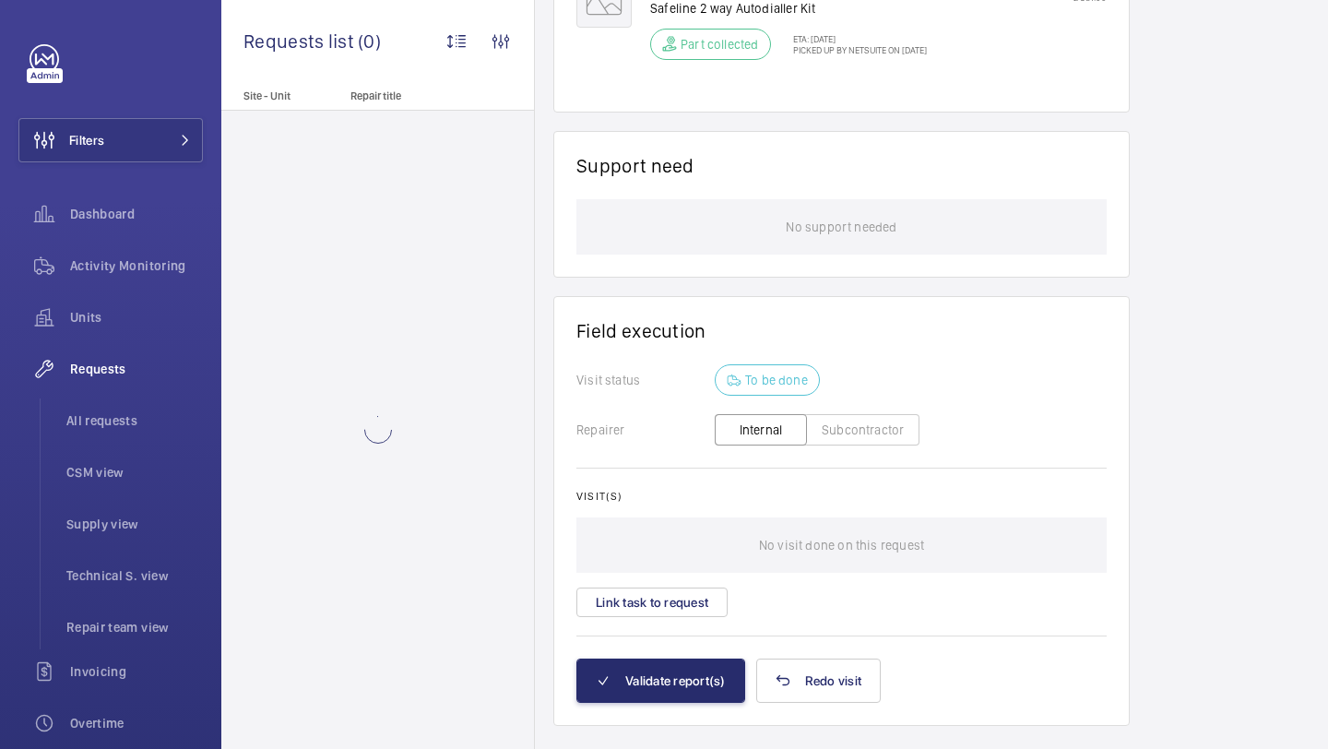
scroll to position [1191, 0]
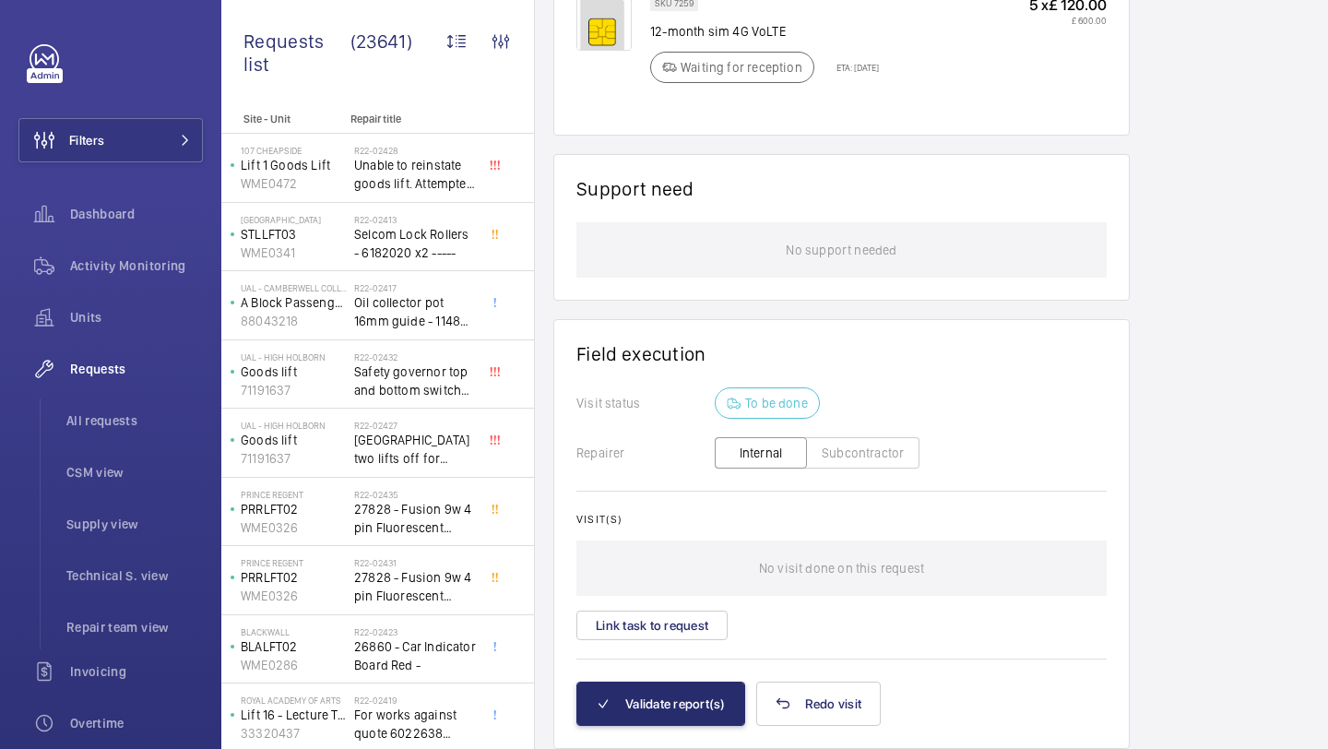
scroll to position [1246, 0]
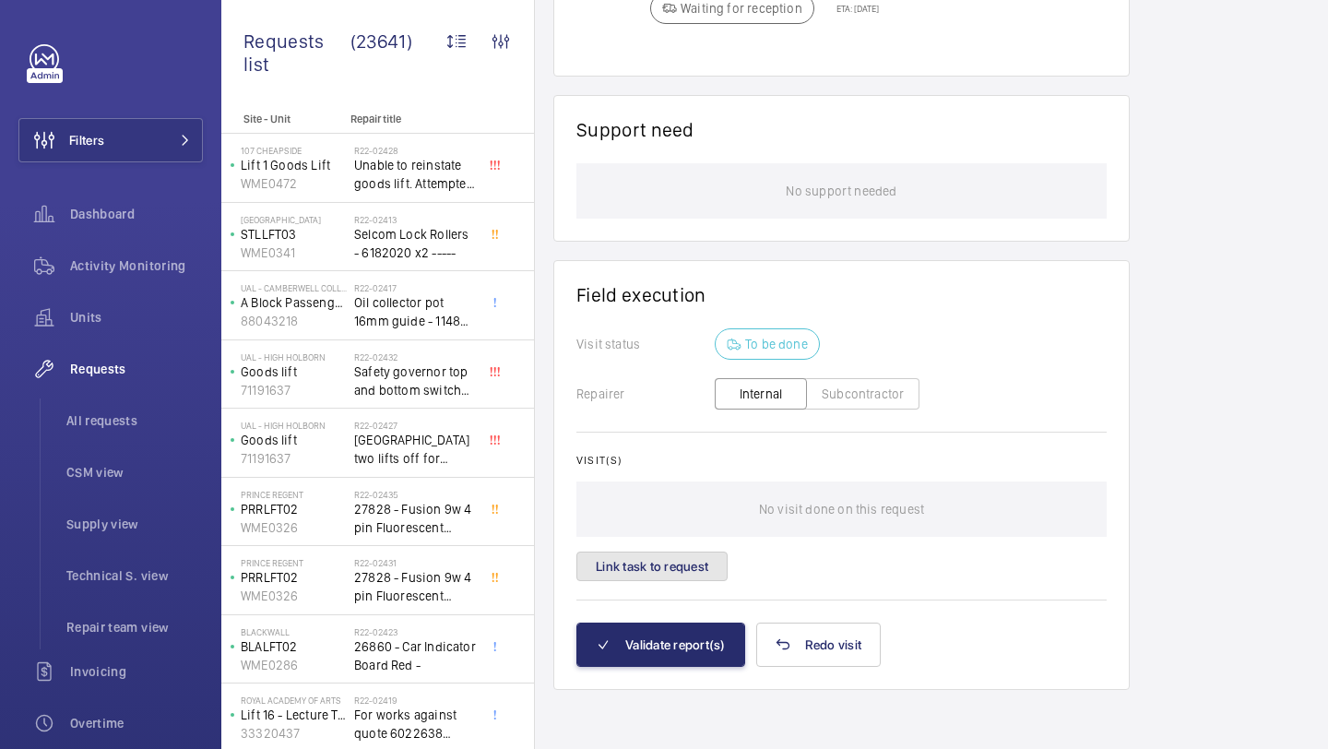
click at [670, 556] on button "Link task to request" at bounding box center [651, 566] width 151 height 30
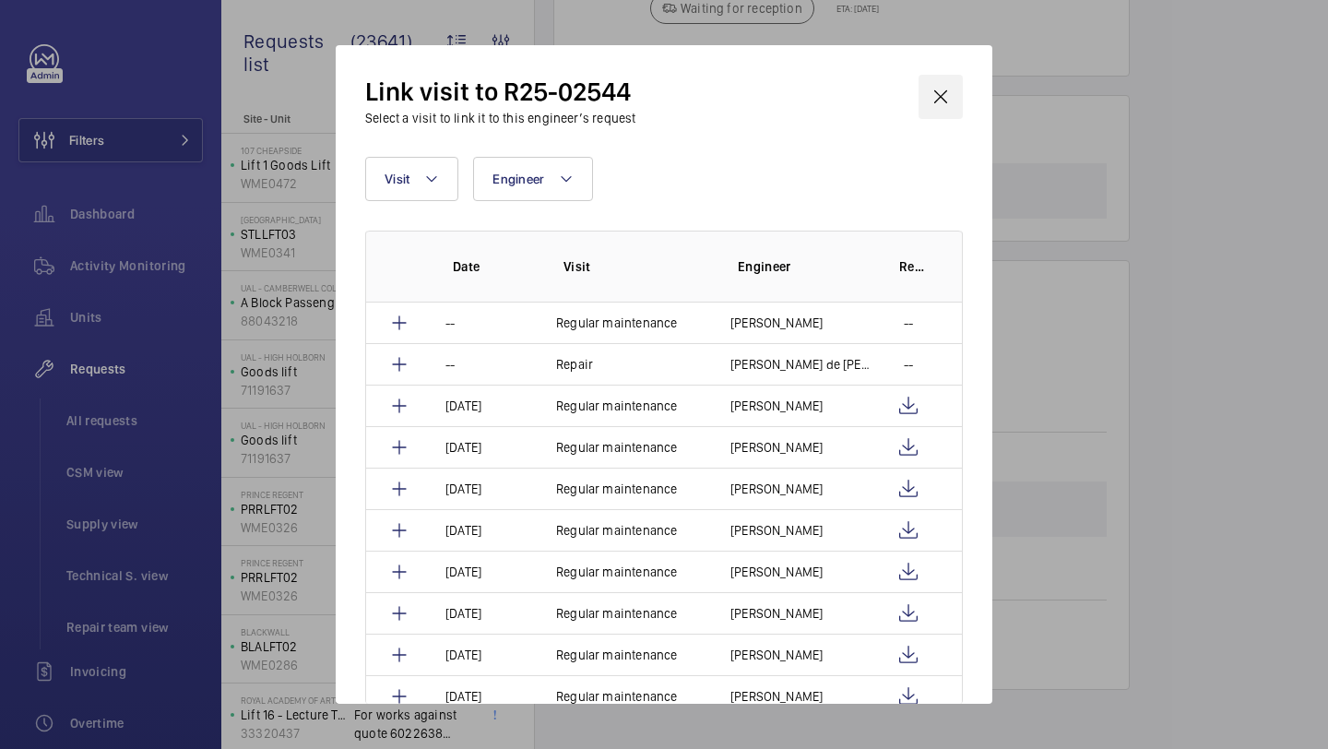
click at [947, 99] on wm-front-icon-button at bounding box center [940, 97] width 44 height 44
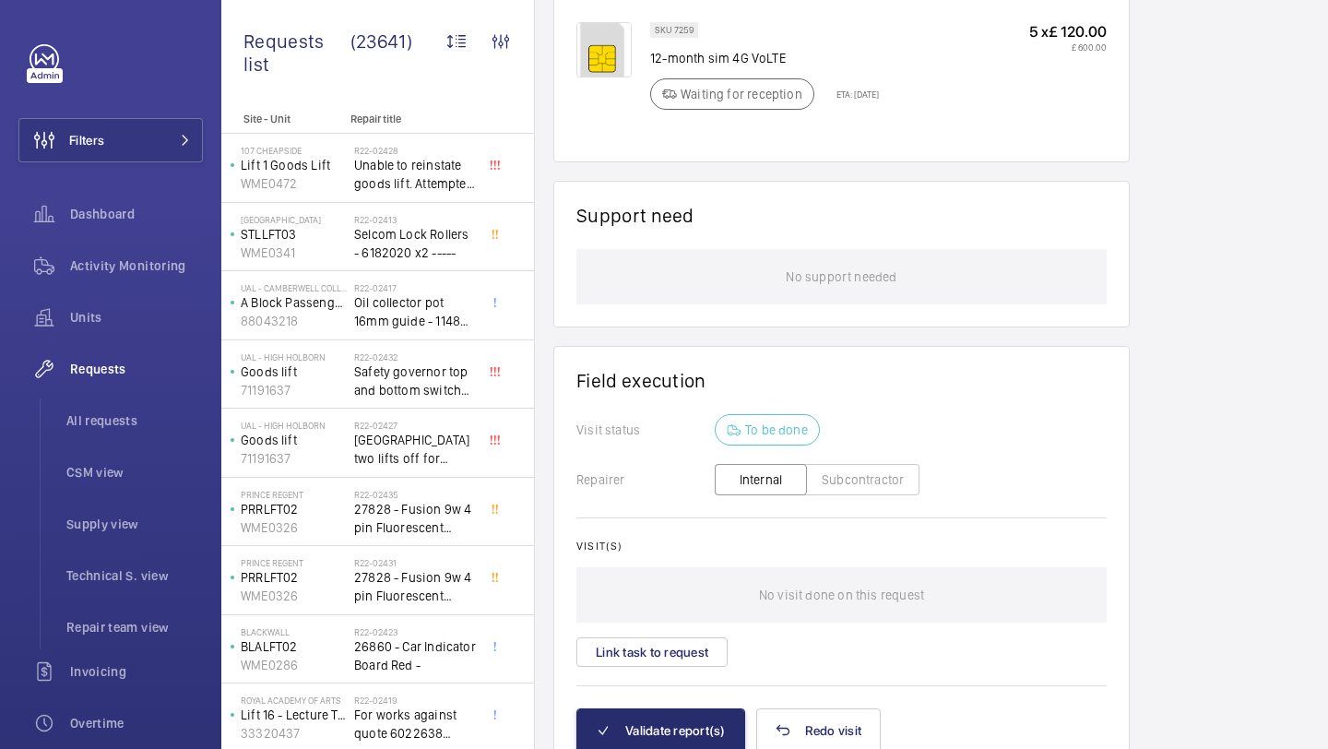
scroll to position [1246, 0]
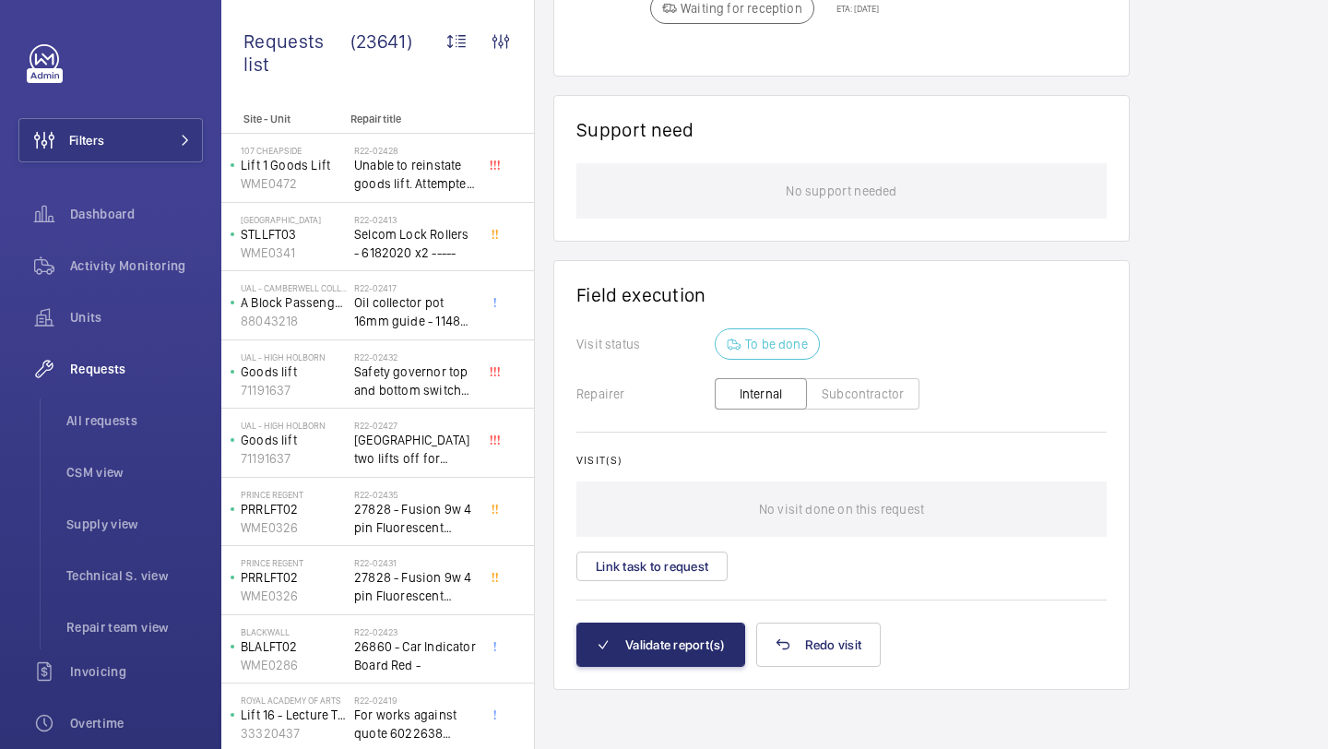
click at [662, 545] on div "Visit(s) No visit done on this request Link task to request" at bounding box center [841, 517] width 530 height 127
click at [662, 558] on button "Link task to request" at bounding box center [651, 566] width 151 height 30
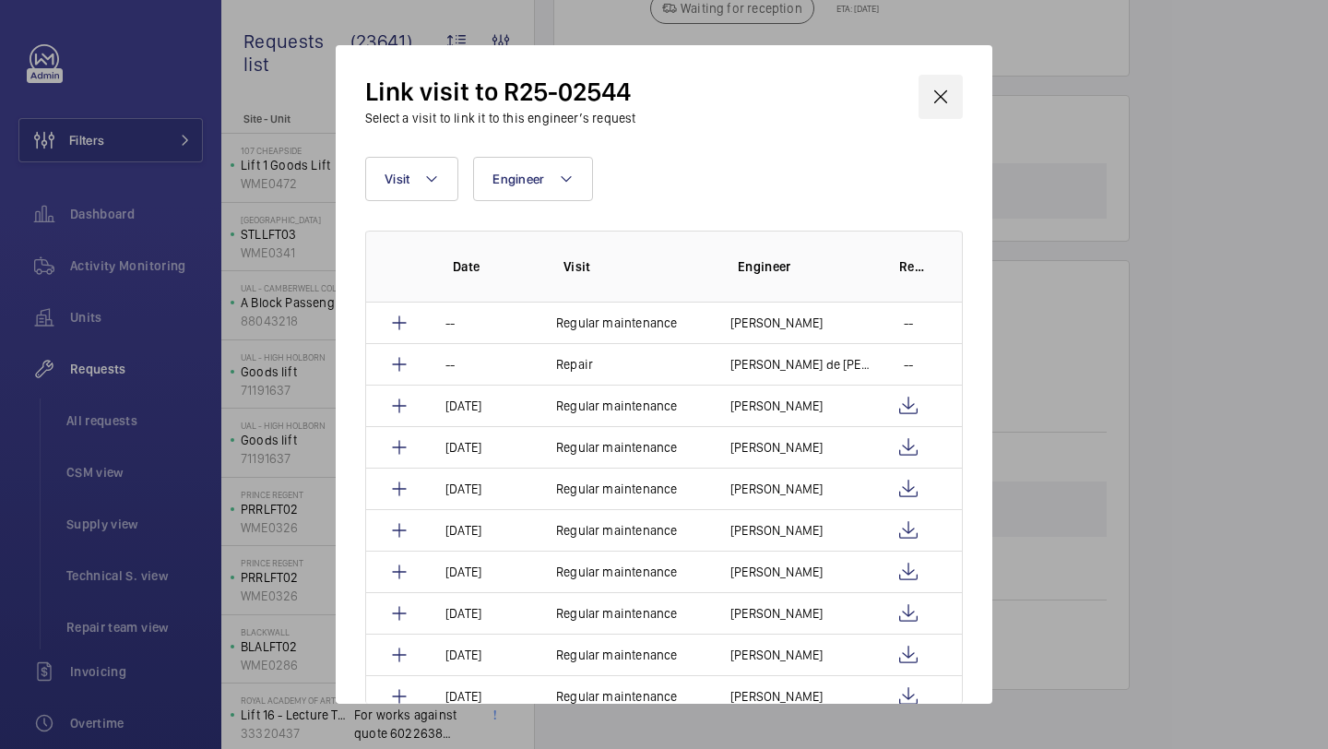
click at [933, 97] on wm-front-icon-button at bounding box center [940, 97] width 44 height 44
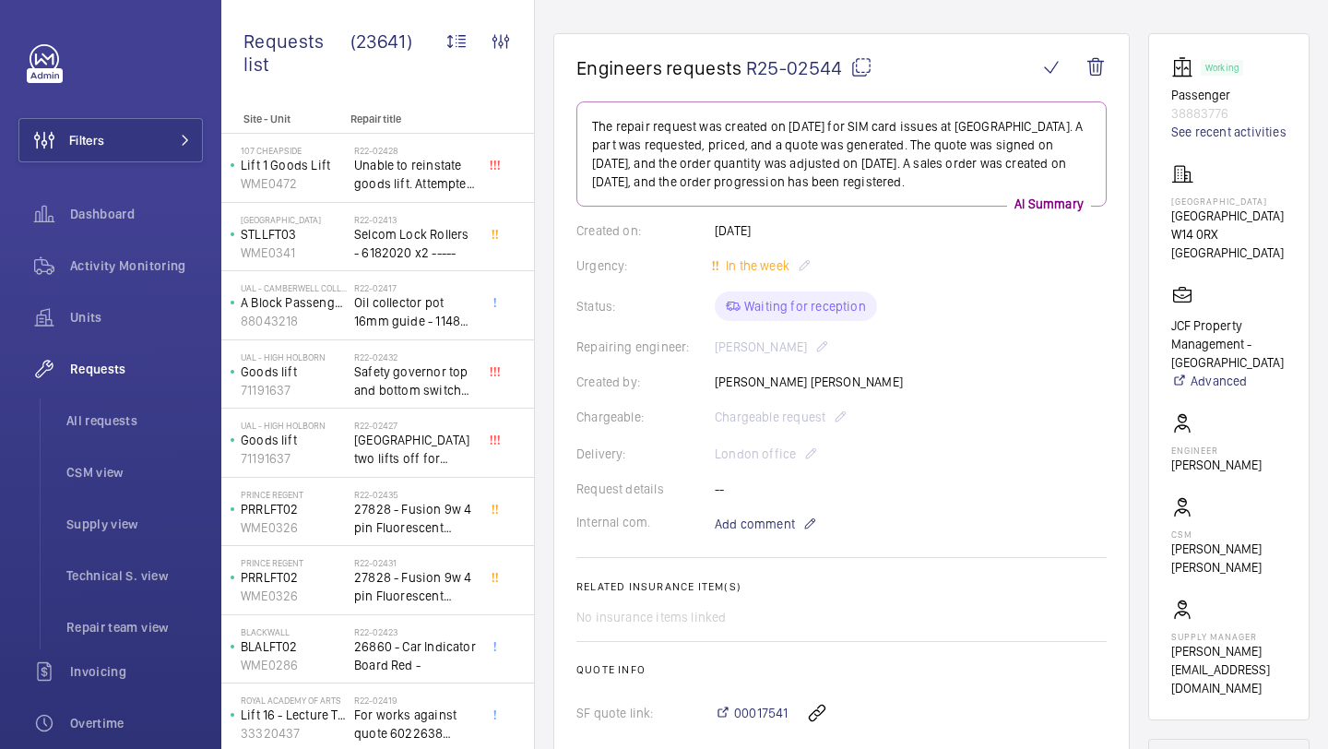
scroll to position [0, 0]
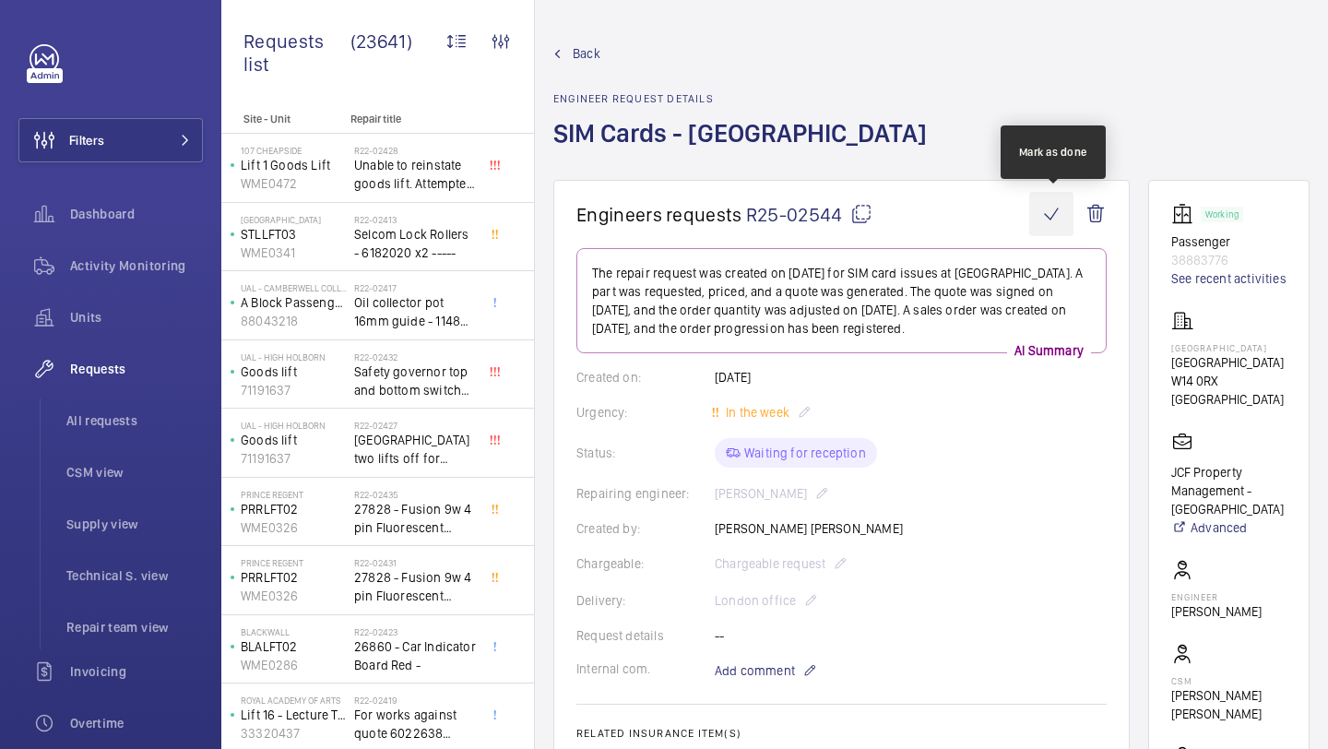
click at [1056, 217] on wm-front-icon-button at bounding box center [1051, 214] width 44 height 44
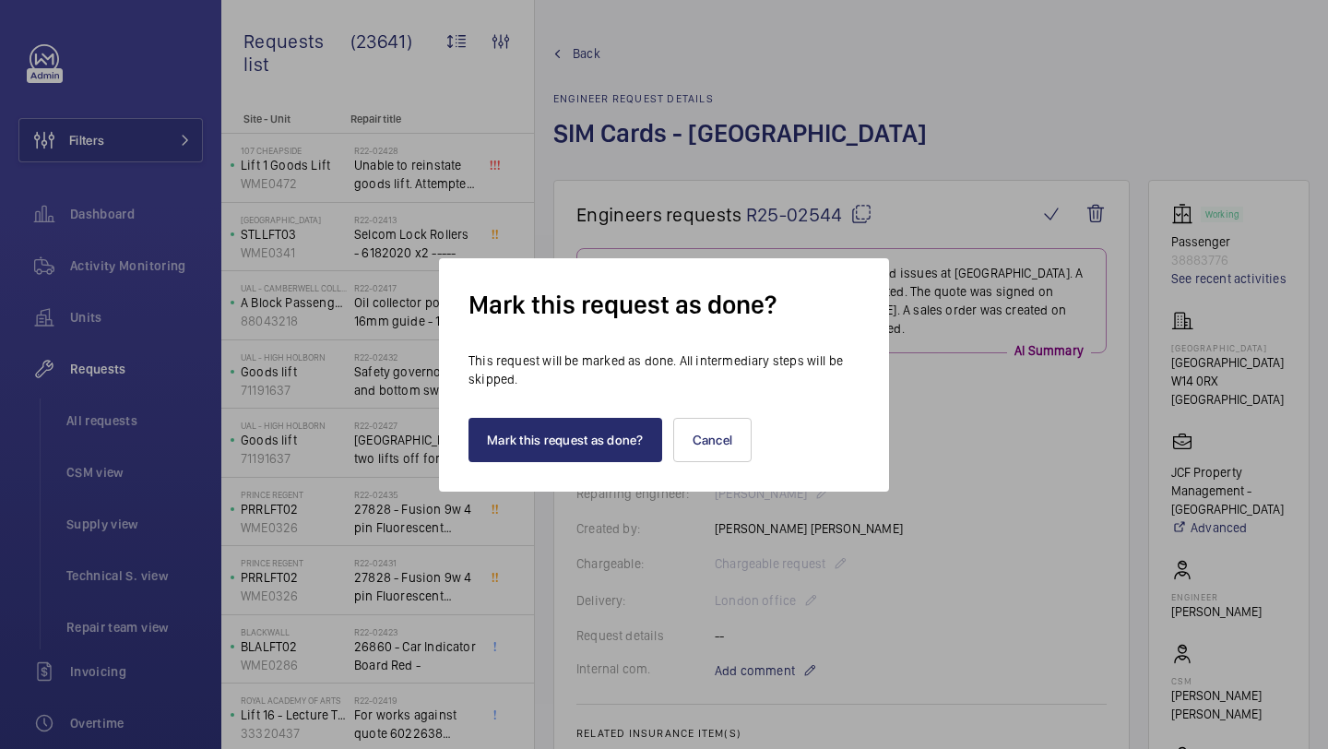
click at [594, 416] on div "Mark this request as done? Cancel" at bounding box center [663, 425] width 391 height 74
click at [587, 434] on button "Mark this request as done?" at bounding box center [565, 440] width 194 height 44
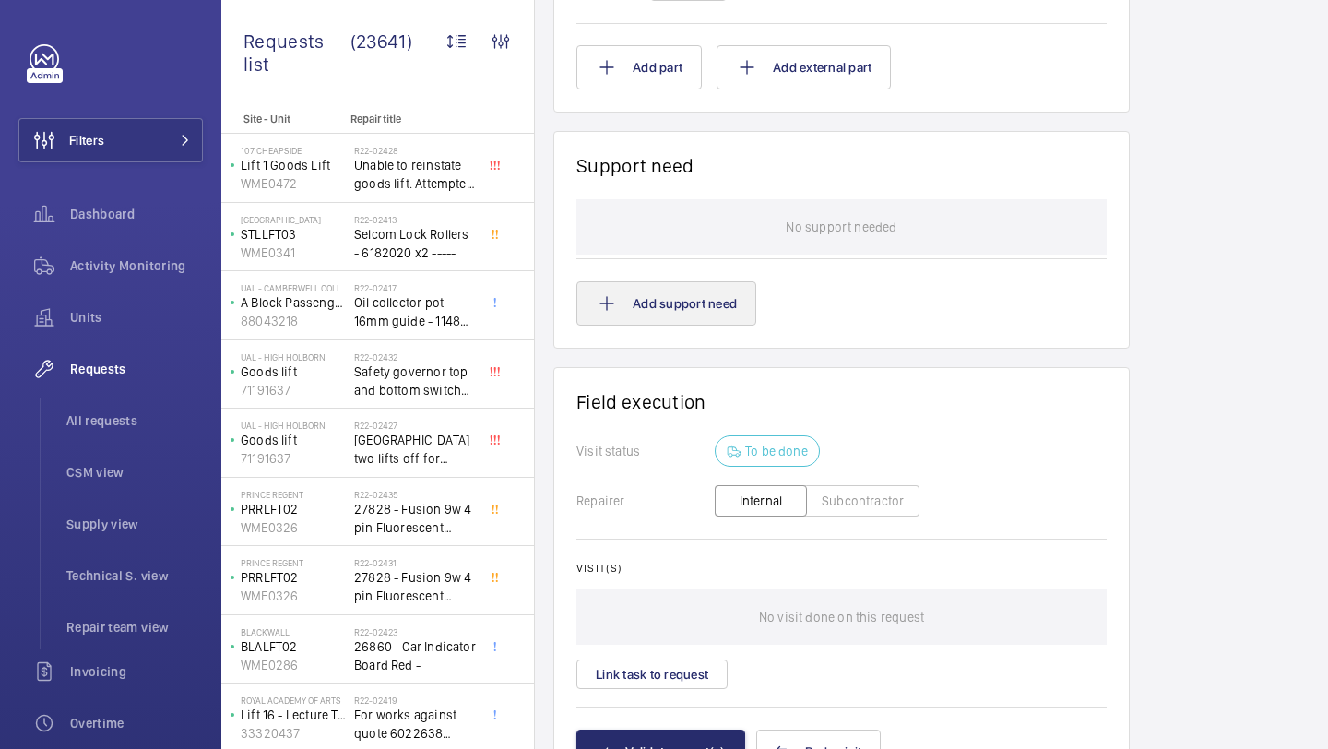
scroll to position [1355, 0]
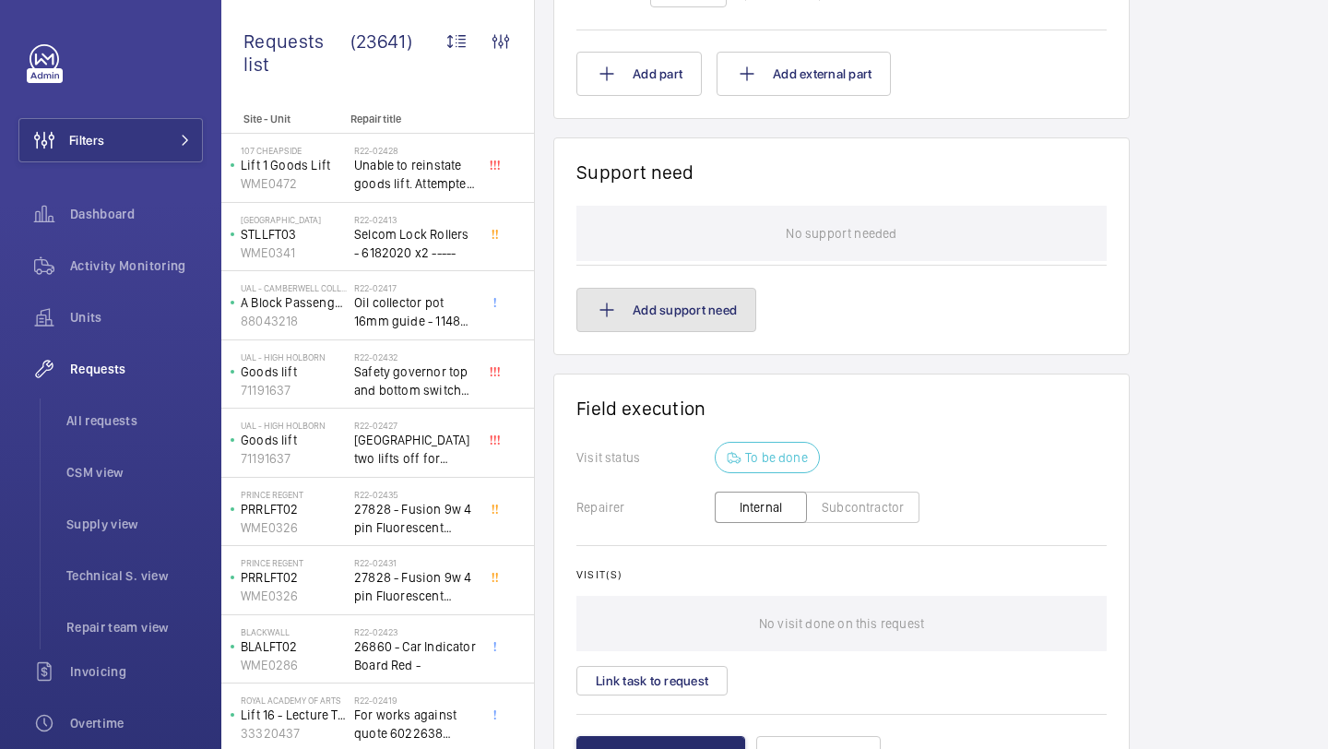
click at [702, 301] on button "Add support need" at bounding box center [666, 310] width 180 height 44
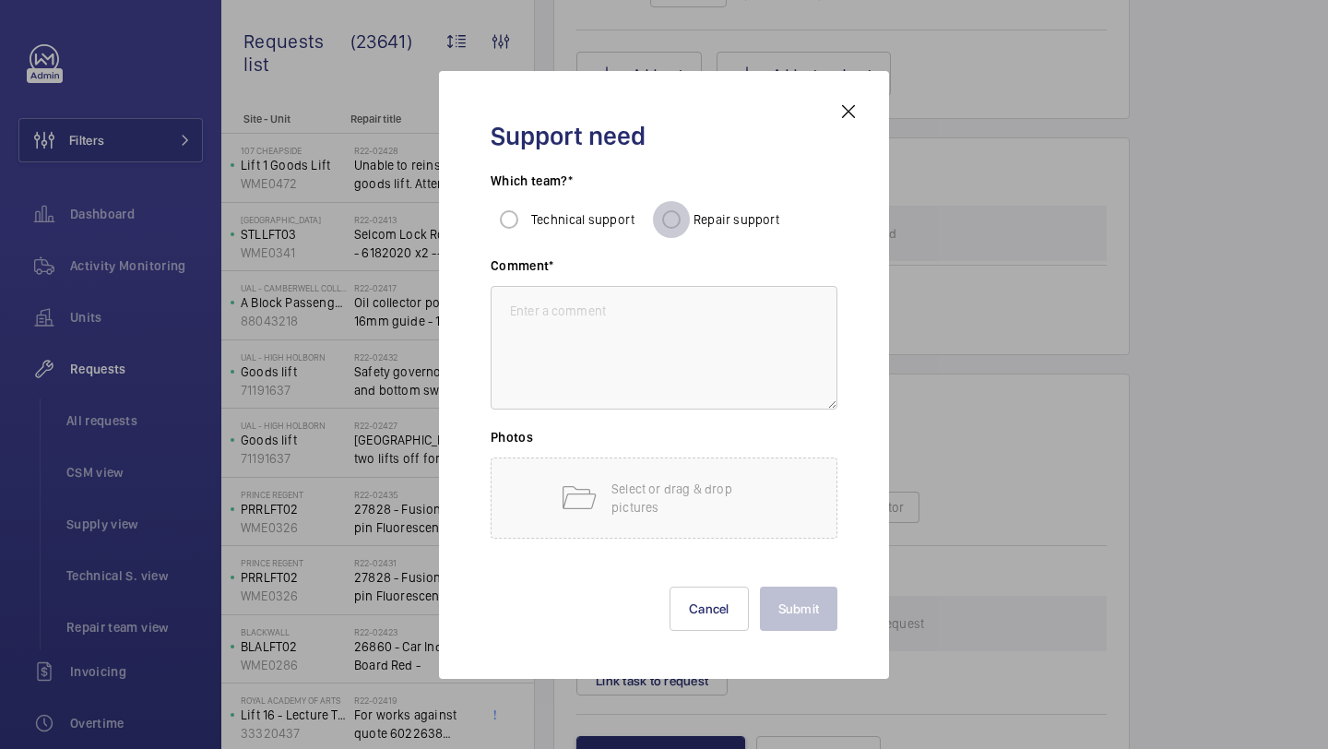
click at [662, 204] on input "Repair support" at bounding box center [671, 219] width 37 height 37
radio input "true"
click at [592, 303] on textarea at bounding box center [663, 348] width 347 height 124
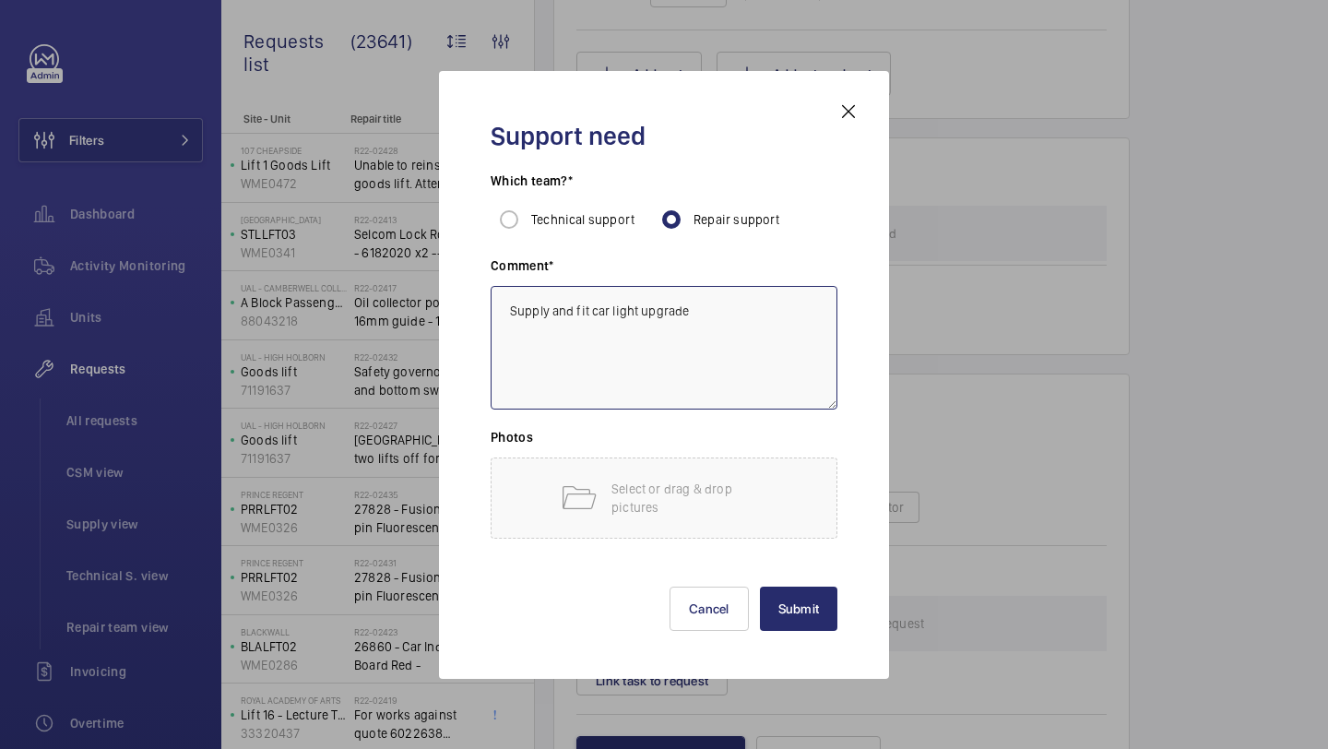
type textarea "Supply and fit car light upgrade"
click at [789, 595] on button "Submit" at bounding box center [799, 608] width 78 height 44
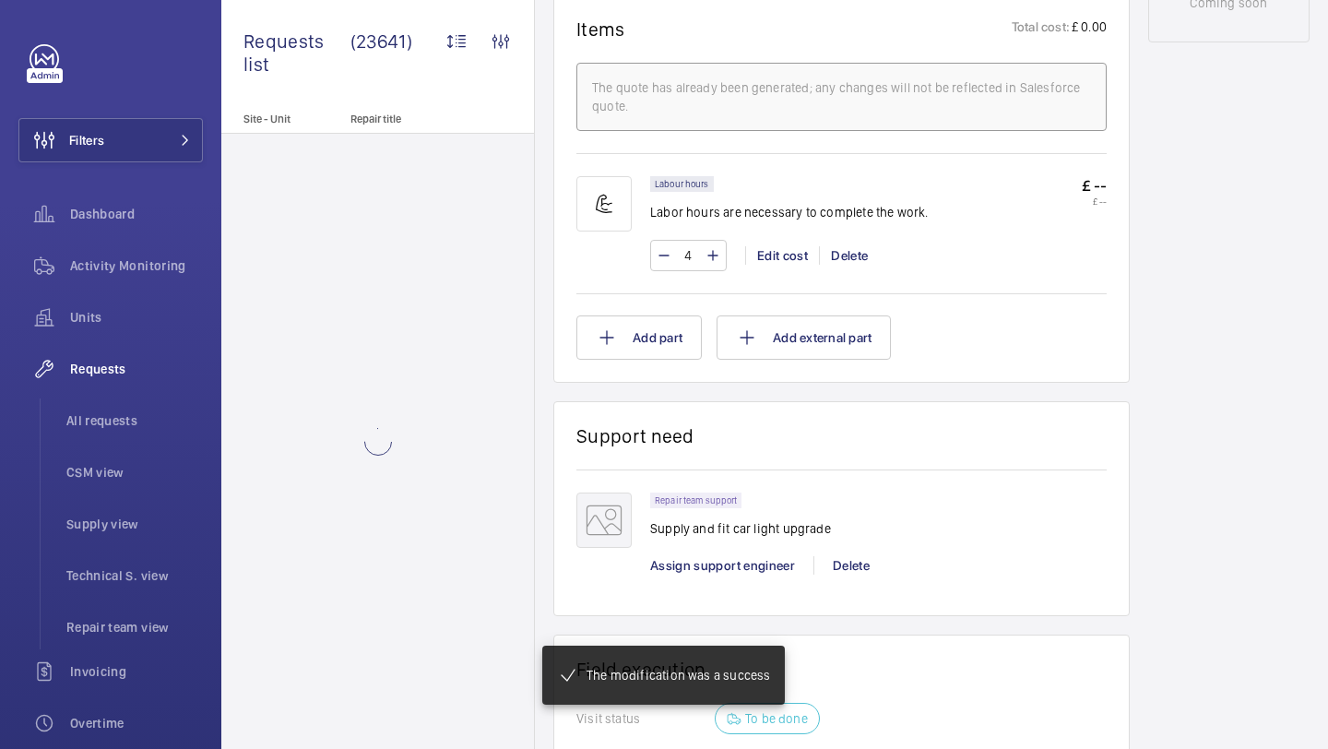
scroll to position [1073, 0]
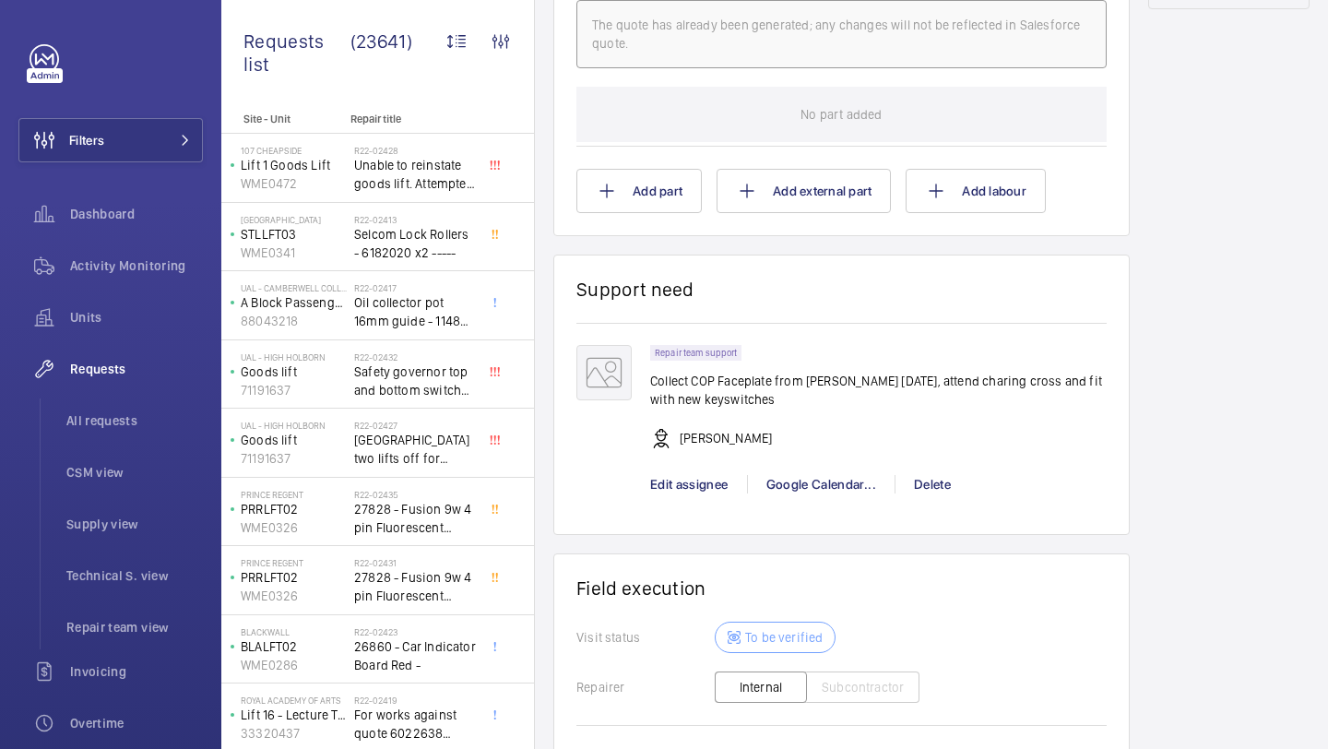
scroll to position [1566, 0]
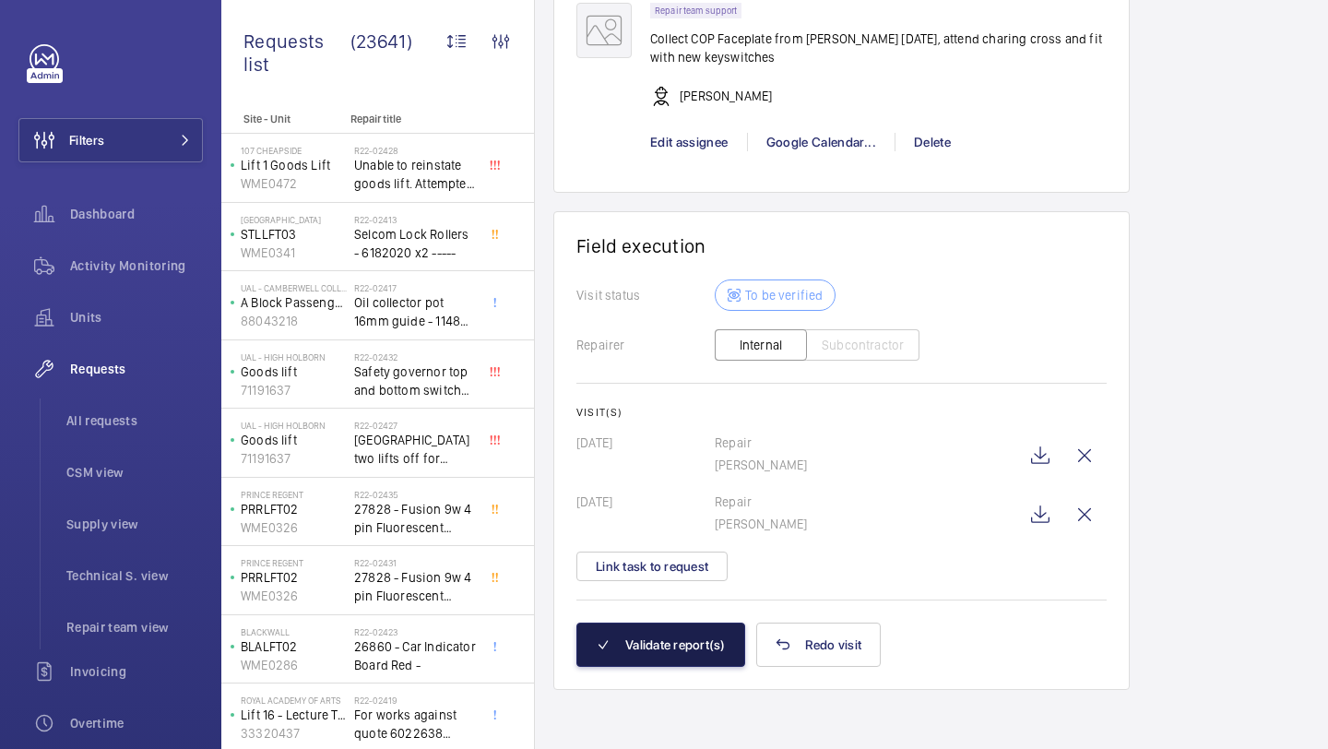
click at [690, 632] on button "Validate report(s)" at bounding box center [660, 644] width 169 height 44
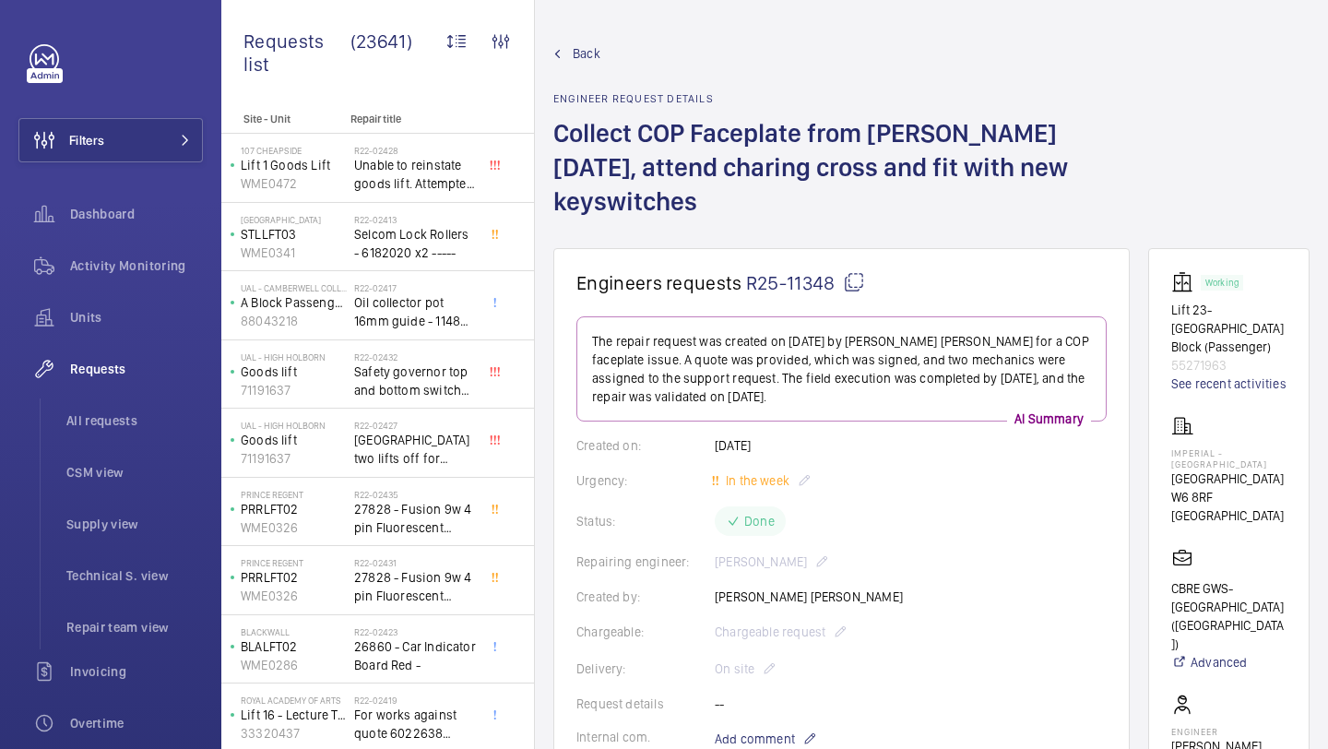
scroll to position [1320, 0]
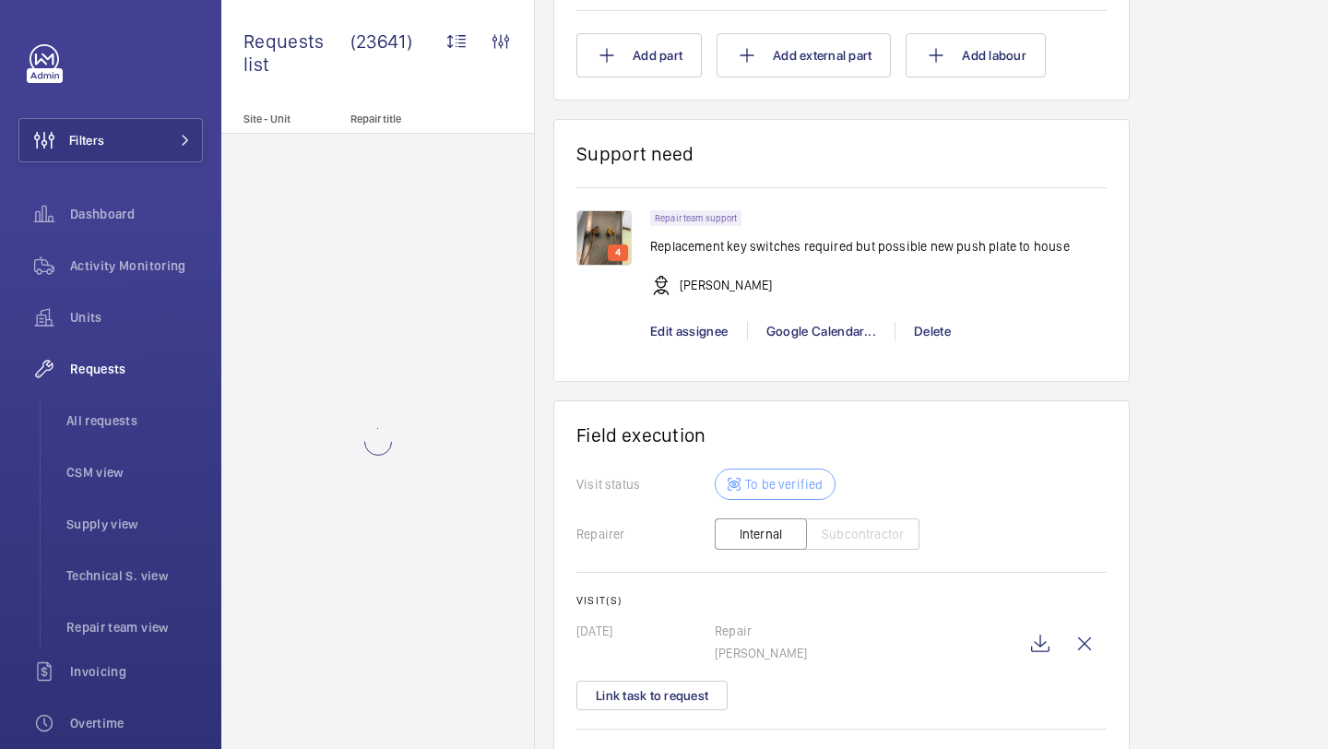
scroll to position [1766, 0]
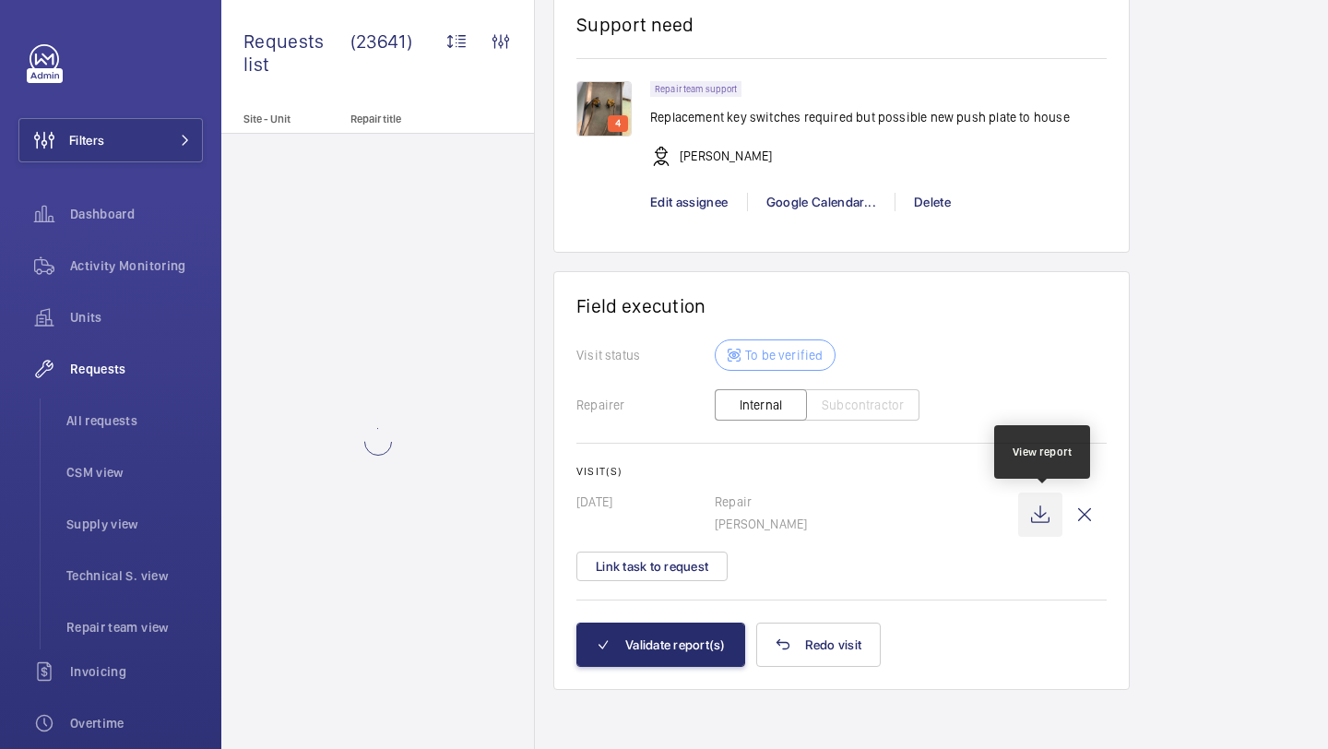
click at [1040, 513] on wm-front-icon-button at bounding box center [1040, 514] width 44 height 44
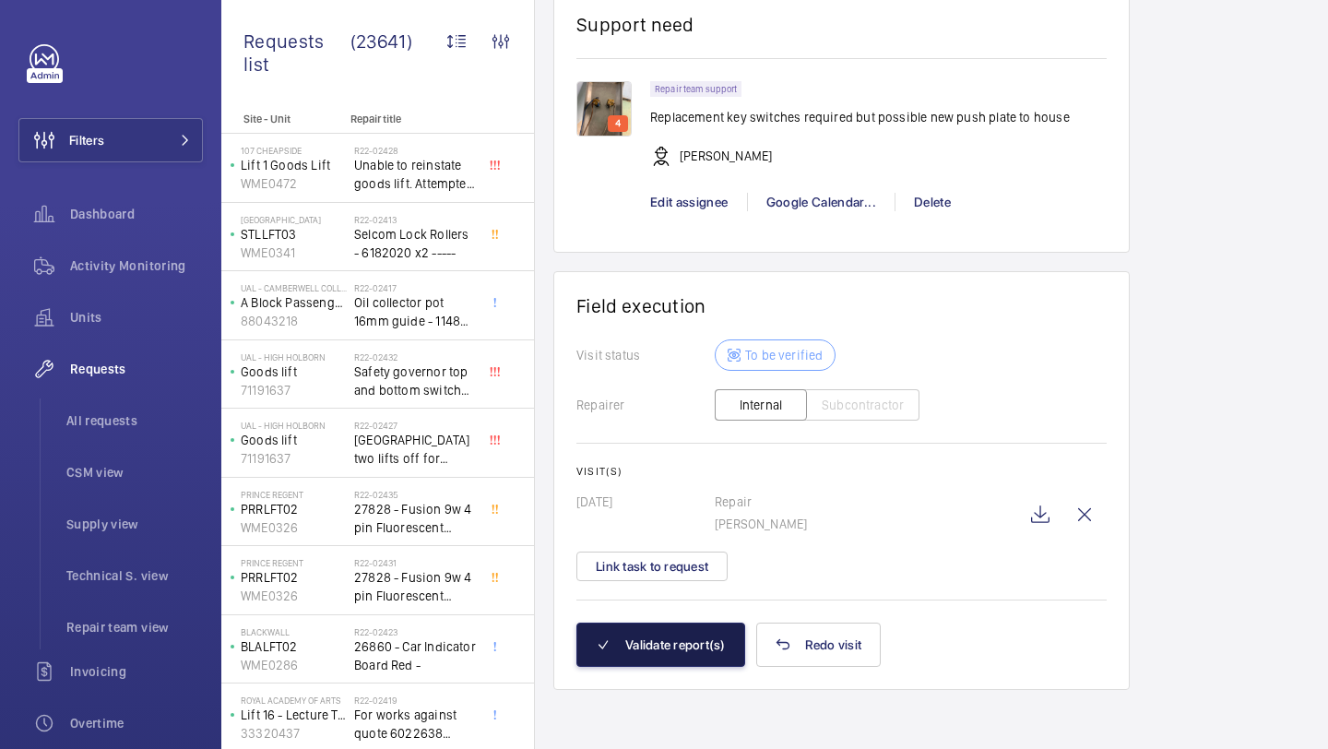
click at [674, 648] on button "Validate report(s)" at bounding box center [660, 644] width 169 height 44
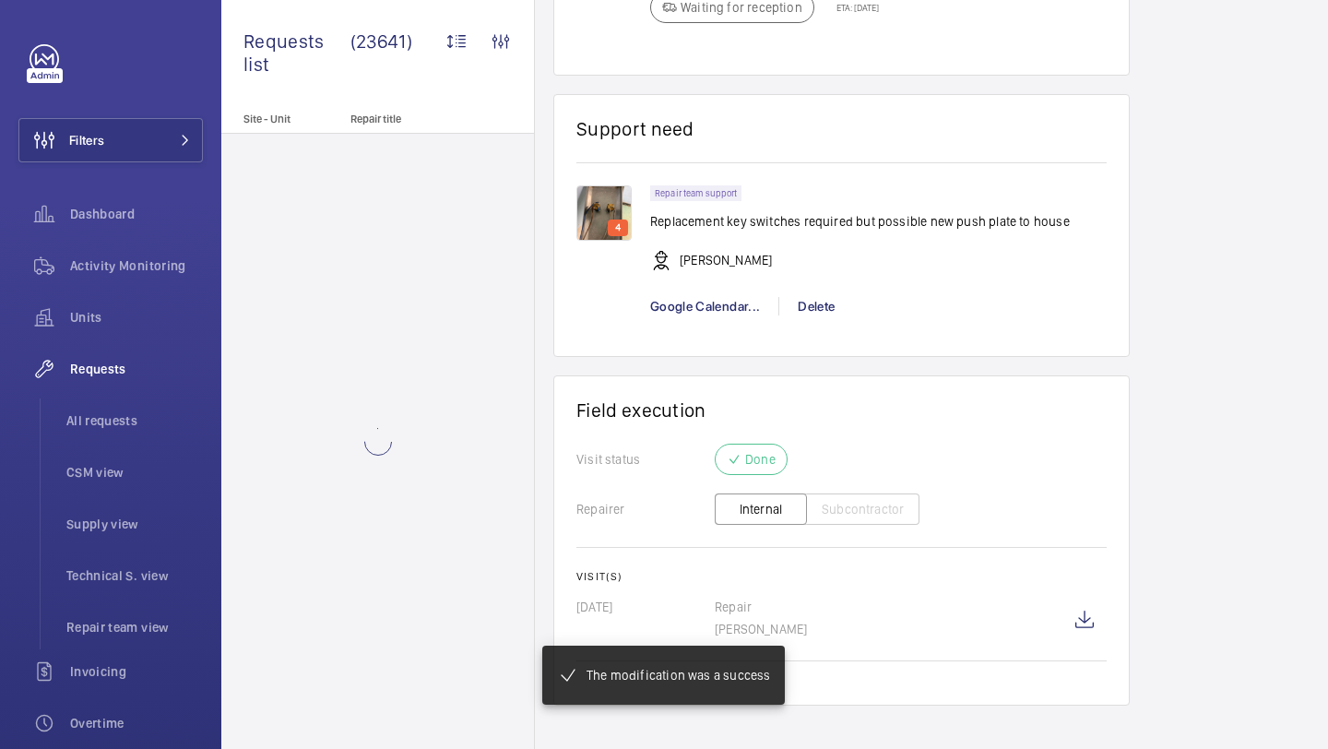
scroll to position [1425, 0]
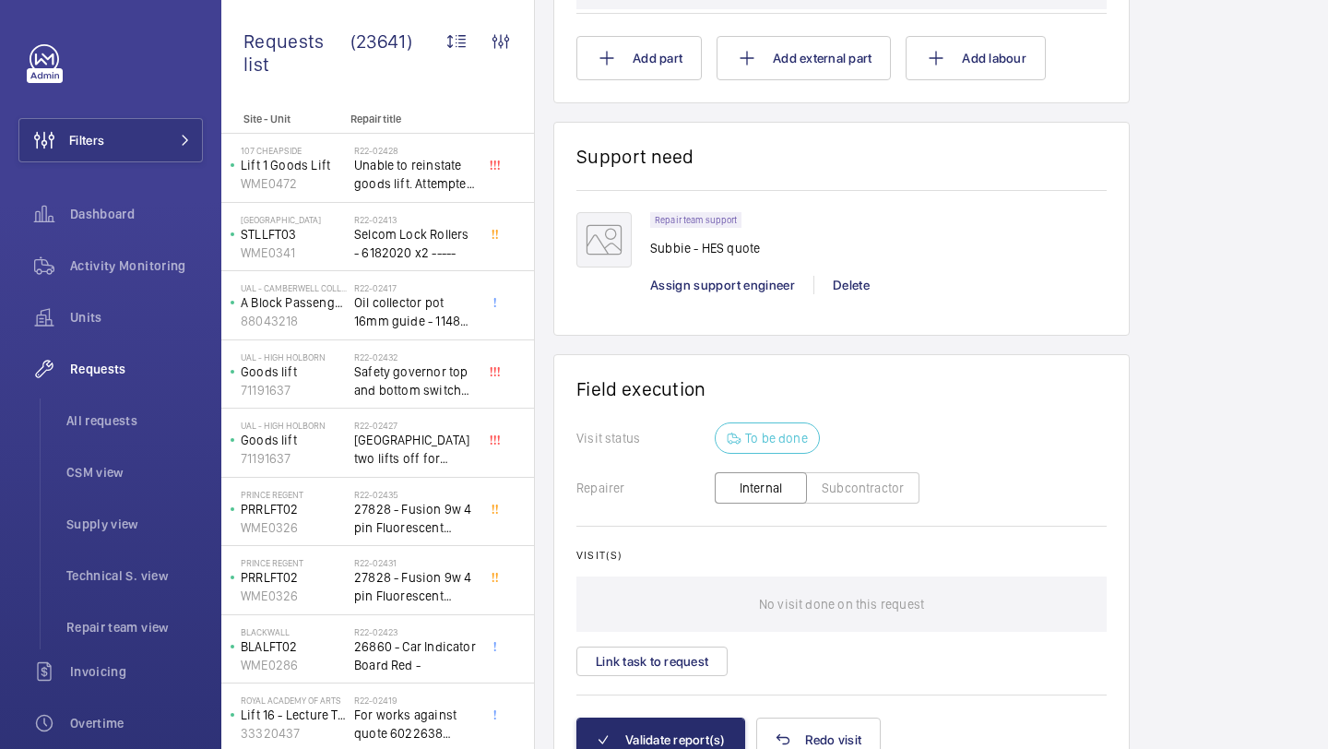
scroll to position [1299, 0]
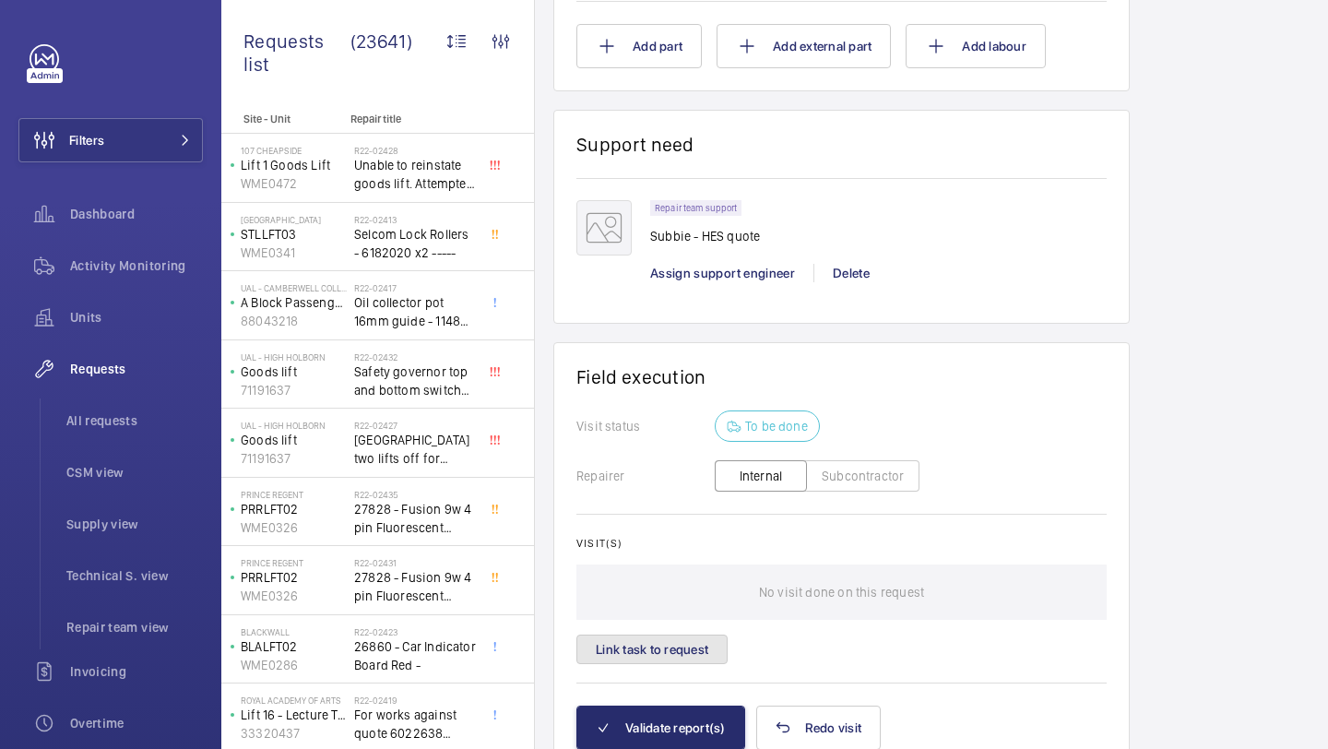
click at [668, 639] on button "Link task to request" at bounding box center [651, 649] width 151 height 30
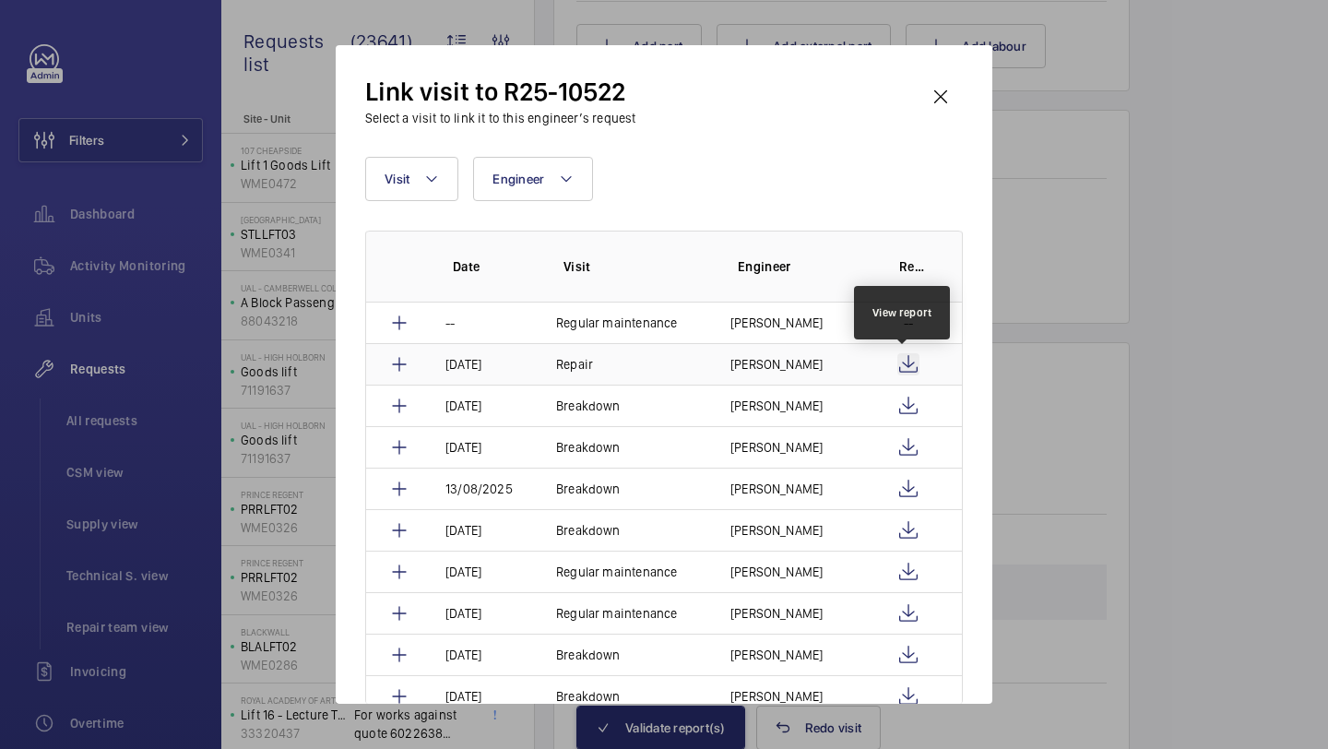
click at [898, 362] on wm-front-icon-button at bounding box center [908, 364] width 22 height 22
click at [941, 89] on wm-front-icon-button at bounding box center [940, 97] width 44 height 44
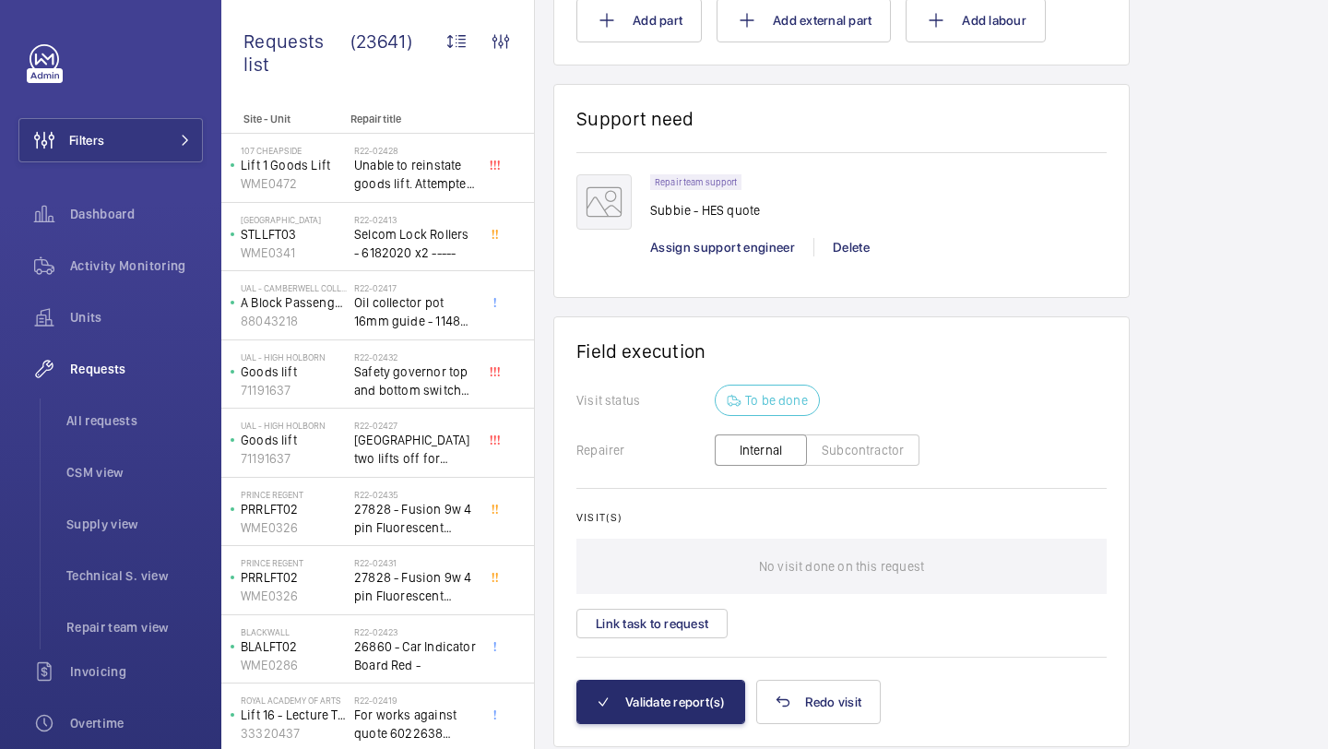
scroll to position [1363, 0]
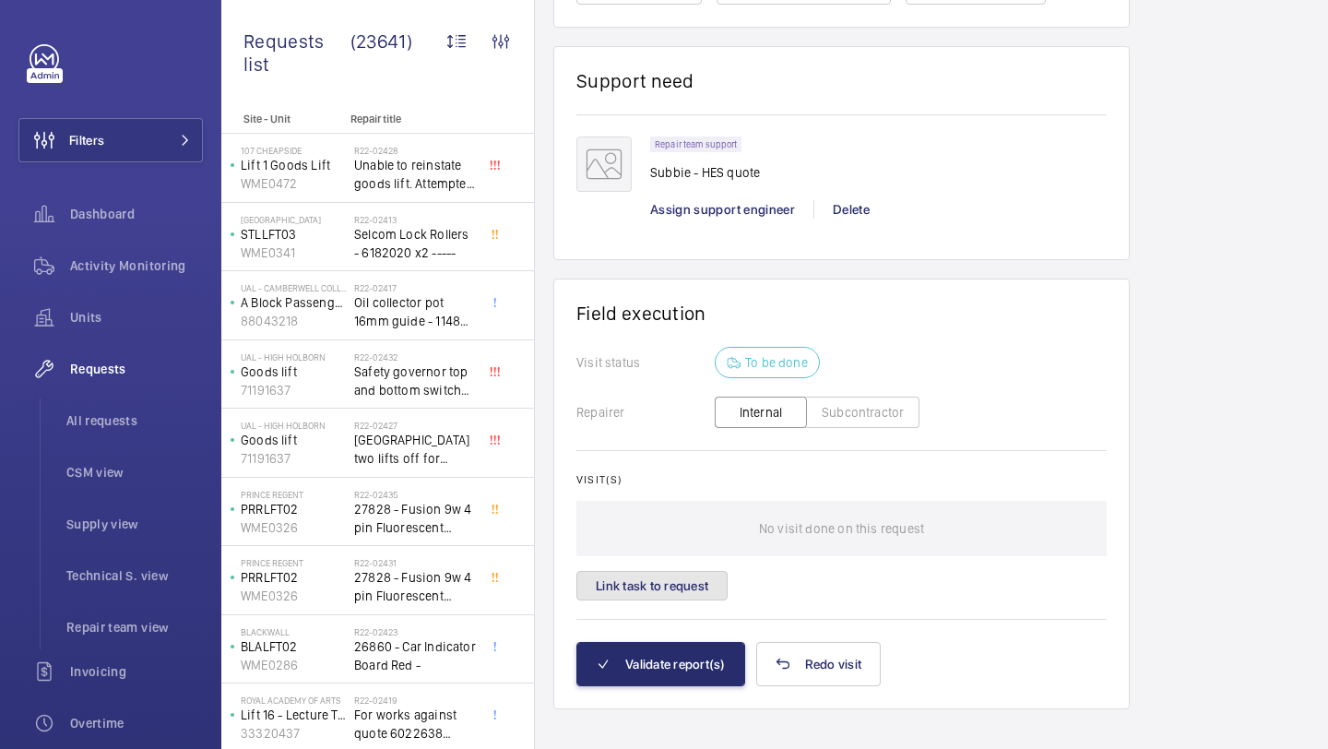
click at [675, 584] on button "Link task to request" at bounding box center [651, 586] width 151 height 30
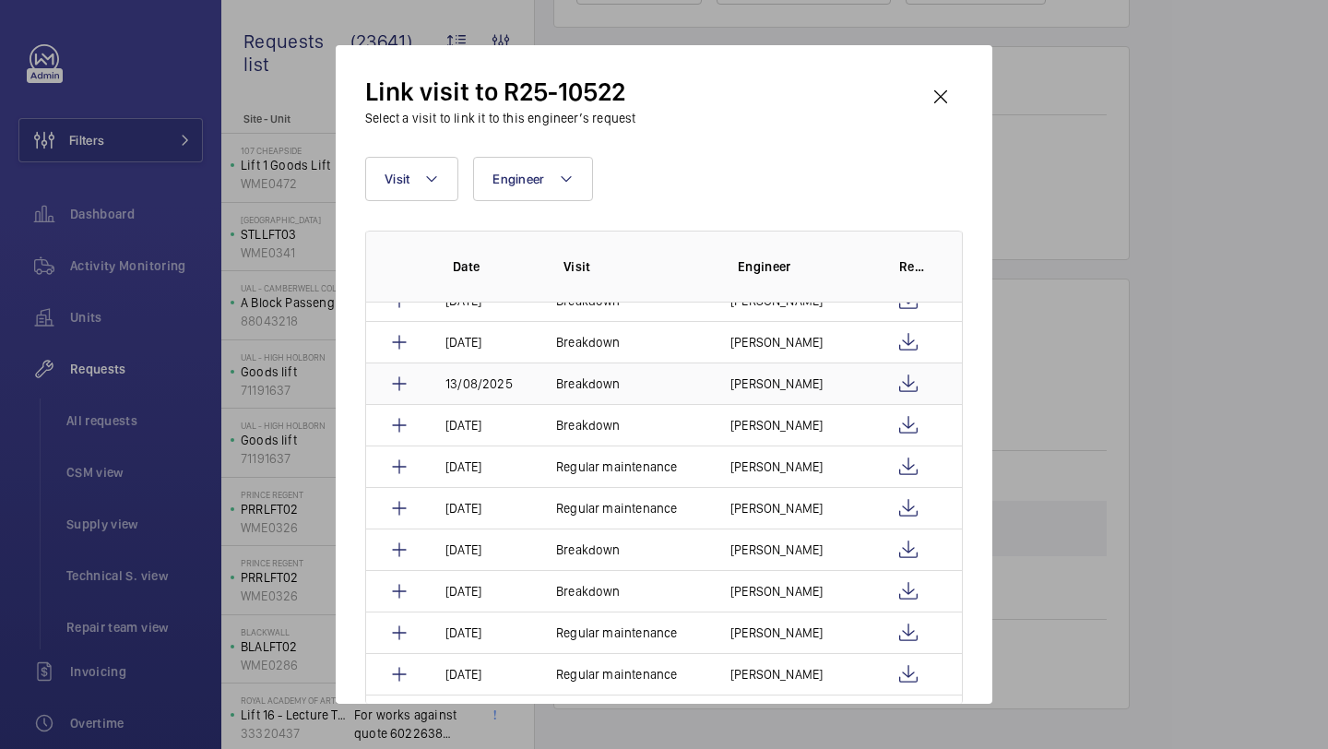
scroll to position [0, 0]
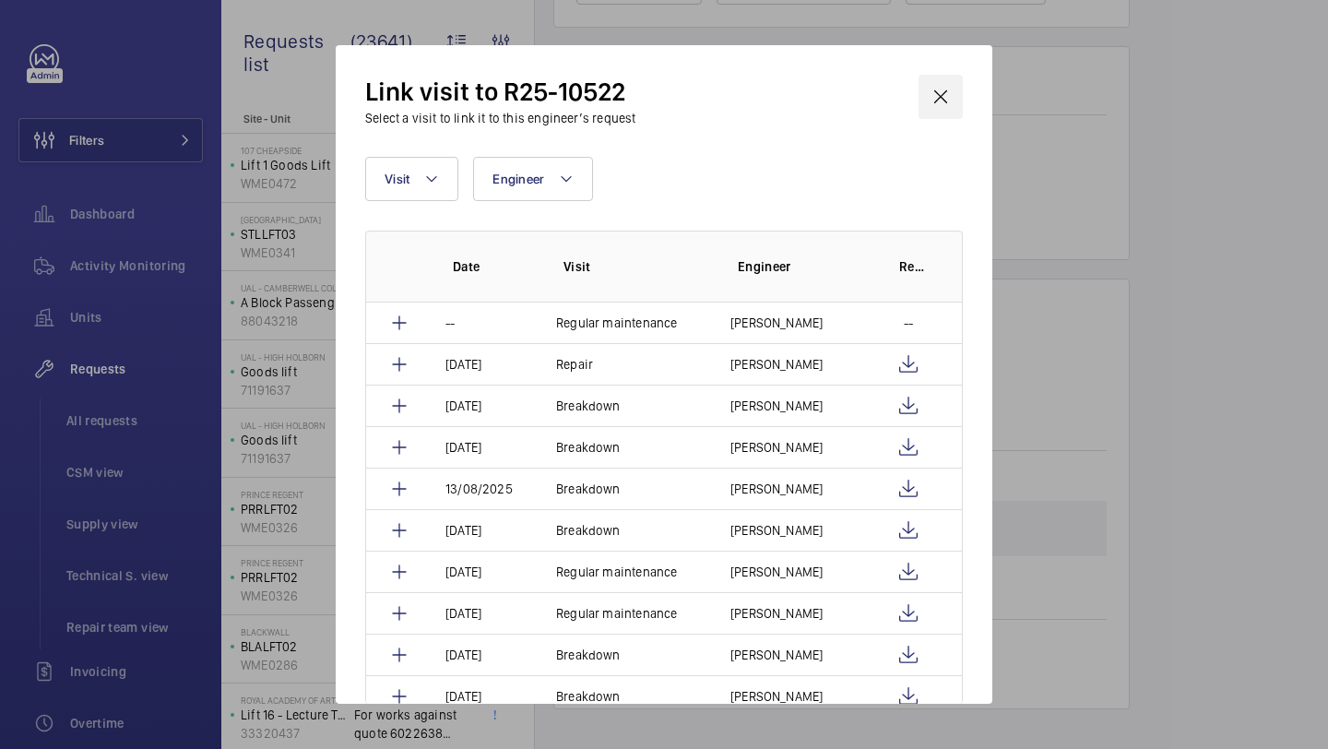
click at [938, 77] on wm-front-icon-button at bounding box center [940, 97] width 44 height 44
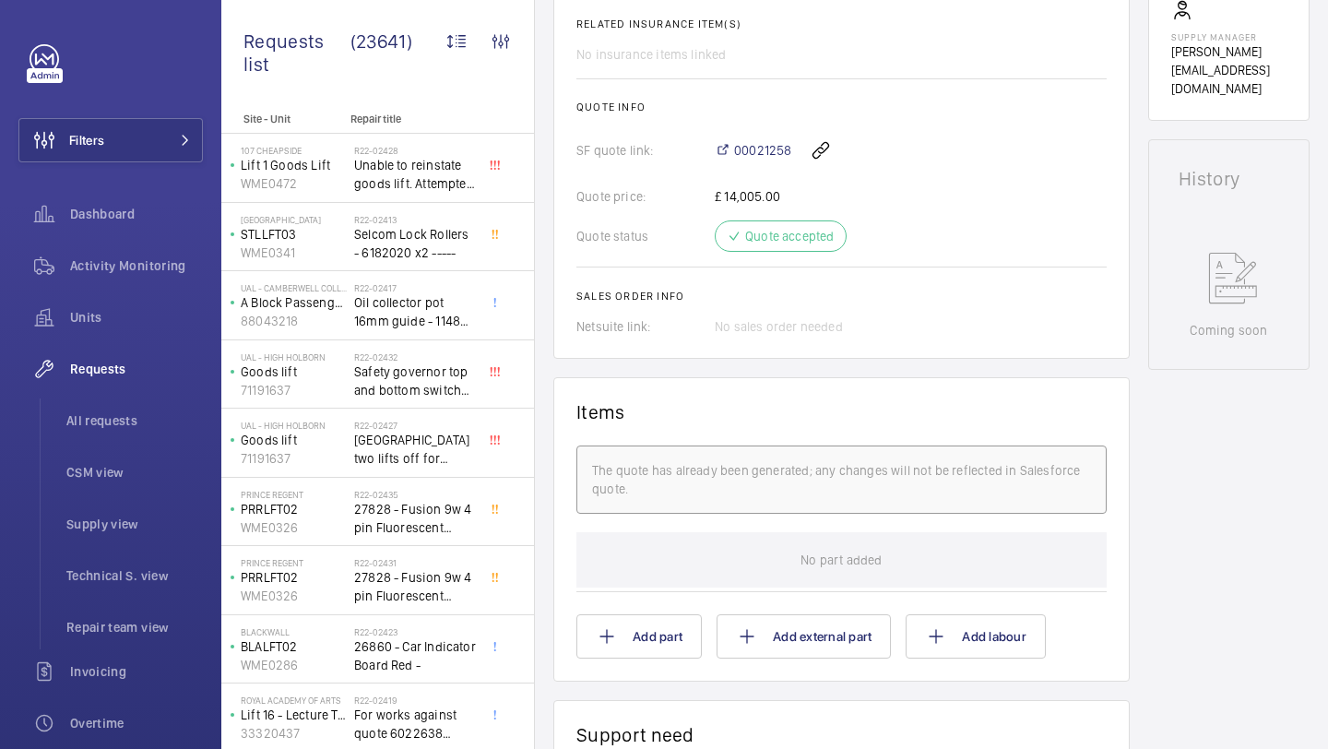
scroll to position [546, 0]
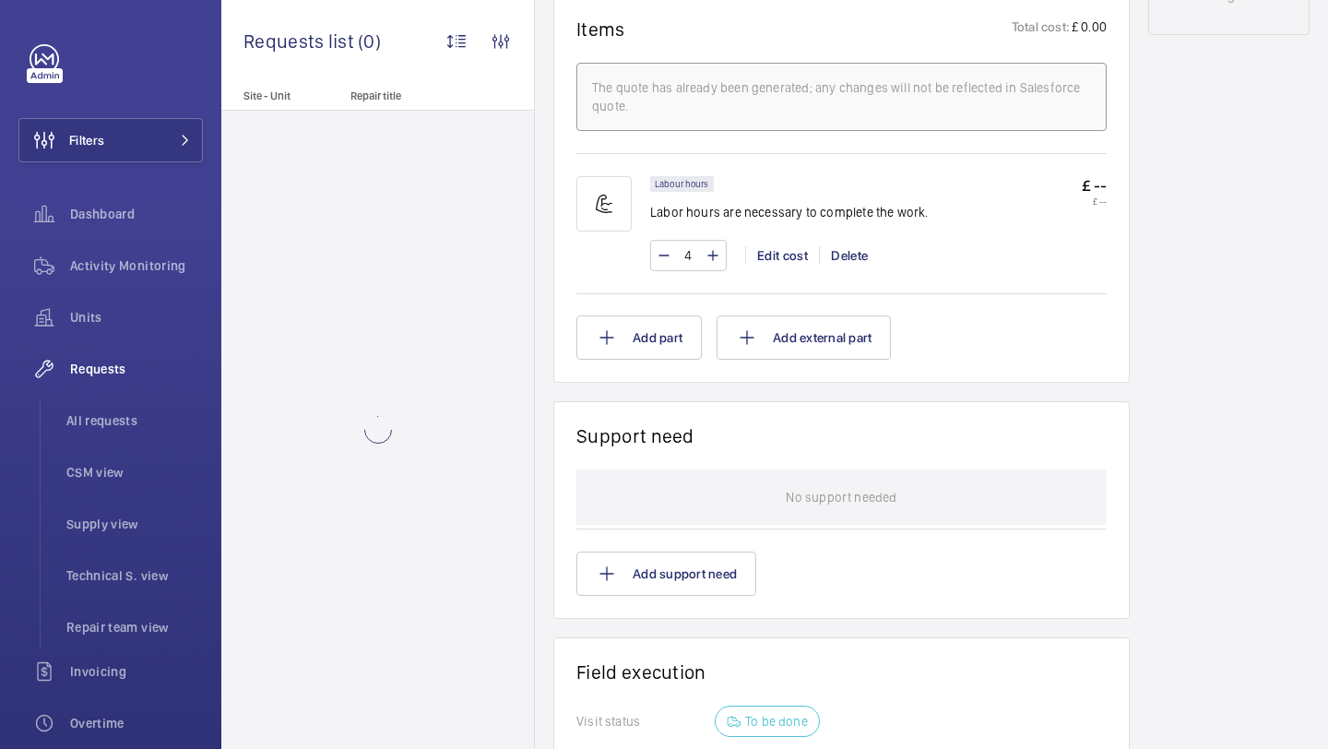
scroll to position [1028, 0]
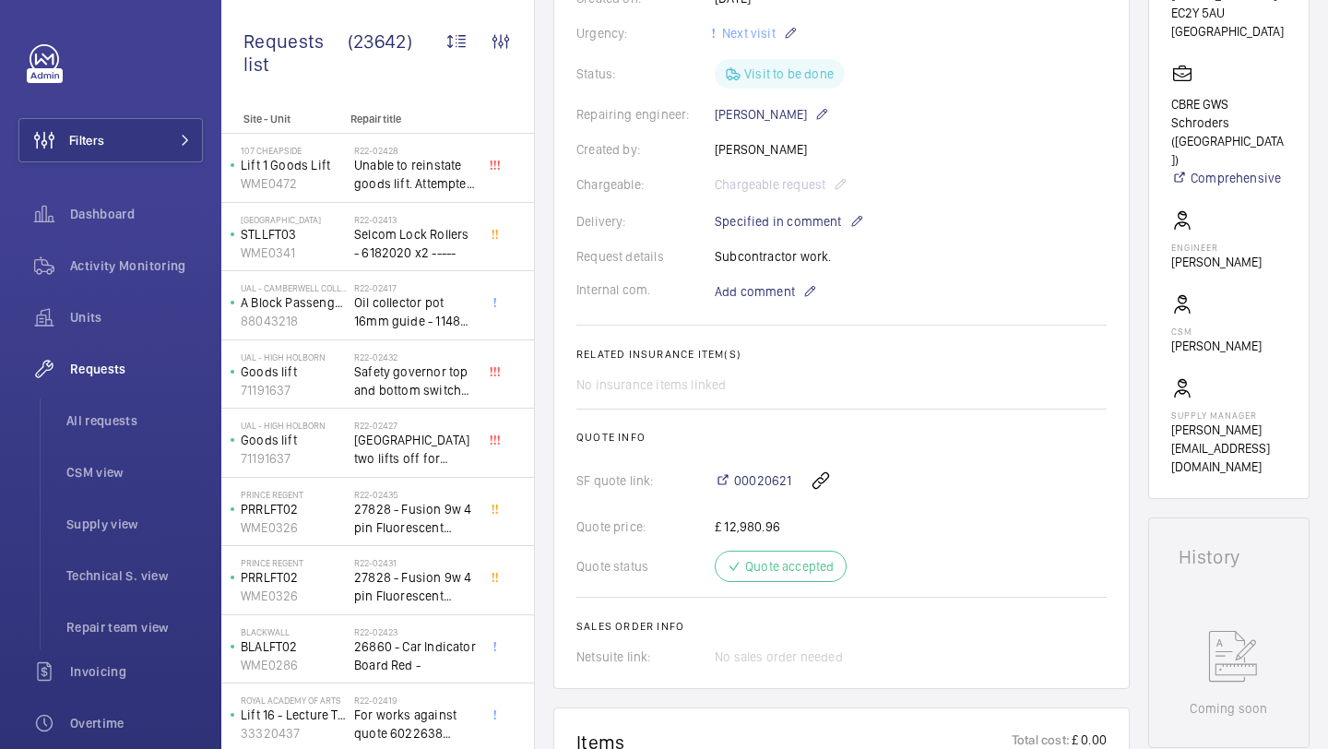
scroll to position [378, 0]
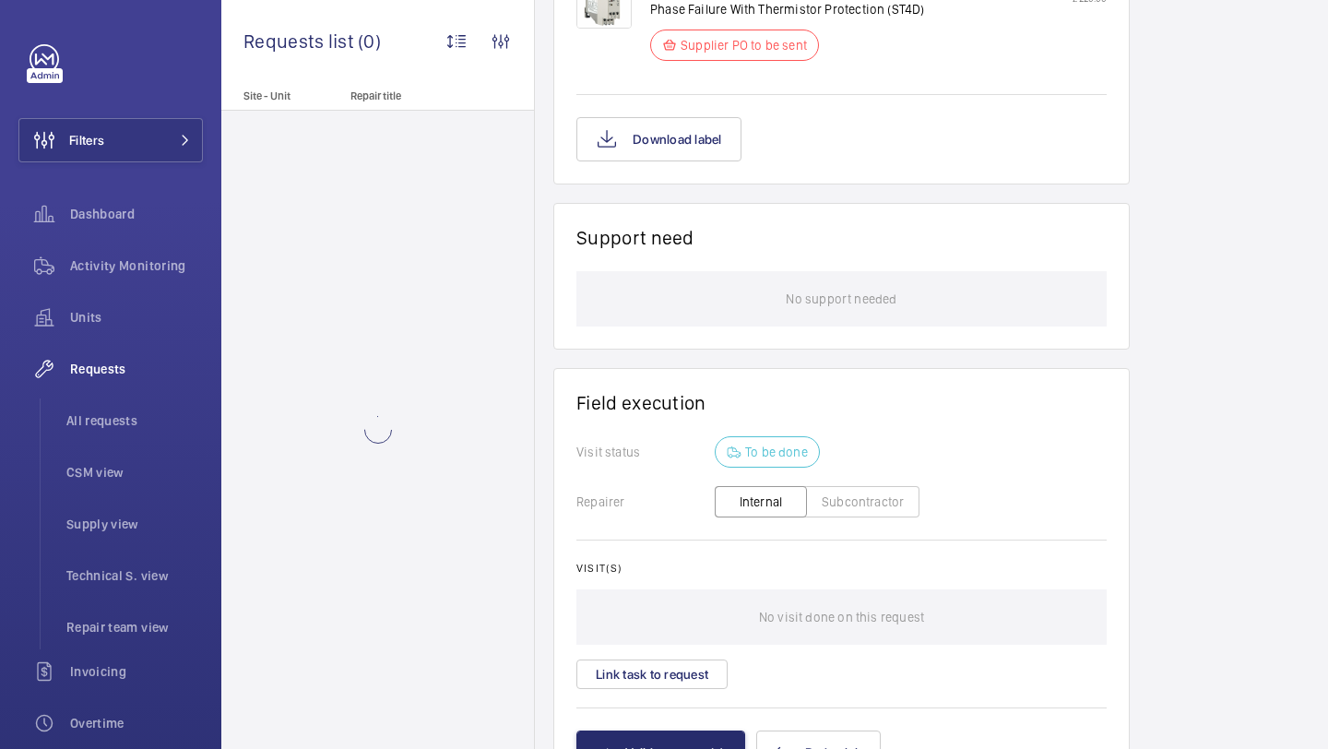
scroll to position [2914, 0]
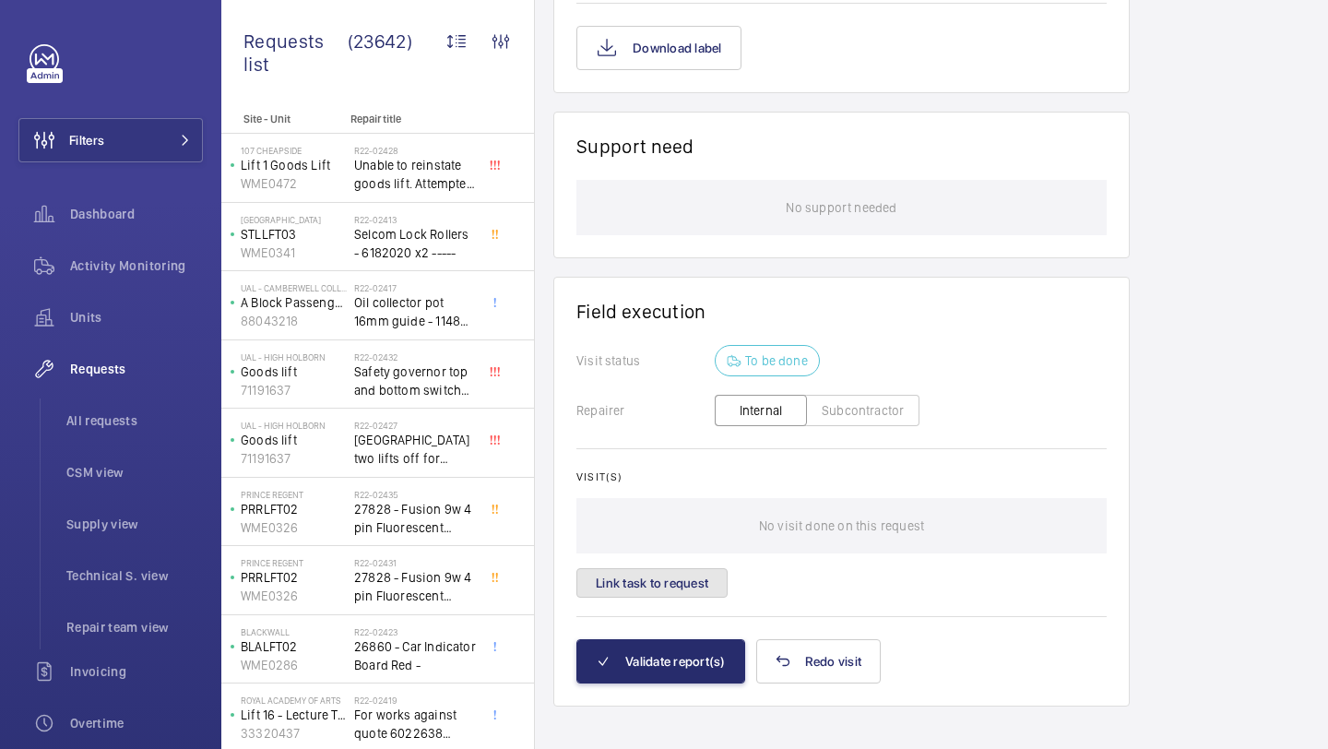
click at [680, 569] on button "Link task to request" at bounding box center [651, 583] width 151 height 30
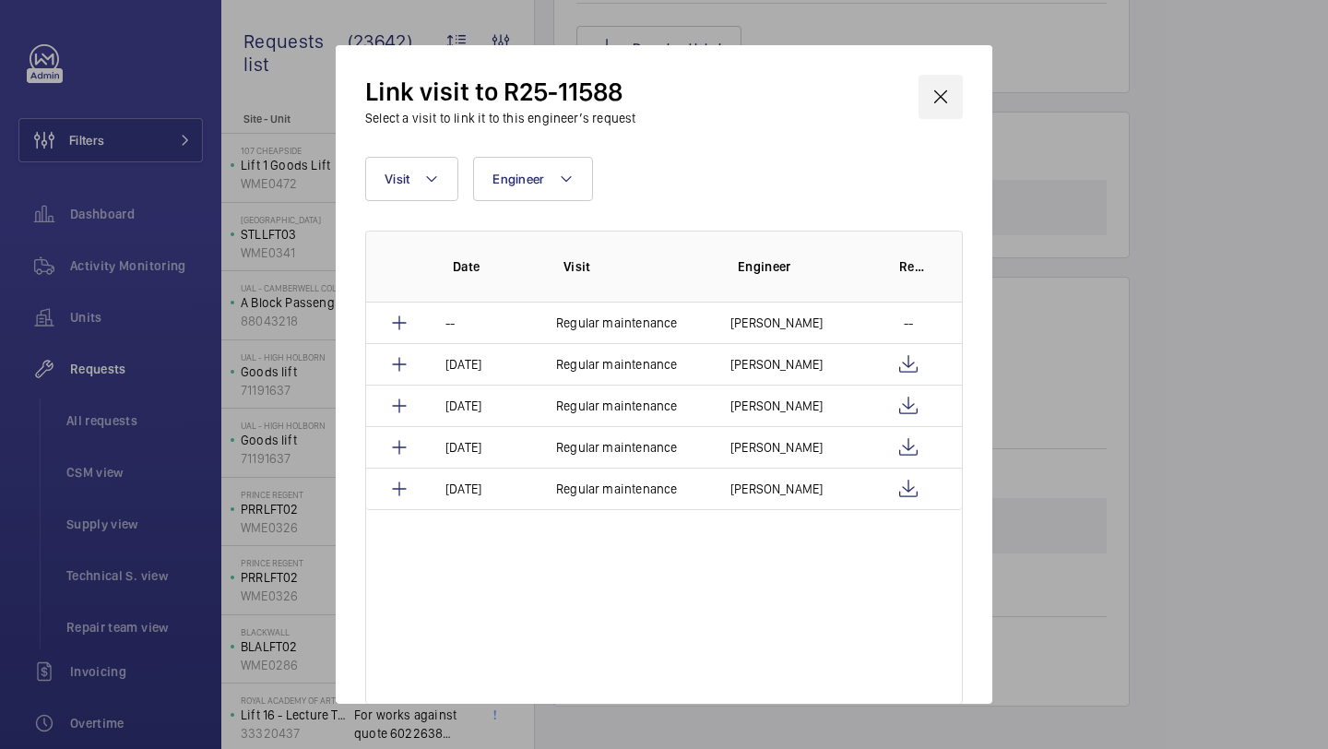
click at [942, 96] on wm-front-icon-button at bounding box center [940, 97] width 44 height 44
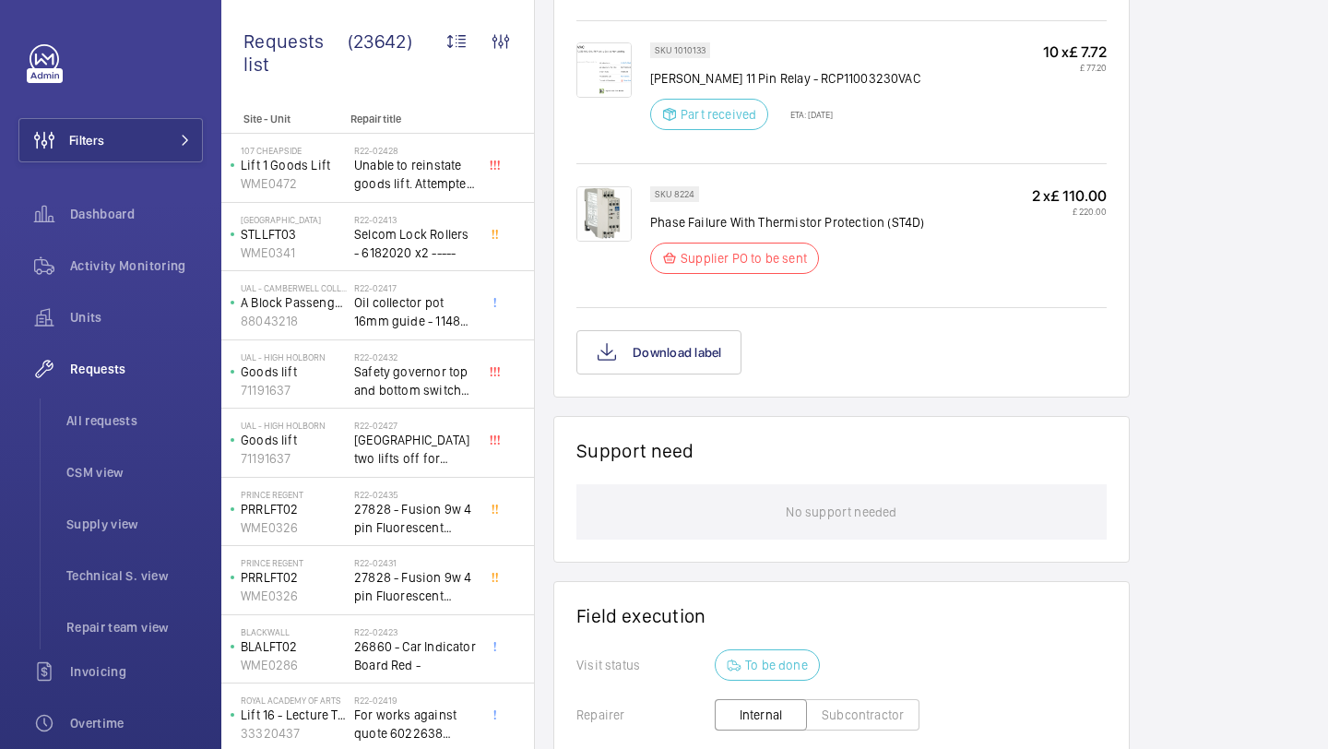
scroll to position [2914, 0]
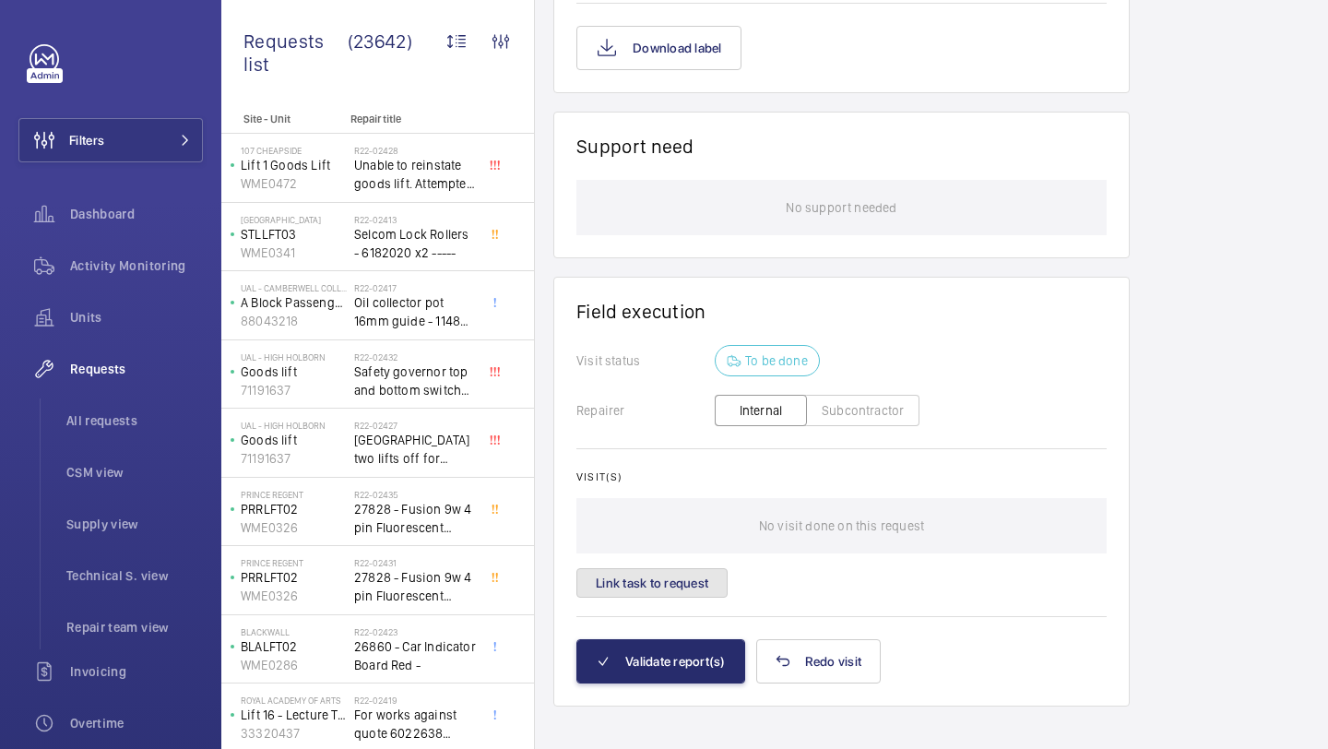
click at [681, 579] on button "Link task to request" at bounding box center [651, 583] width 151 height 30
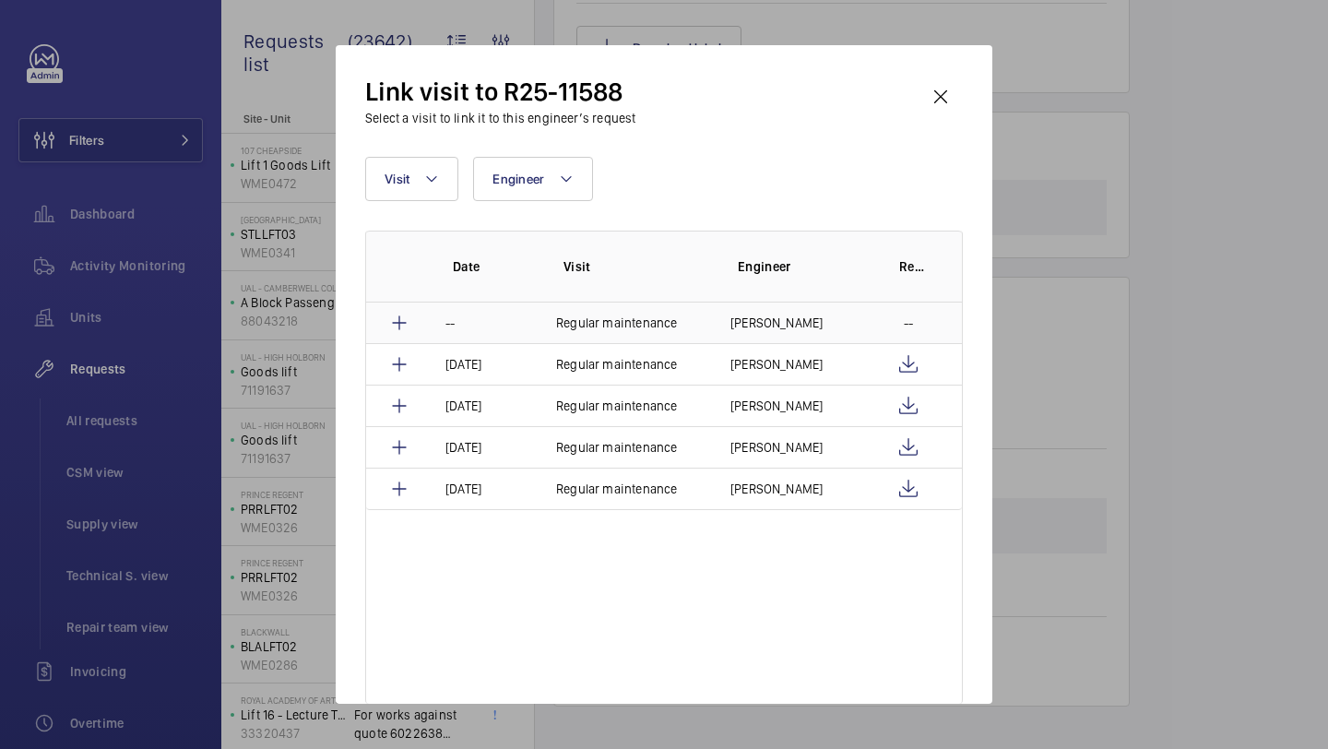
click at [797, 326] on td "Chris Cole" at bounding box center [788, 322] width 161 height 41
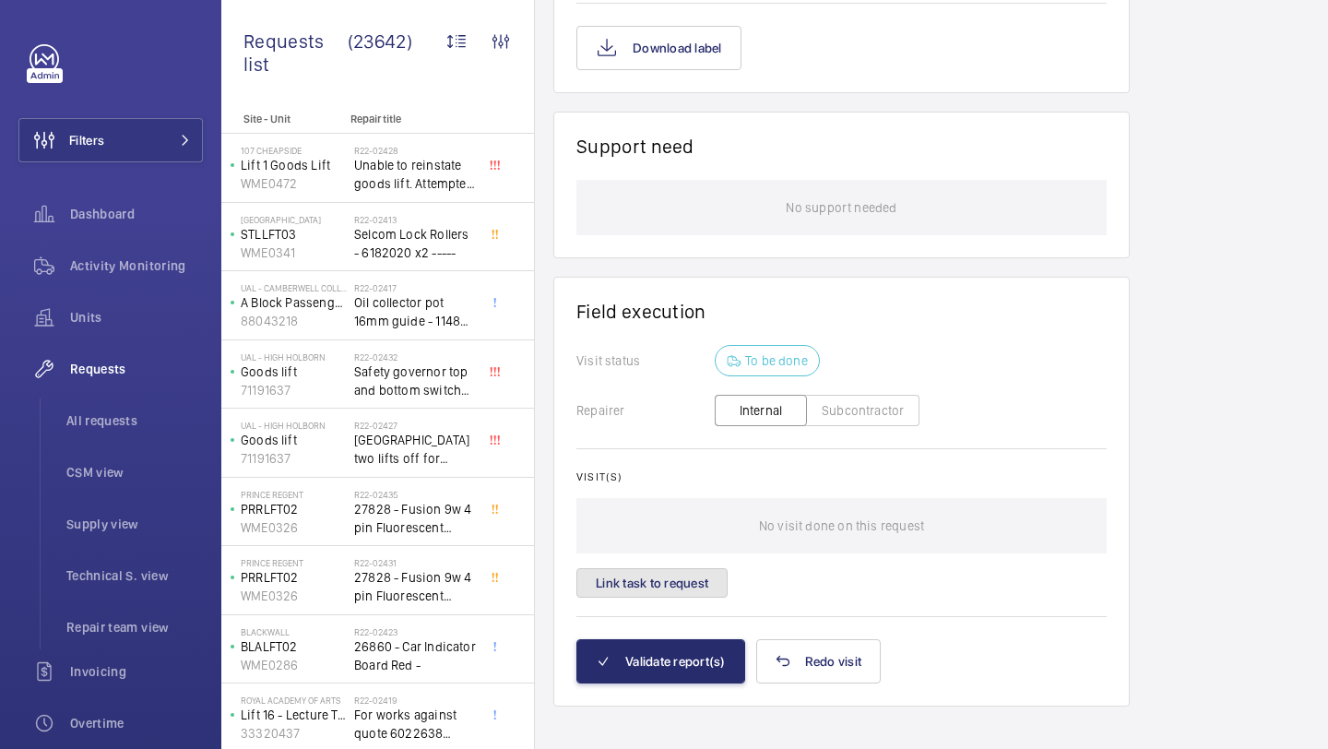
click at [699, 571] on button "Link task to request" at bounding box center [651, 583] width 151 height 30
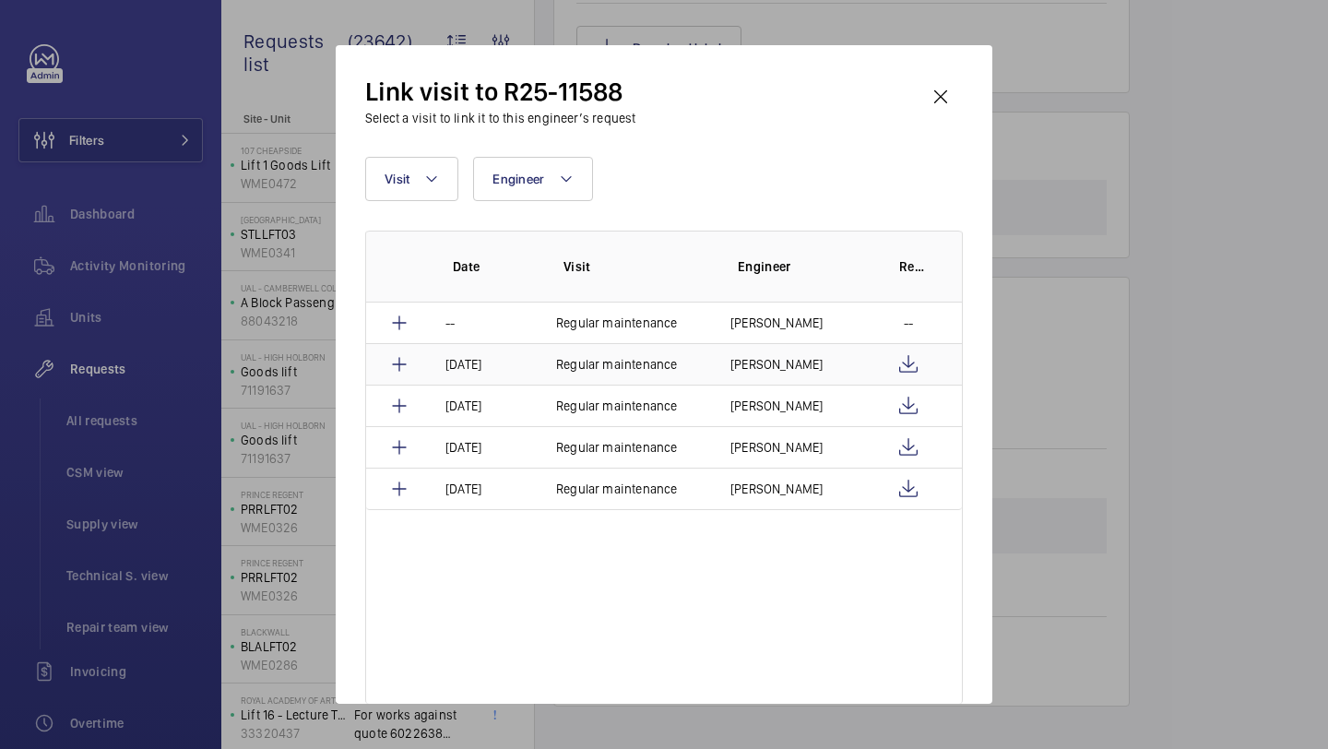
click at [761, 364] on p "Chris Cole" at bounding box center [776, 364] width 92 height 18
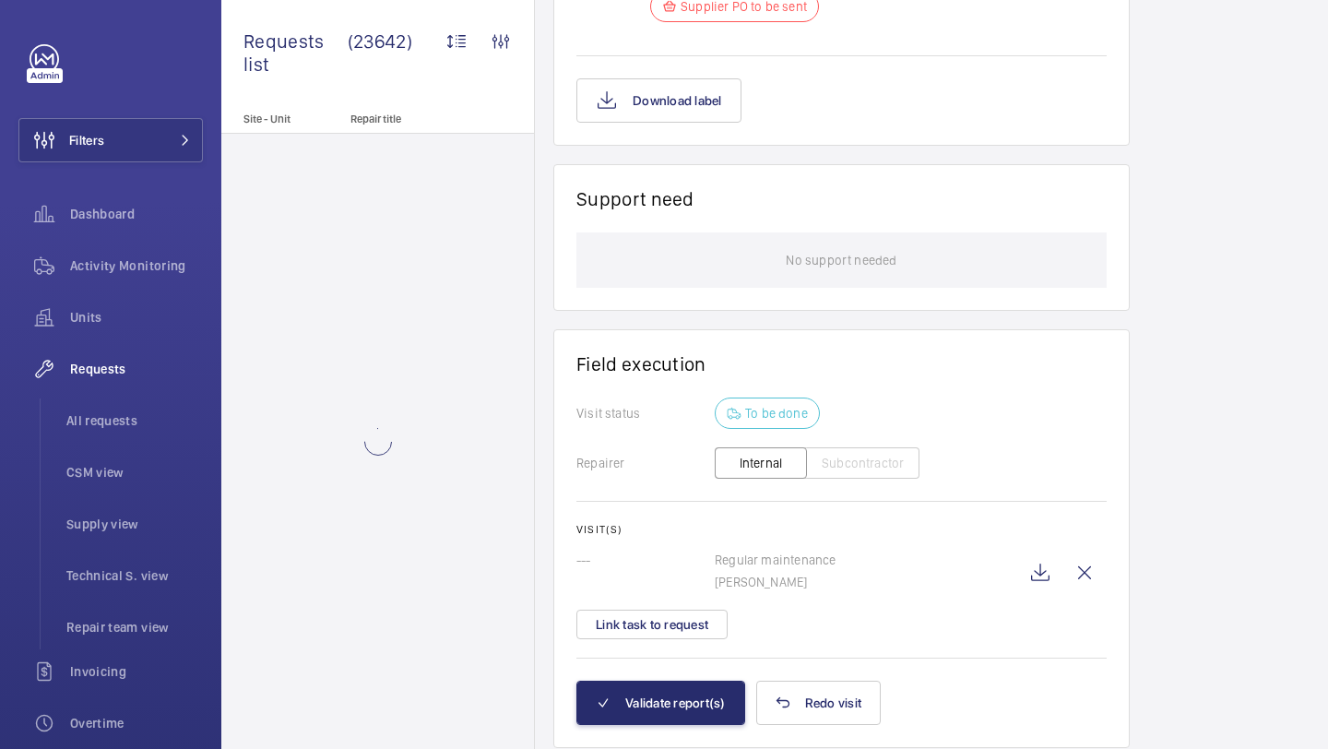
scroll to position [2903, 0]
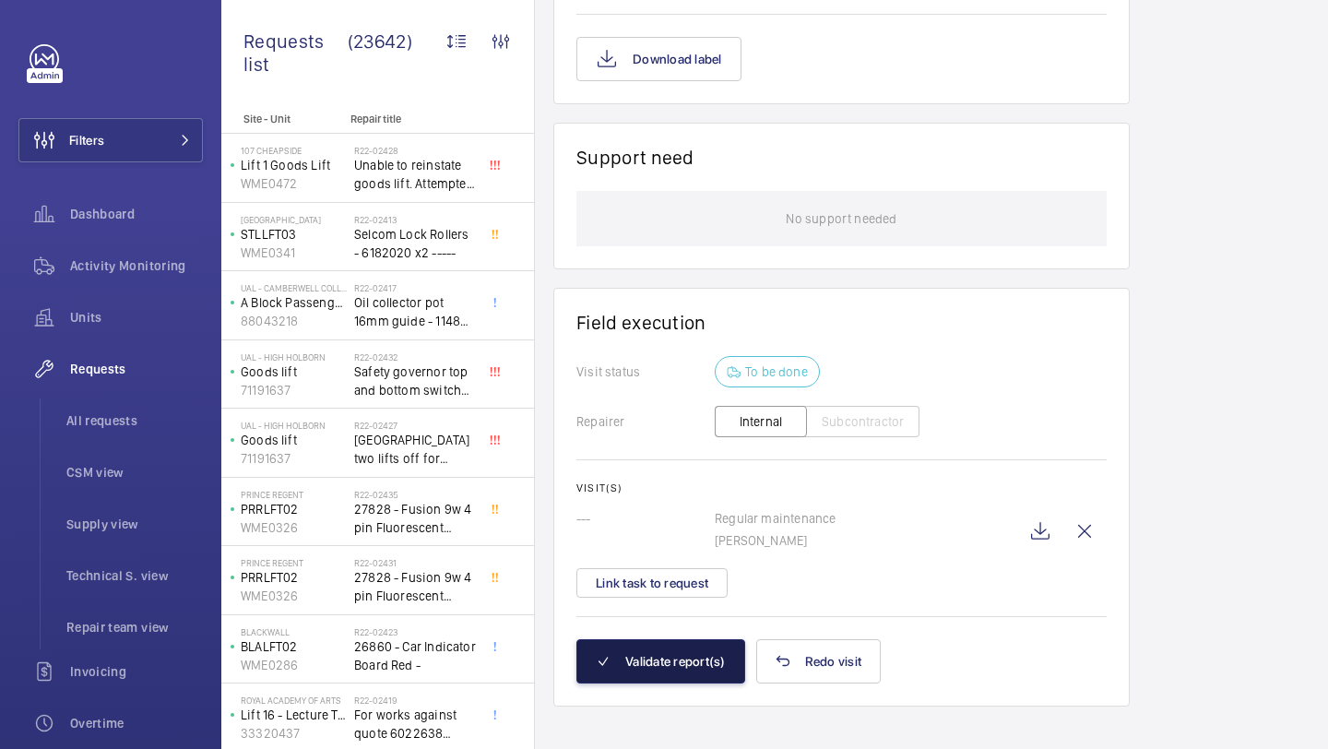
click at [690, 639] on button "Validate report(s)" at bounding box center [660, 661] width 169 height 44
click at [677, 650] on button "Validate report(s)" at bounding box center [660, 661] width 169 height 44
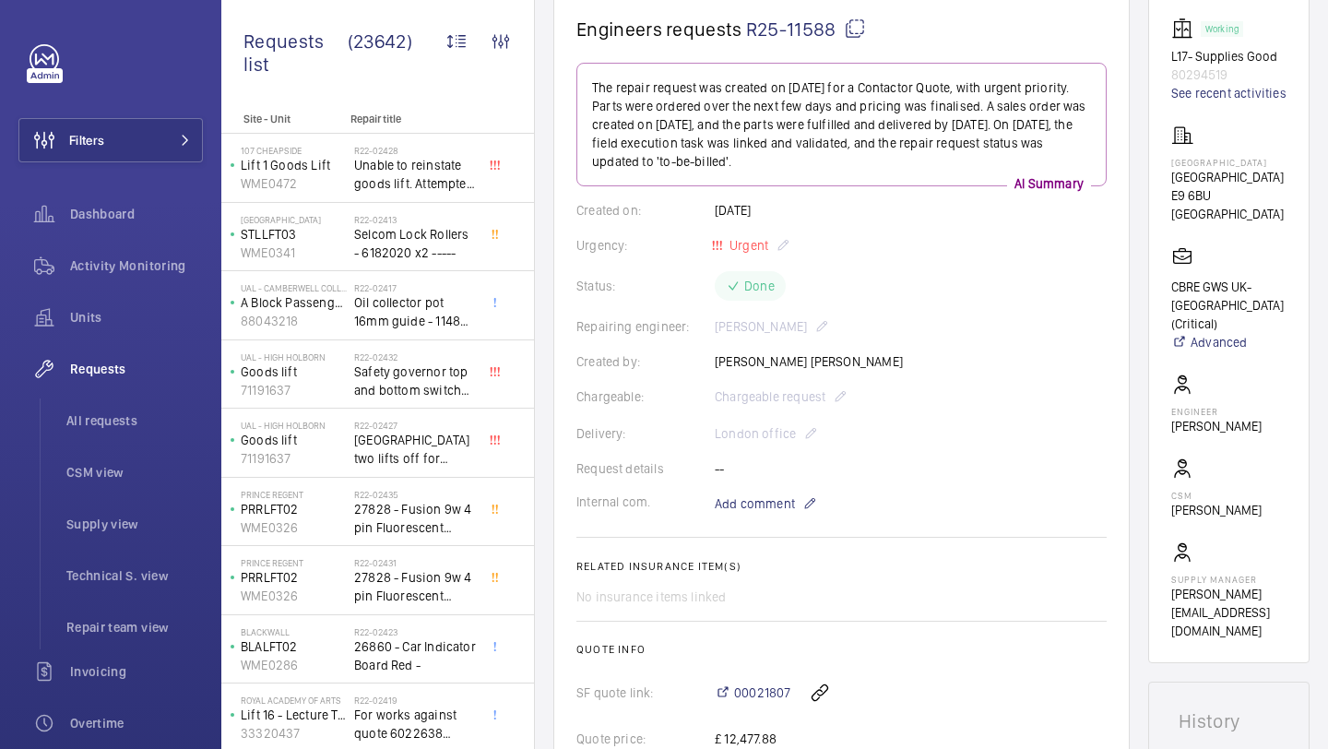
scroll to position [68, 0]
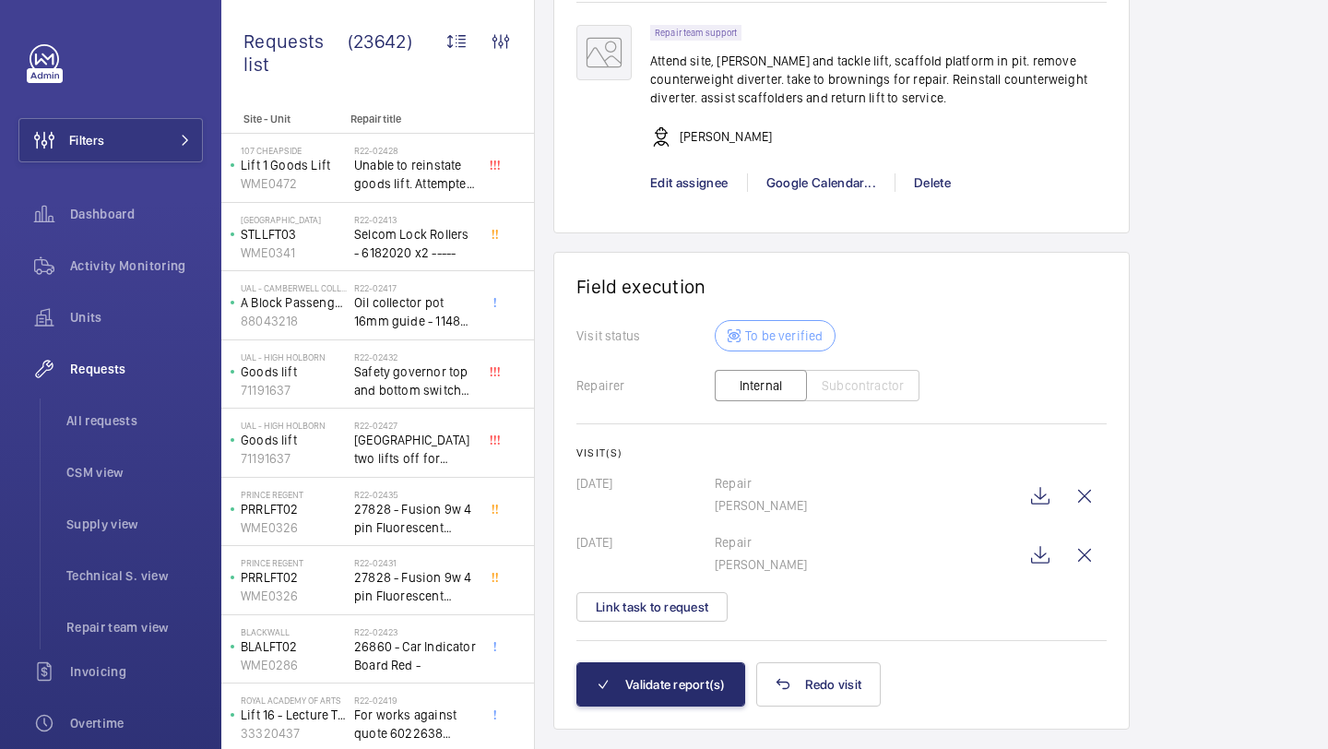
scroll to position [1638, 0]
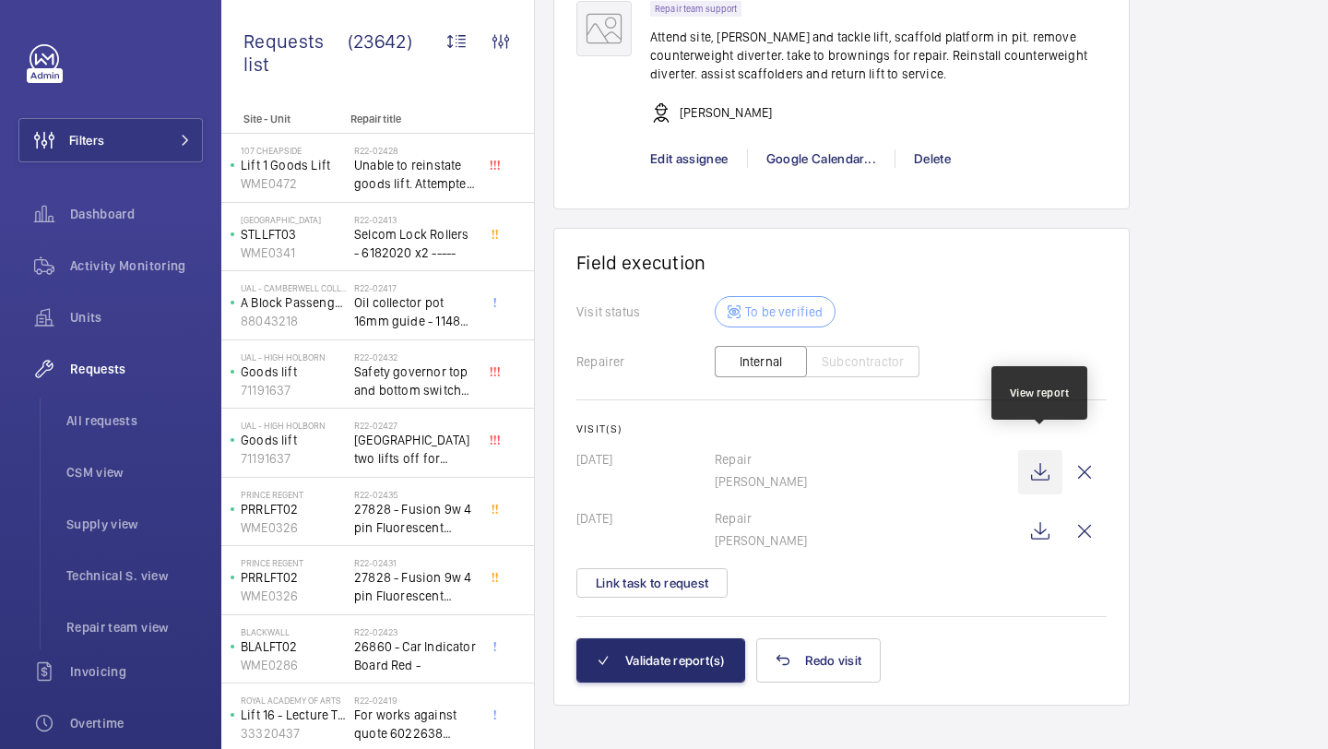
click at [1044, 450] on wm-front-icon-button at bounding box center [1040, 472] width 44 height 44
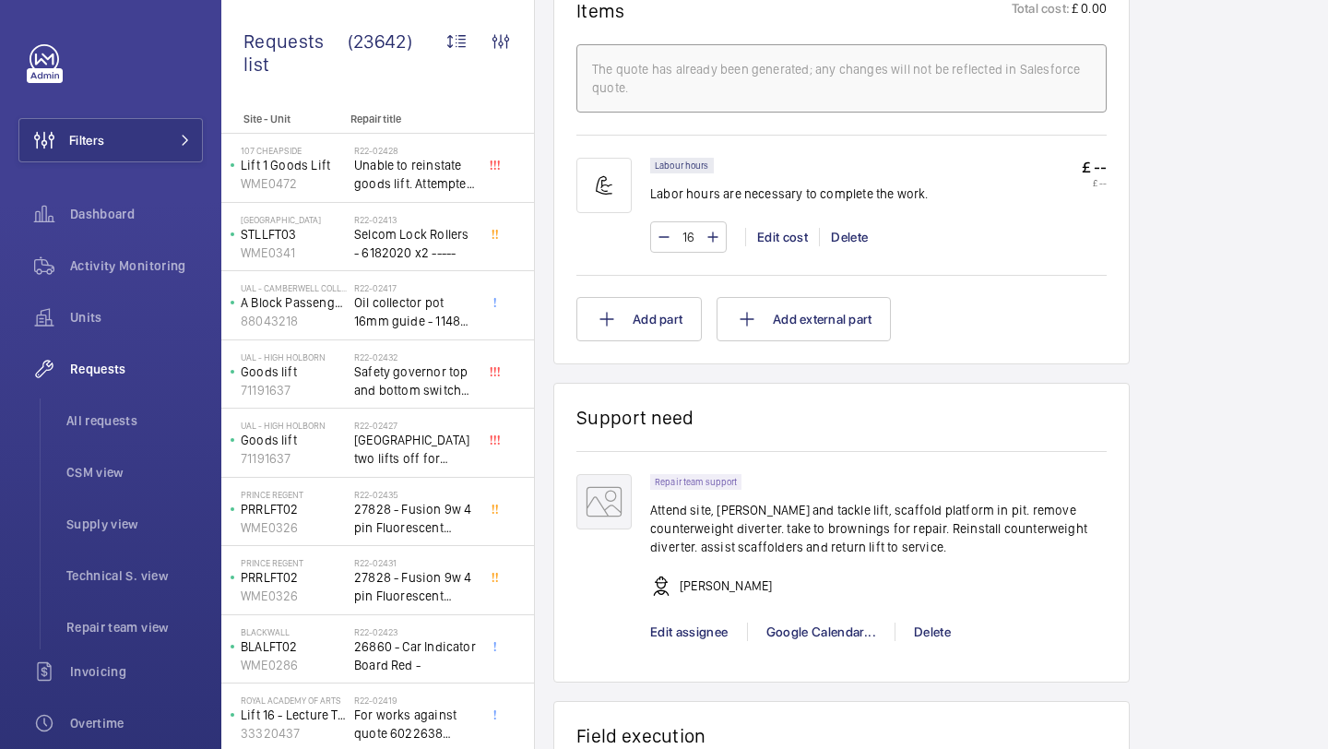
scroll to position [1624, 0]
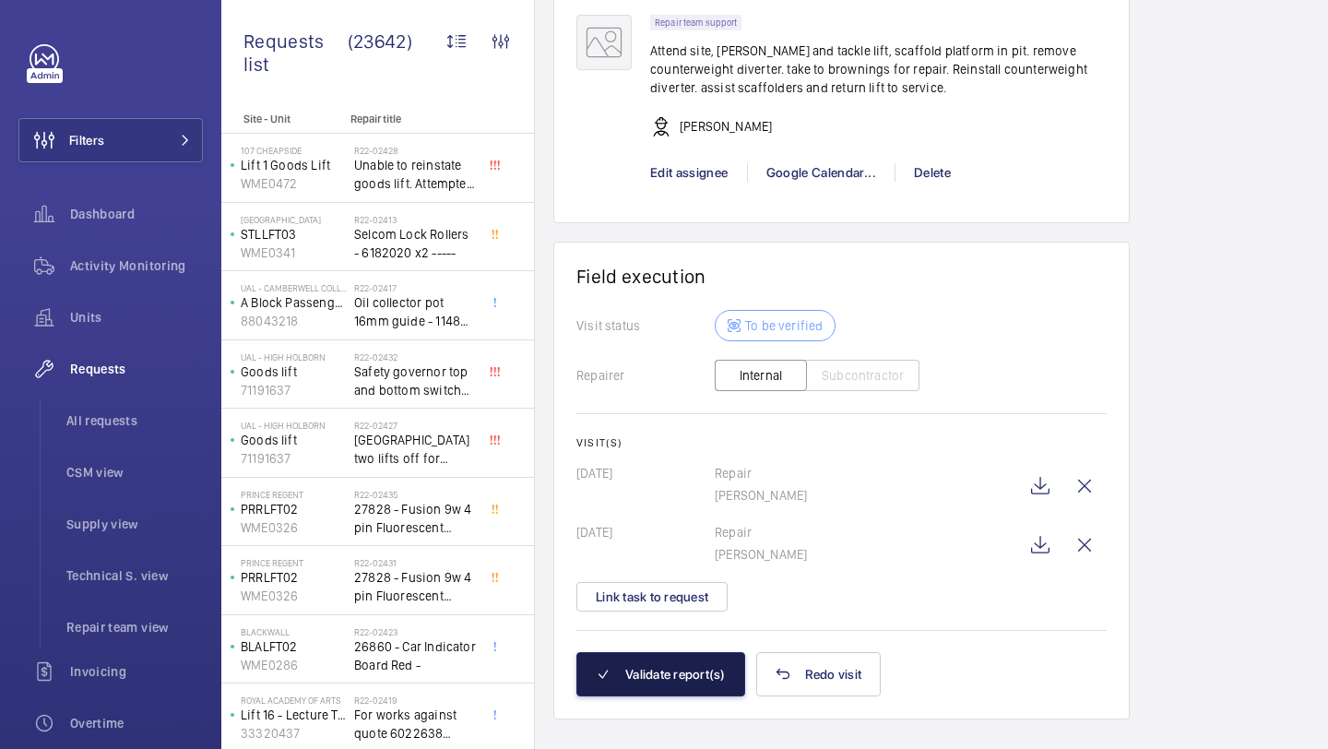
click at [676, 662] on button "Validate report(s)" at bounding box center [660, 674] width 169 height 44
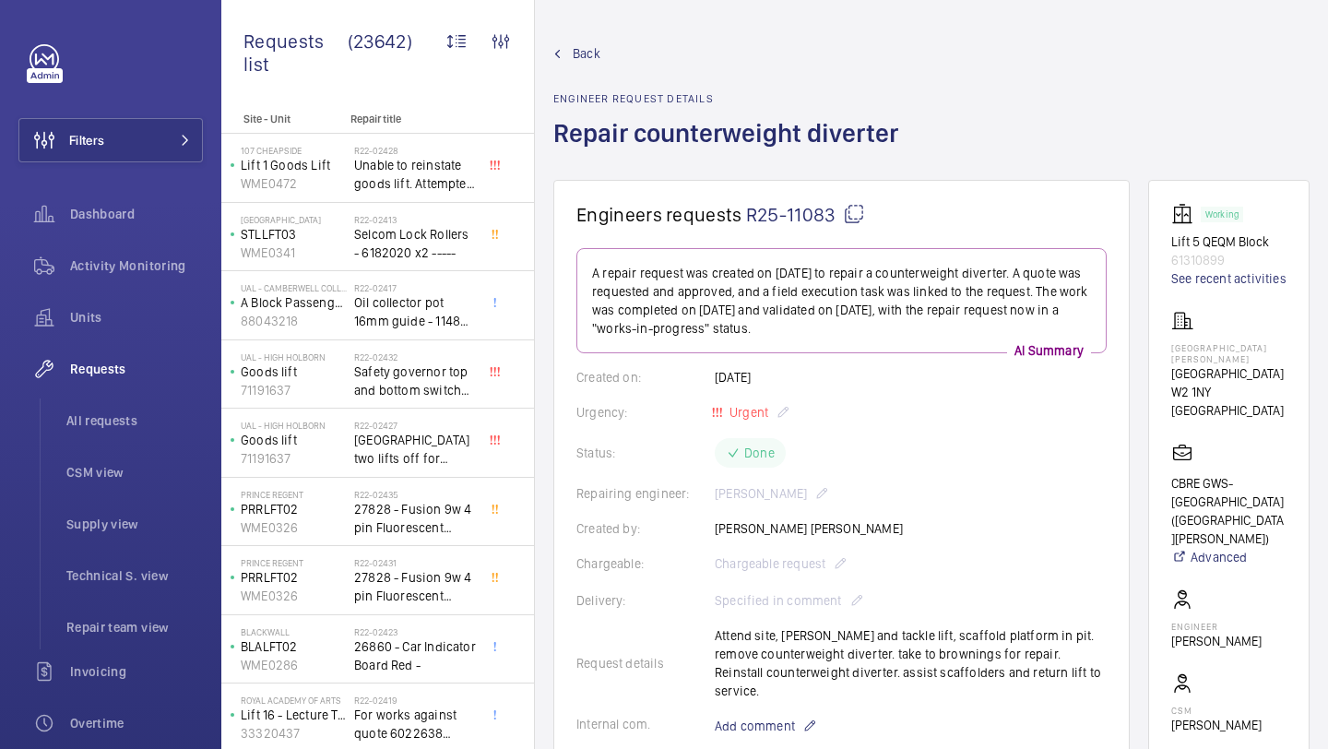
scroll to position [1353, 0]
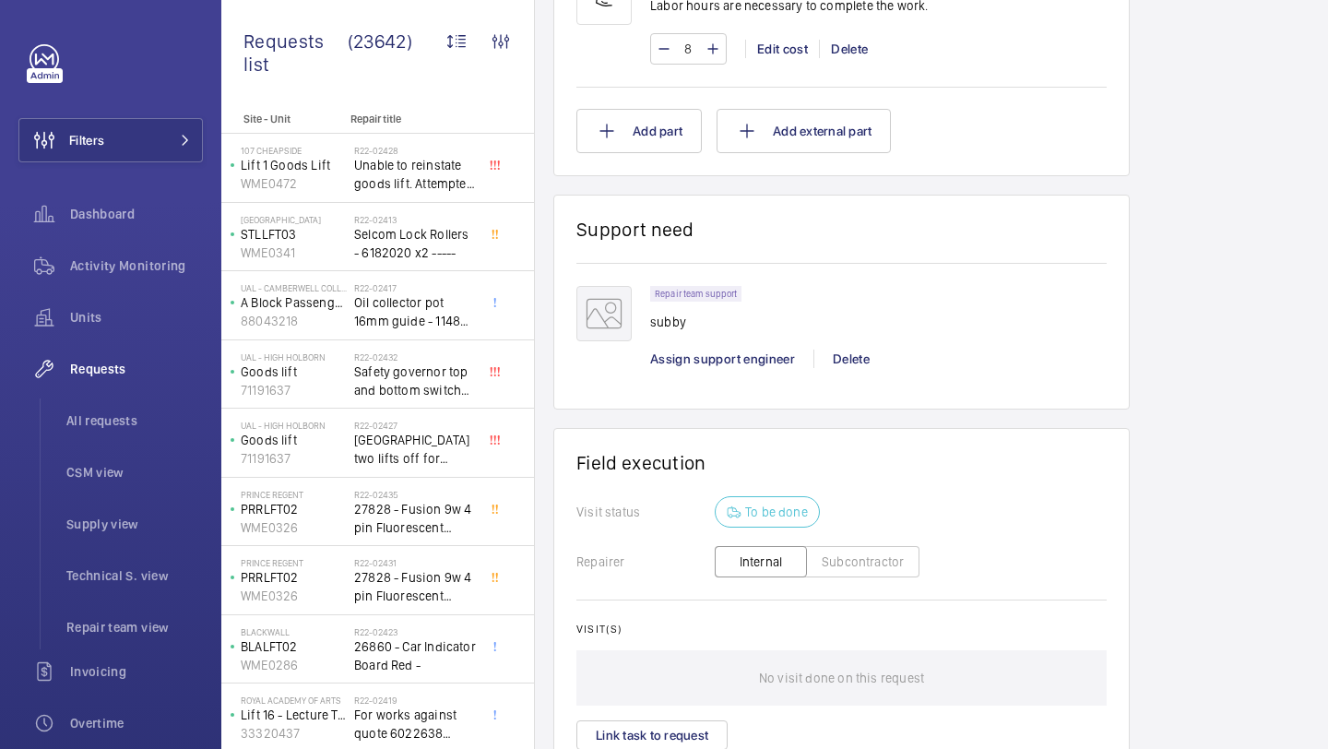
scroll to position [1469, 0]
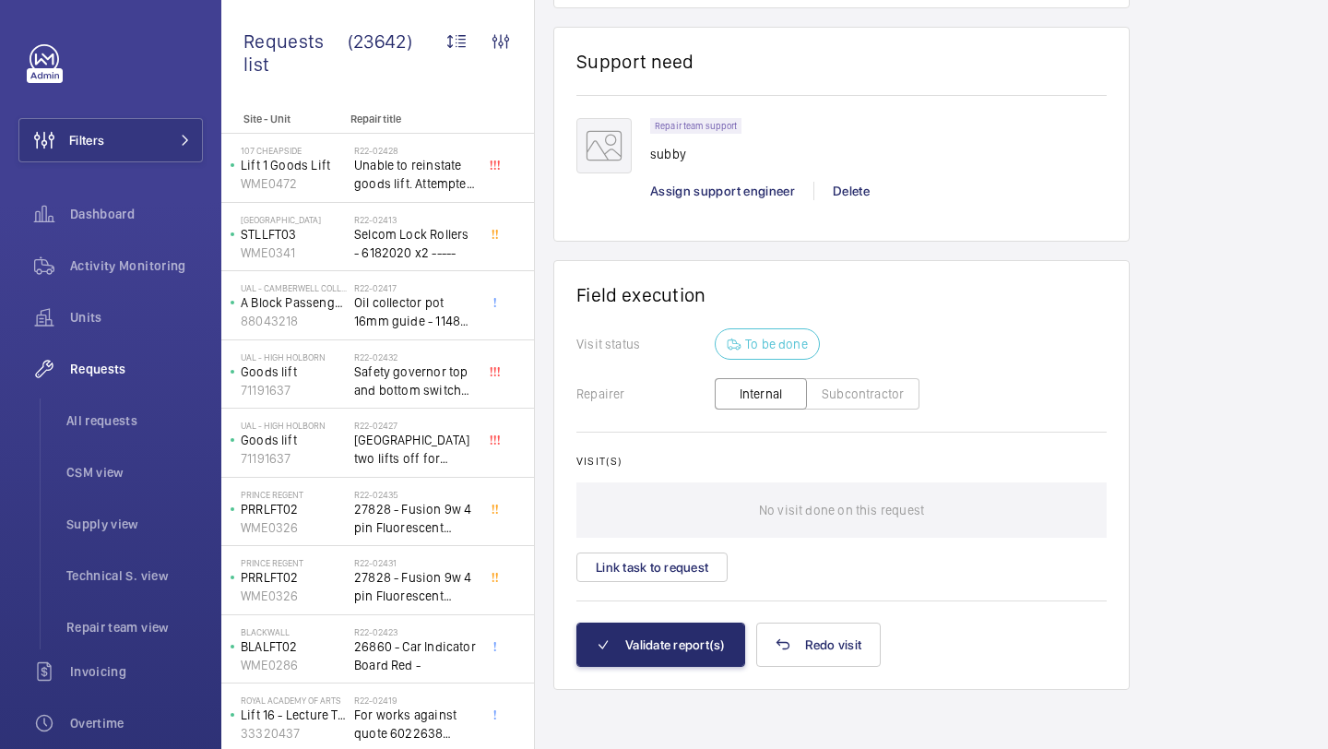
click at [680, 581] on wm-front-card-body "Visit status To be done Repairer Internal Subcontractor Visit(s) No visit done …" at bounding box center [841, 475] width 530 height 294
click at [680, 563] on button "Link task to request" at bounding box center [651, 567] width 151 height 30
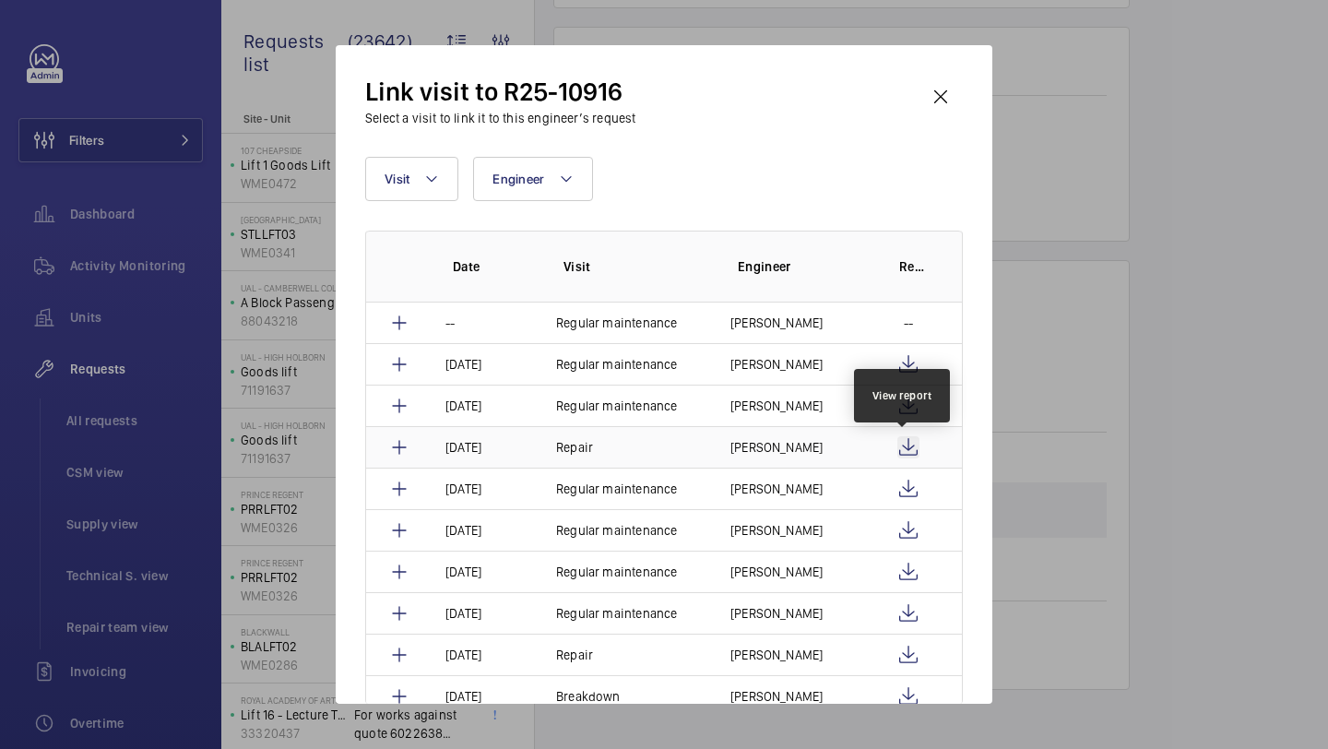
click at [900, 448] on wm-front-icon-button at bounding box center [908, 447] width 22 height 22
click at [943, 84] on wm-front-icon-button at bounding box center [940, 97] width 44 height 44
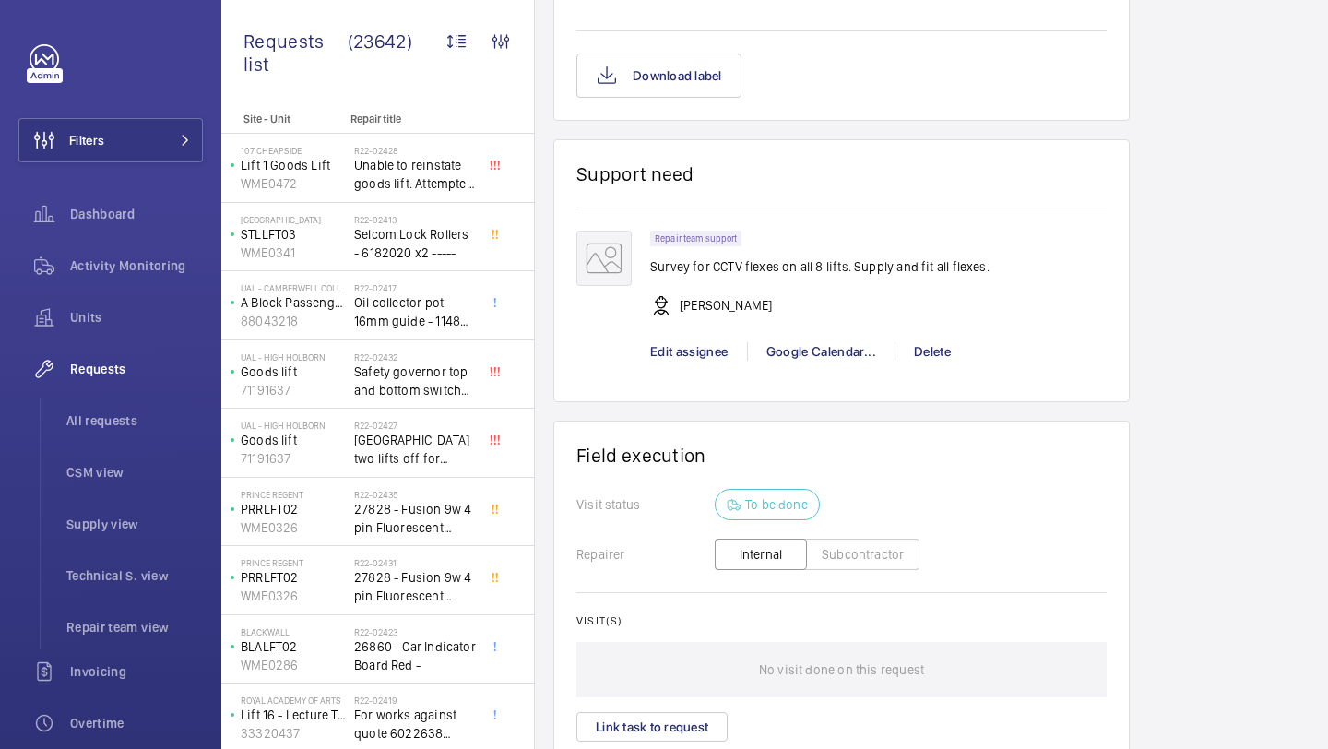
scroll to position [1571, 0]
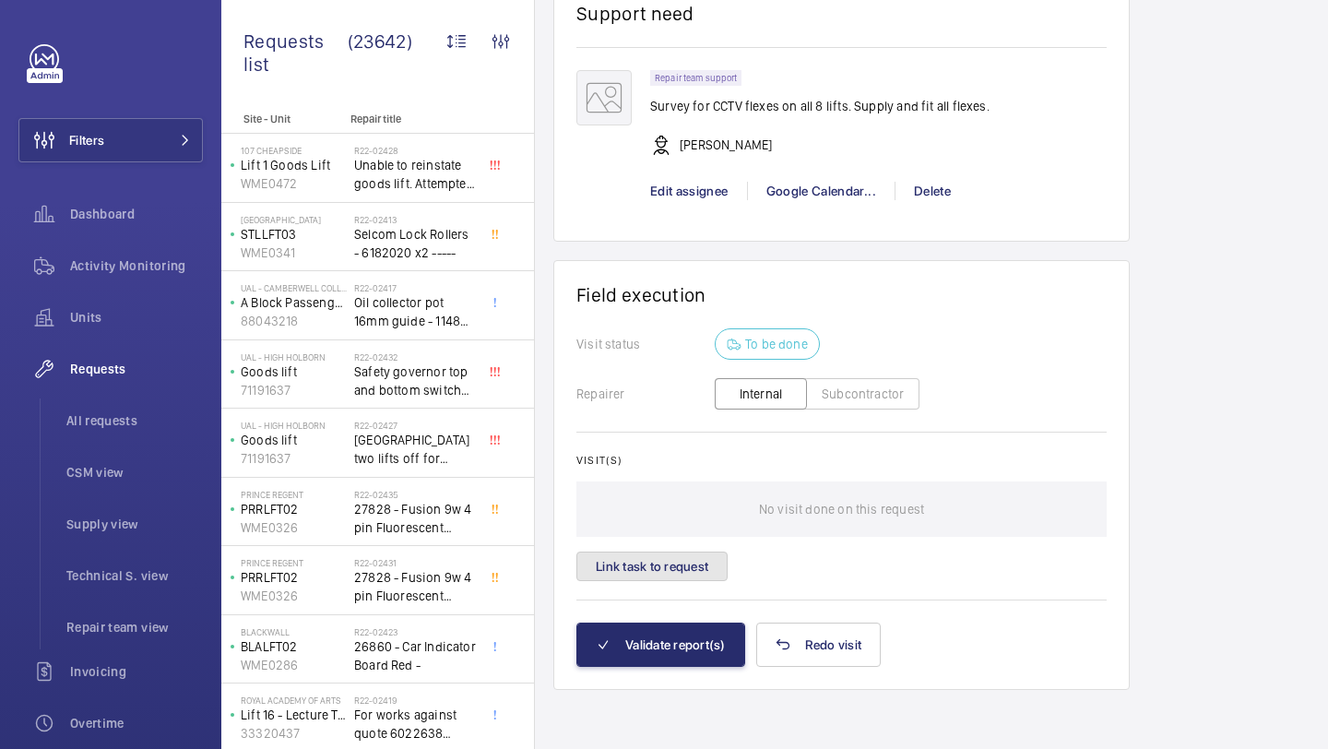
click at [678, 573] on button "Link task to request" at bounding box center [651, 566] width 151 height 30
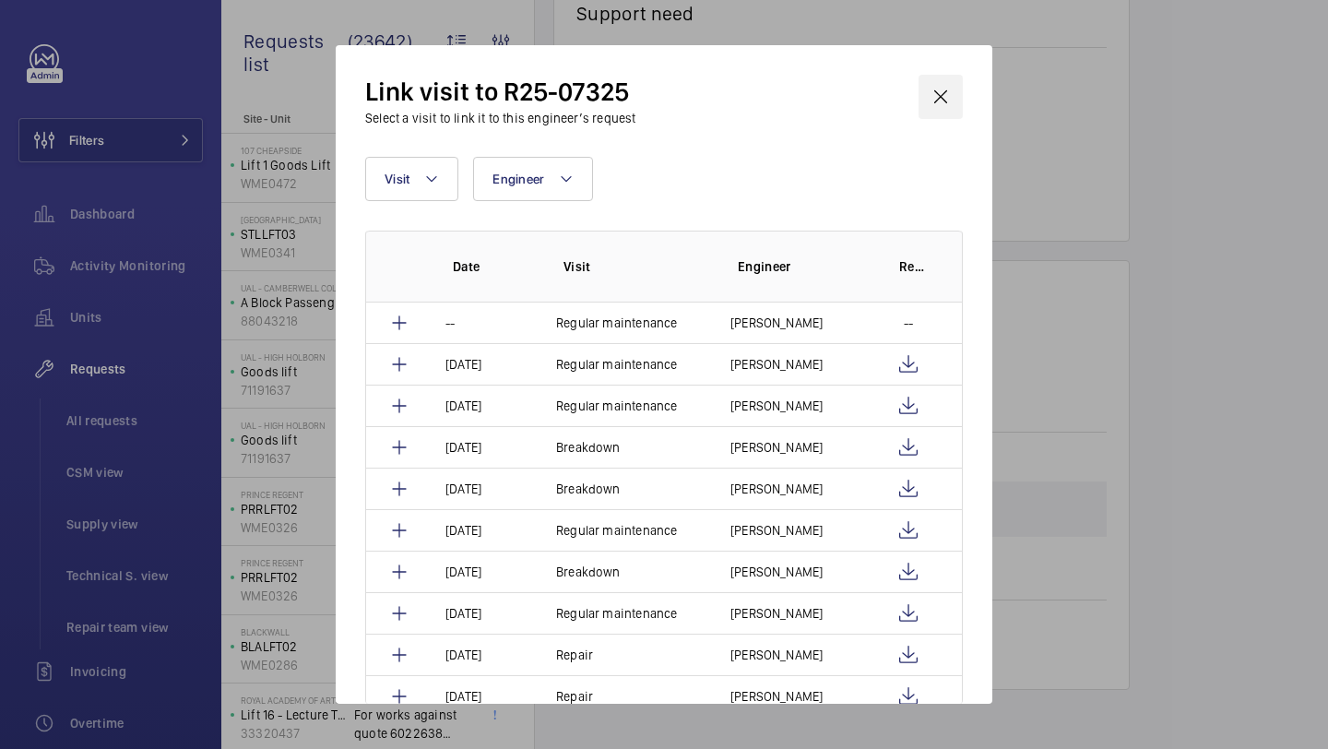
click at [947, 92] on wm-front-icon-button at bounding box center [940, 97] width 44 height 44
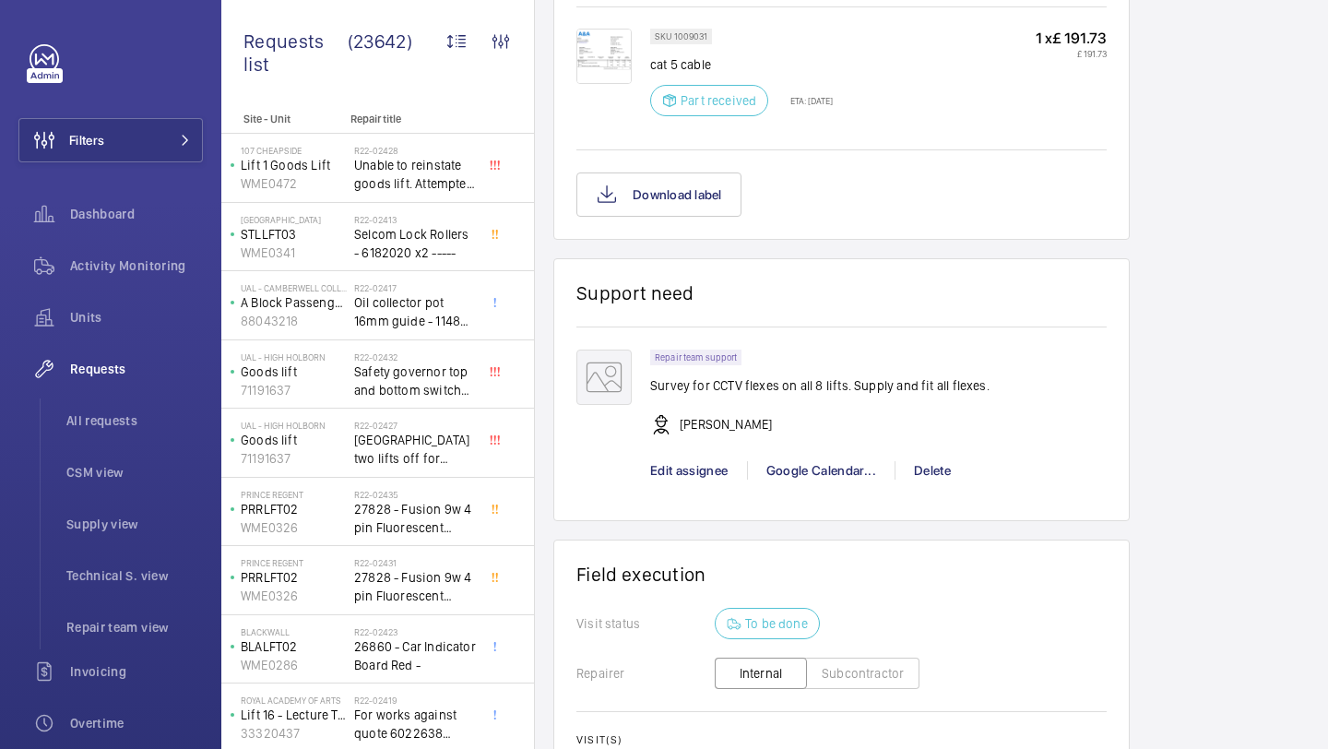
scroll to position [1571, 0]
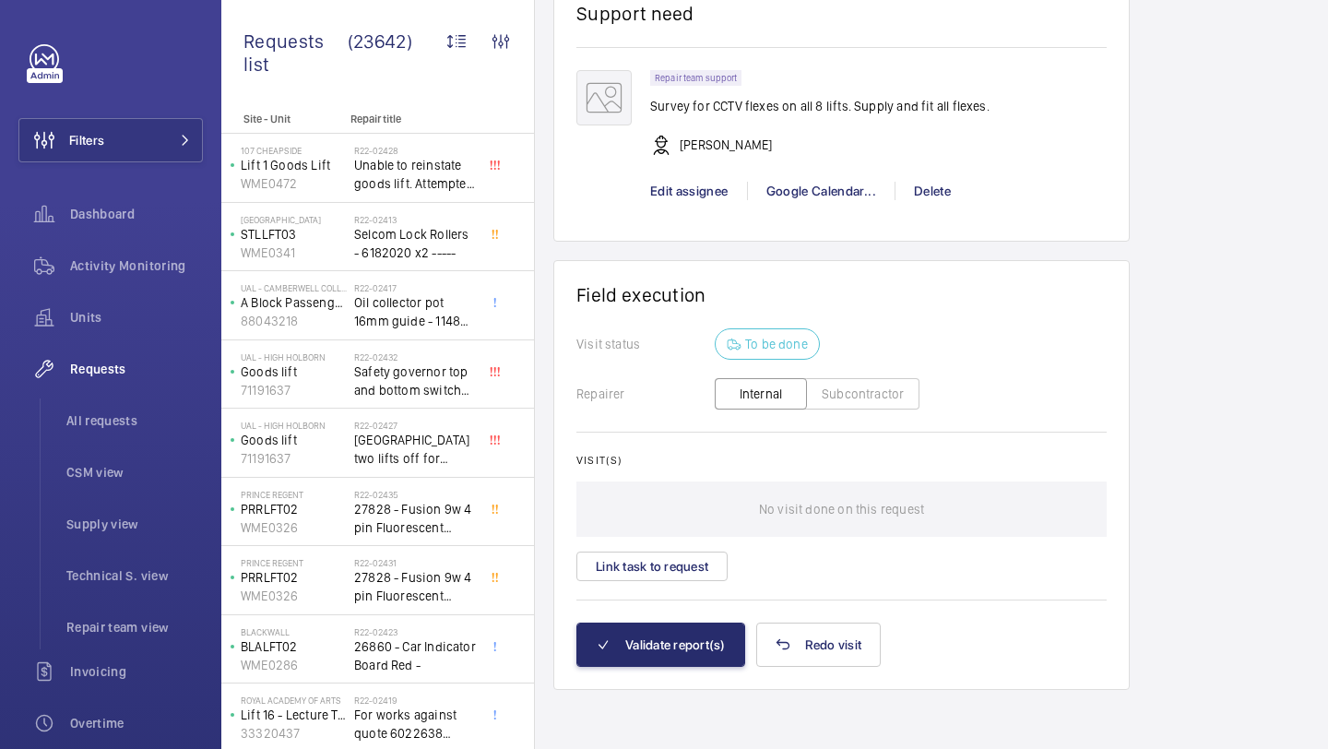
click at [703, 542] on div "Visit(s) No visit done on this request Link task to request" at bounding box center [841, 517] width 530 height 127
click at [702, 553] on button "Link task to request" at bounding box center [651, 566] width 151 height 30
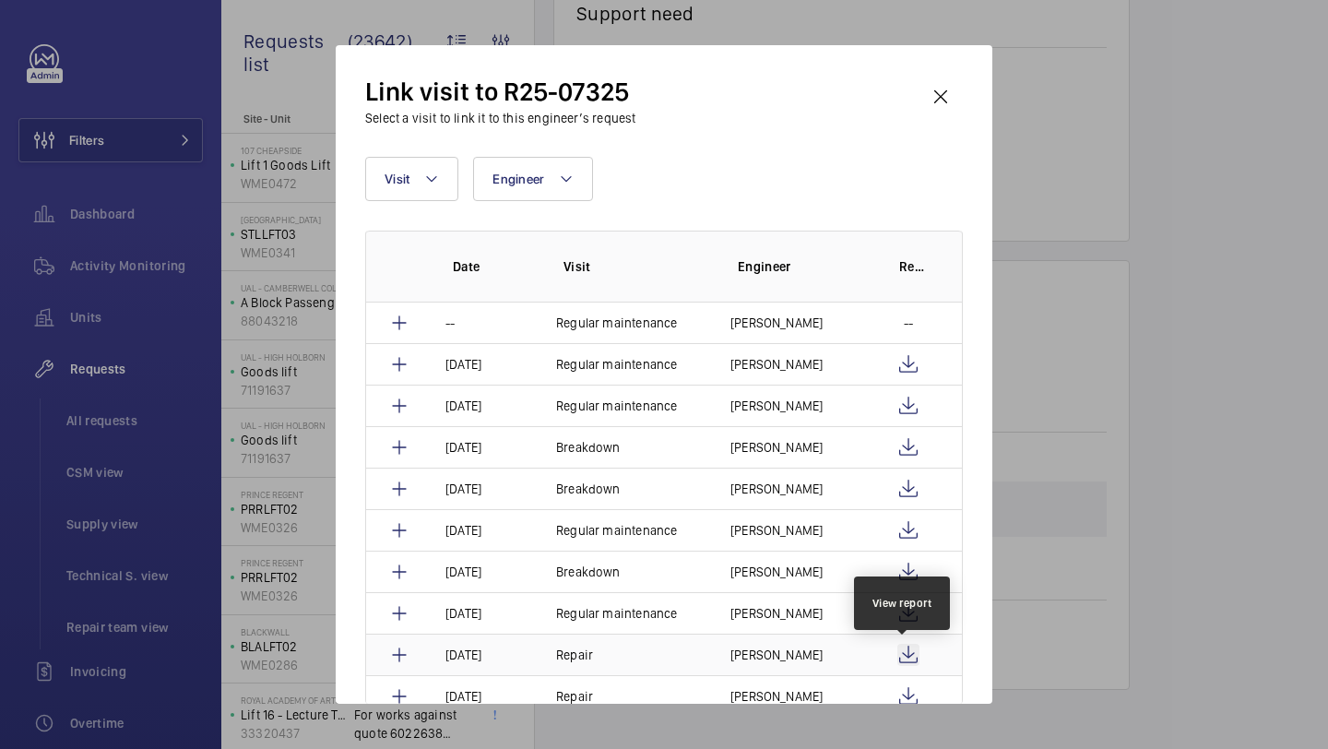
click at [903, 650] on wm-front-icon-button at bounding box center [908, 654] width 22 height 22
click at [950, 108] on wm-front-icon-button at bounding box center [940, 97] width 44 height 44
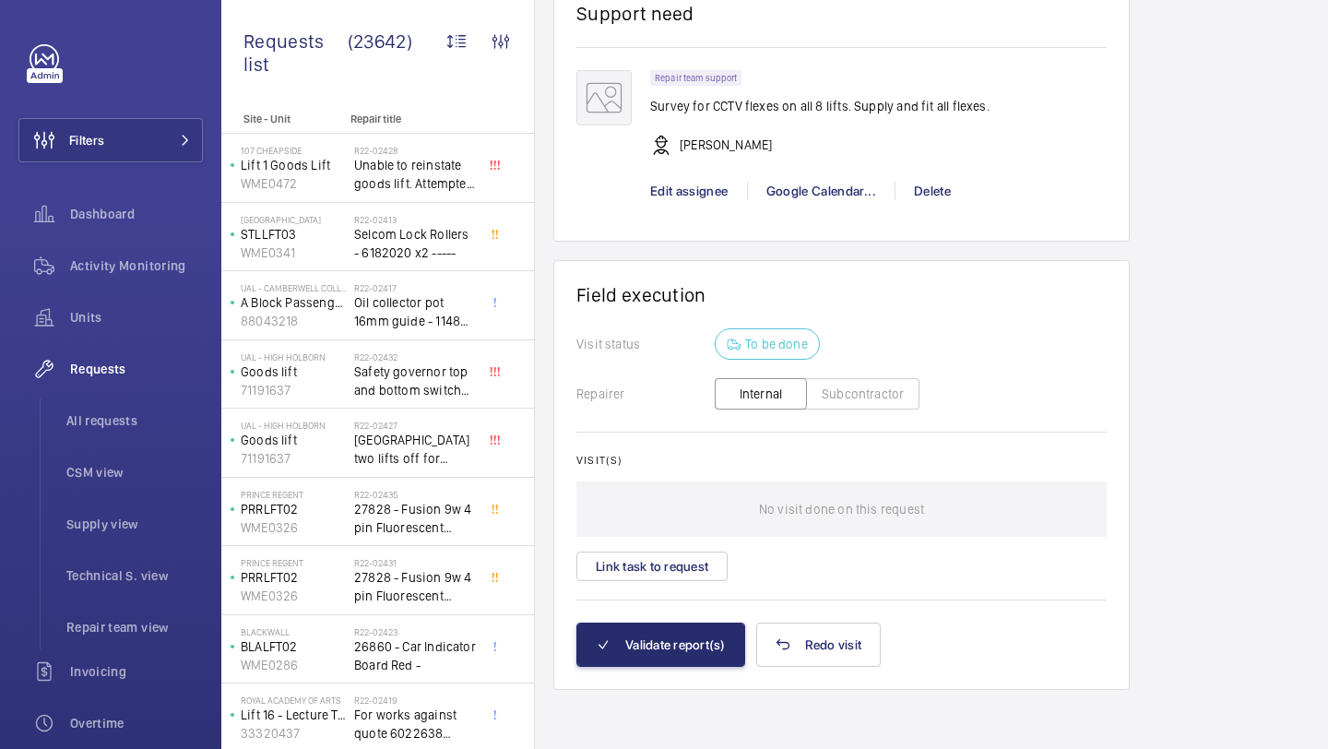
scroll to position [1522, 0]
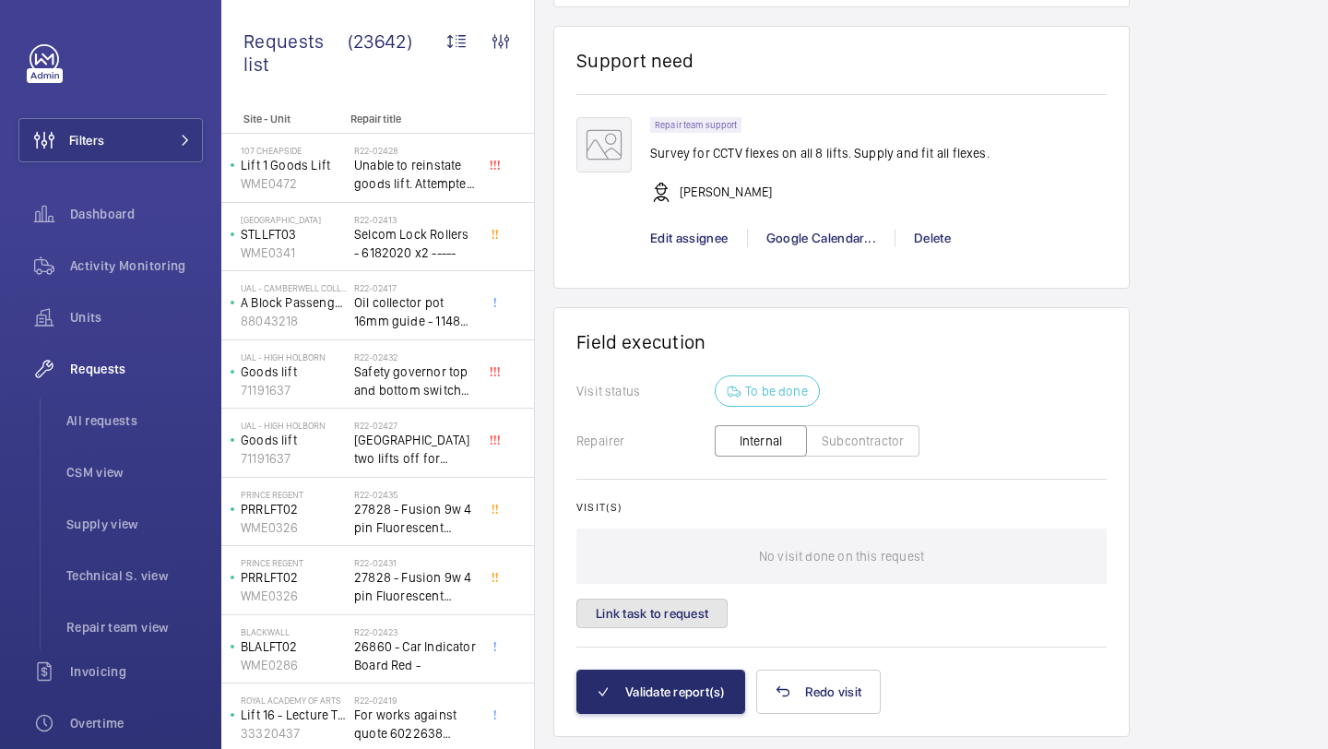
click at [702, 608] on button "Link task to request" at bounding box center [651, 613] width 151 height 30
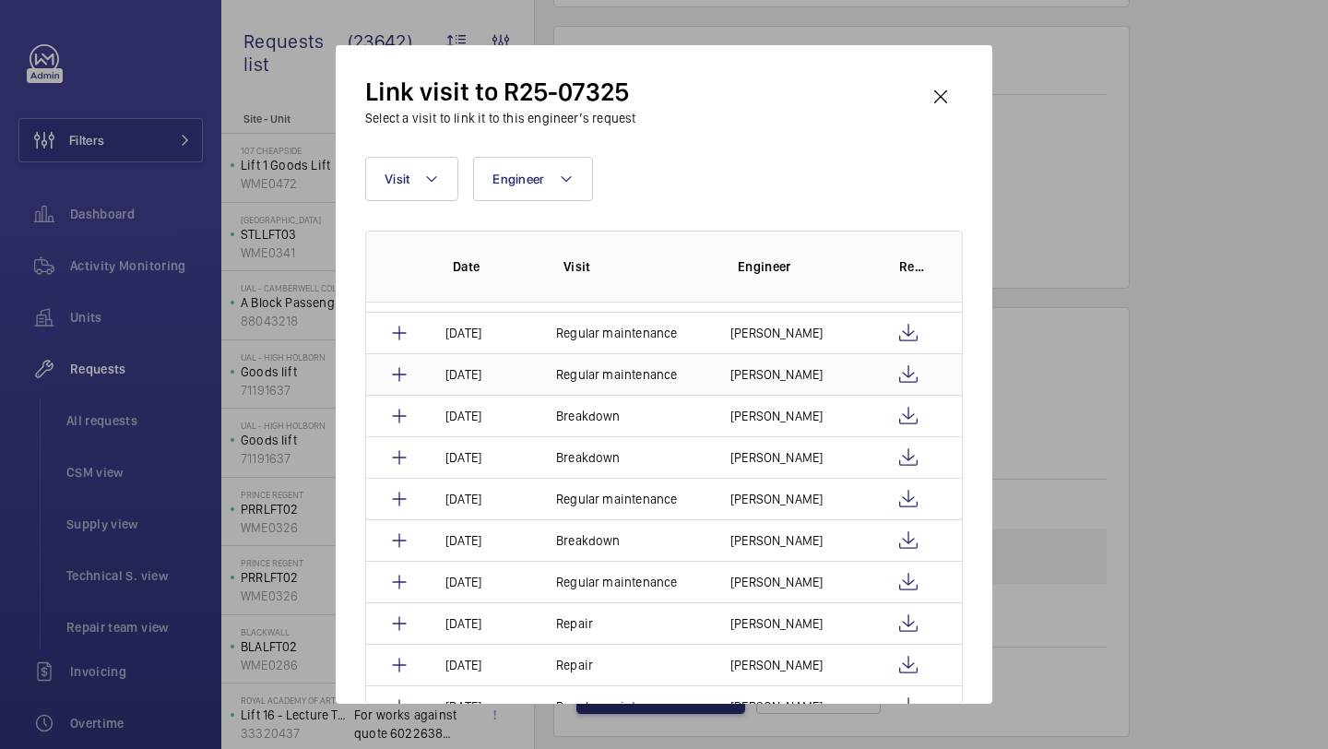
scroll to position [0, 0]
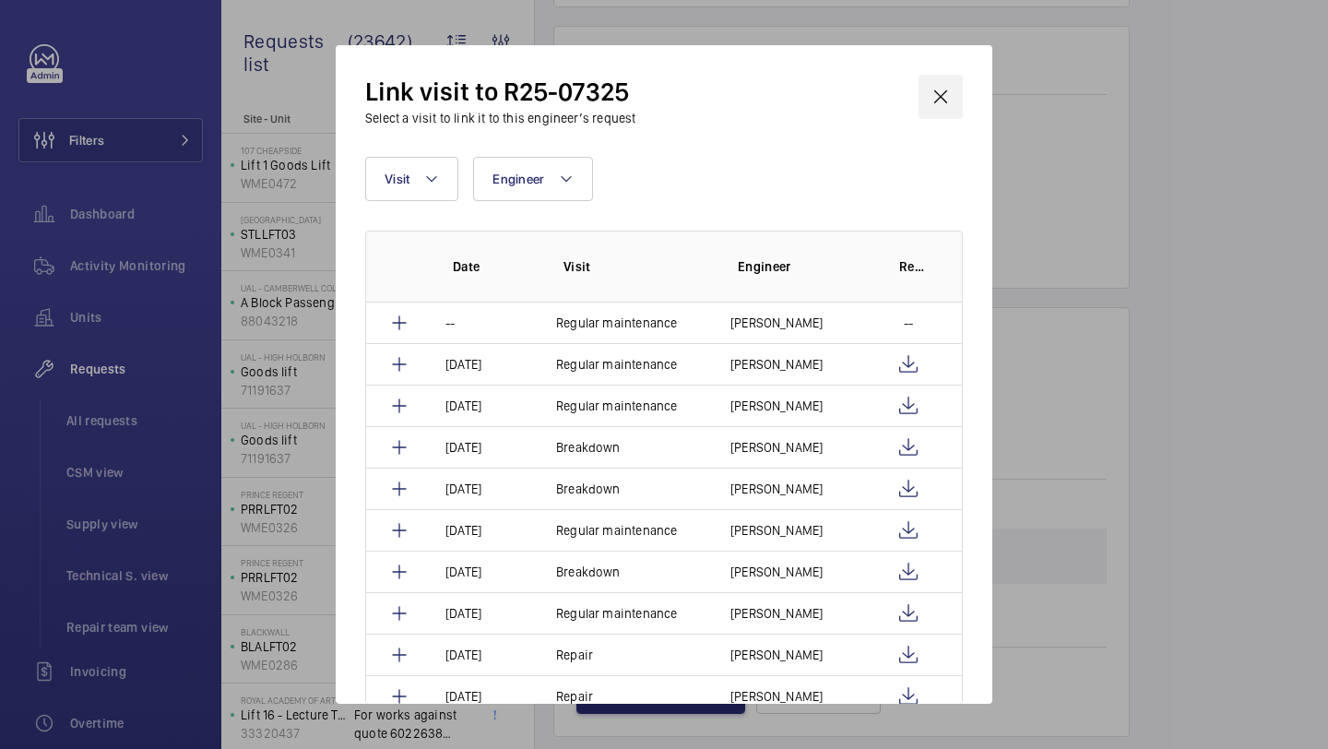
click at [927, 104] on wm-front-icon-button at bounding box center [940, 97] width 44 height 44
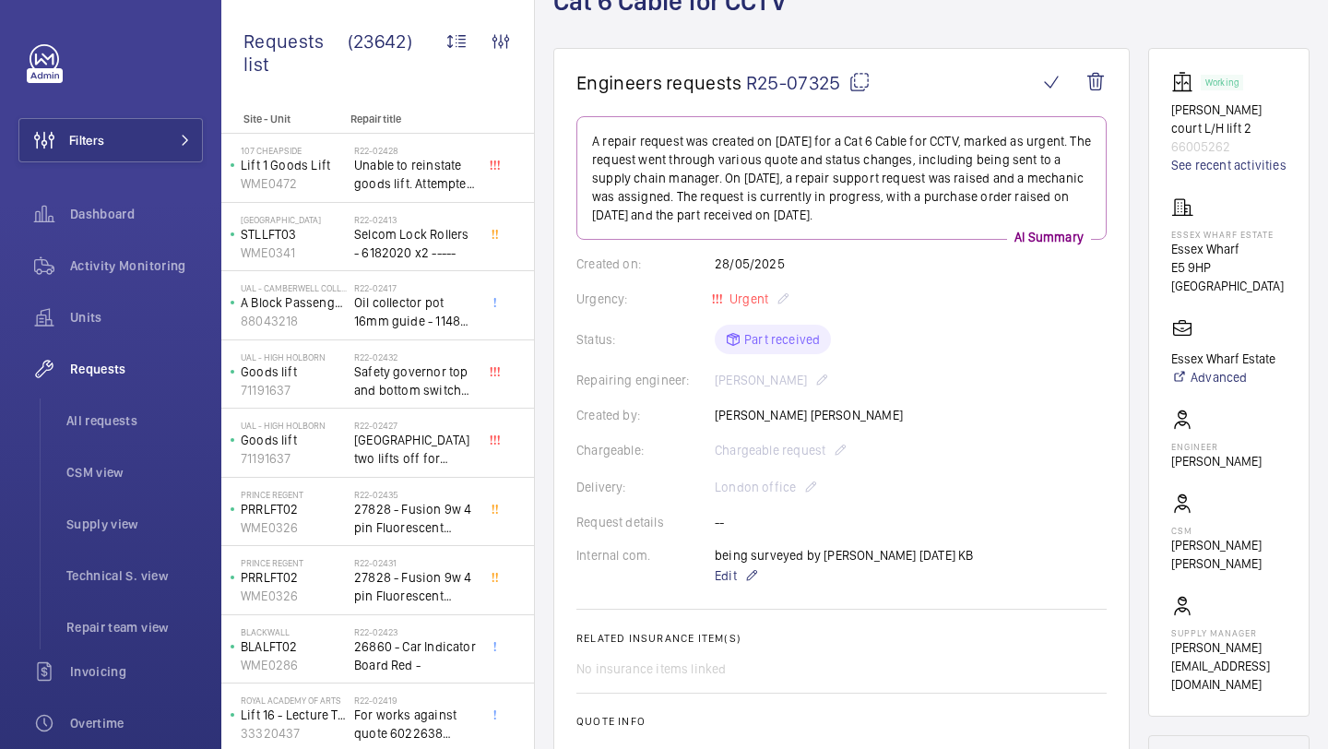
scroll to position [111, 0]
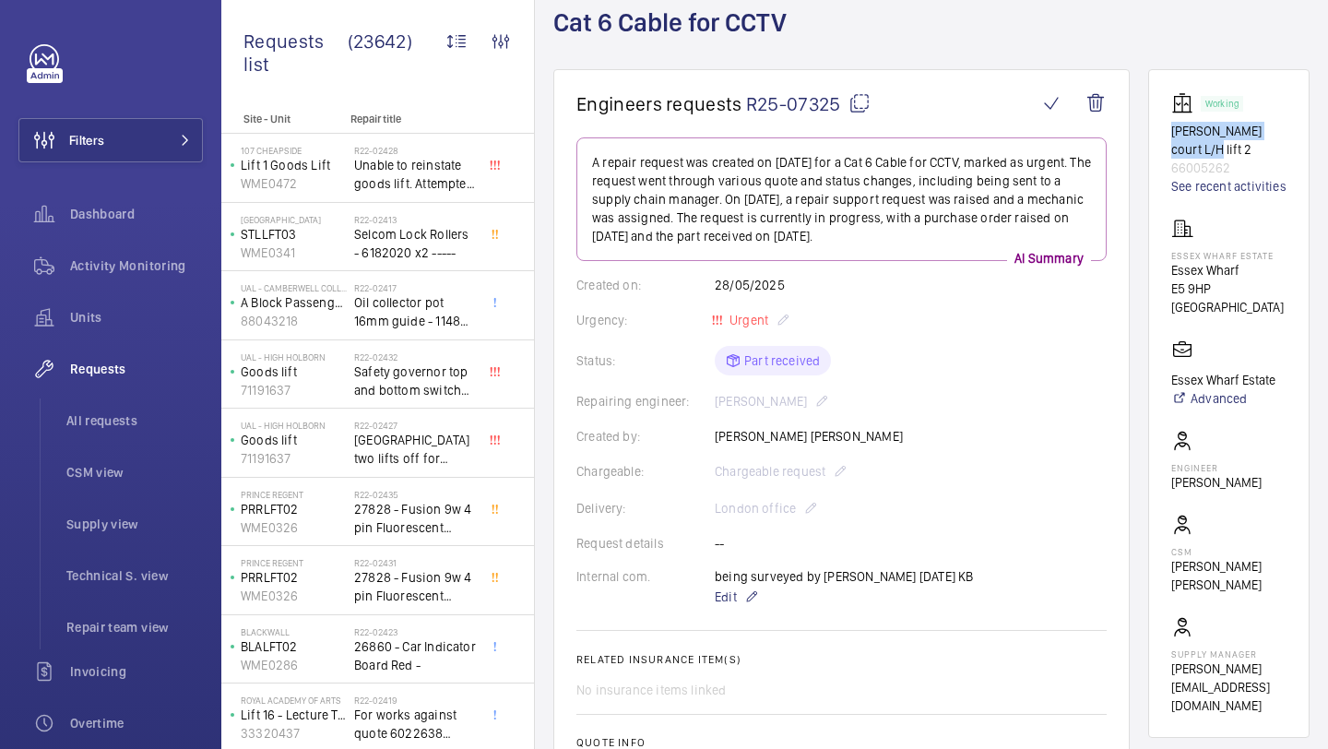
drag, startPoint x: 1167, startPoint y: 129, endPoint x: 1265, endPoint y: 150, distance: 100.0
click at [1265, 150] on wm-front-card "Working Cooper court L/H lift 2 66005262 See recent activities Essex Wharf Esta…" at bounding box center [1228, 403] width 161 height 668
click at [1265, 150] on p "Cooper court L/H lift 2" at bounding box center [1228, 140] width 115 height 37
drag, startPoint x: 1176, startPoint y: 134, endPoint x: 1260, endPoint y: 155, distance: 86.5
click at [1260, 155] on p "Cooper court L/H lift 2" at bounding box center [1228, 140] width 115 height 37
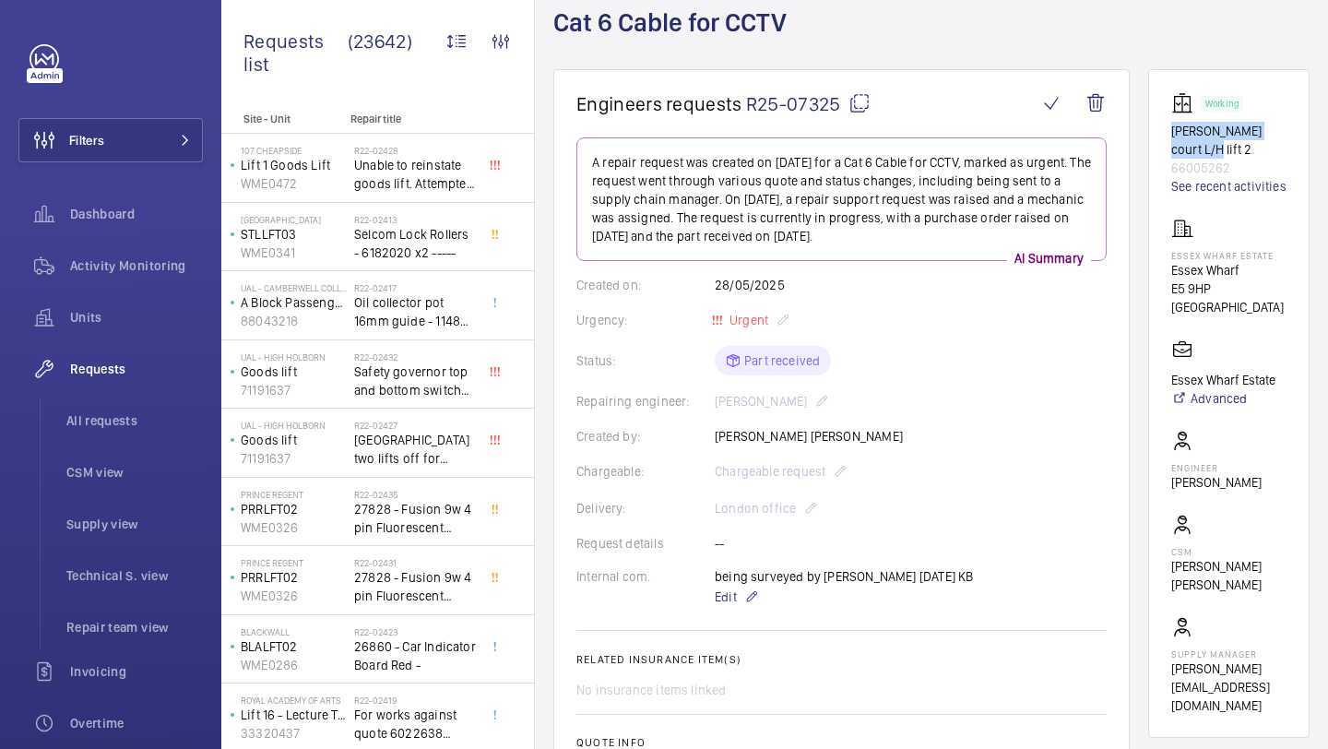
click at [1260, 154] on p "Cooper court L/H lift 2" at bounding box center [1228, 140] width 115 height 37
drag, startPoint x: 1174, startPoint y: 134, endPoint x: 1233, endPoint y: 150, distance: 61.3
click at [1233, 150] on p "Cooper court L/H lift 2" at bounding box center [1228, 140] width 115 height 37
drag, startPoint x: 1171, startPoint y: 131, endPoint x: 1218, endPoint y: 152, distance: 51.6
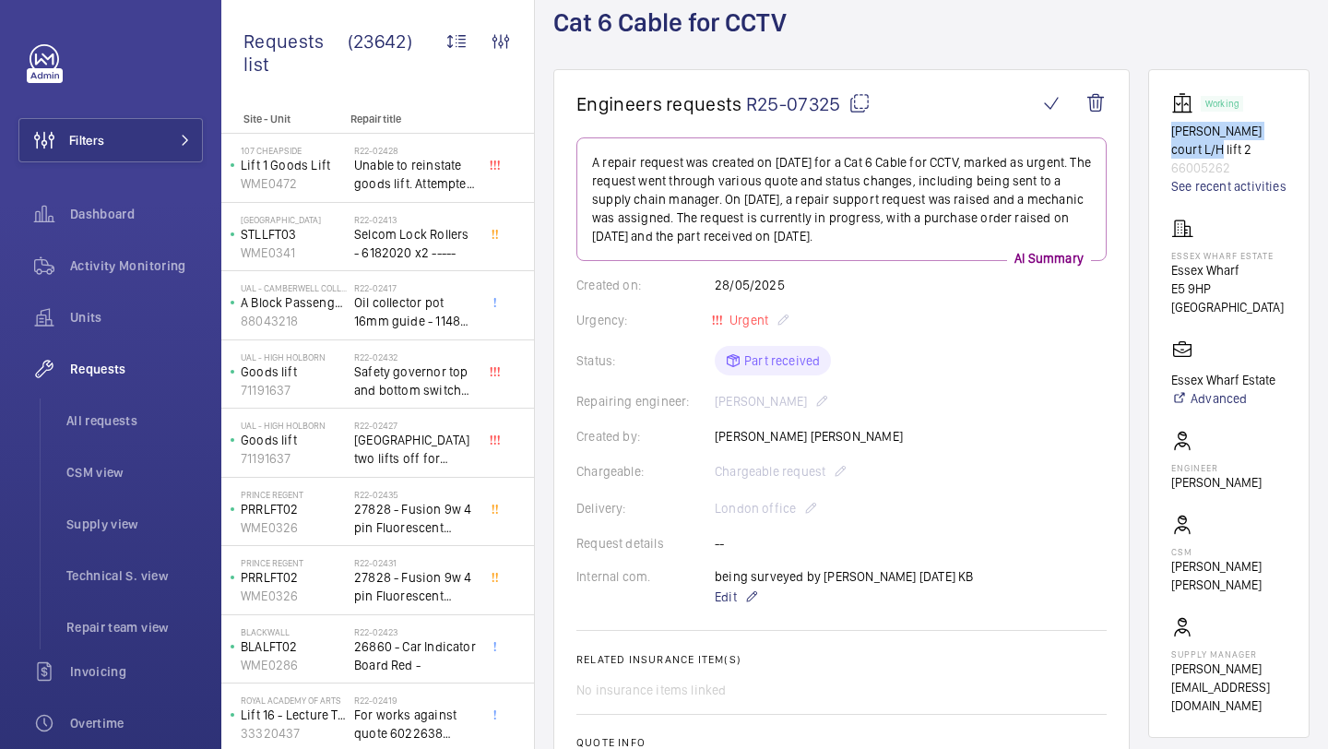
click at [1218, 152] on wm-front-card "Working Cooper court L/H lift 2 66005262 See recent activities Essex Wharf Esta…" at bounding box center [1228, 403] width 161 height 668
click at [1218, 152] on p "Cooper court L/H lift 2" at bounding box center [1228, 140] width 115 height 37
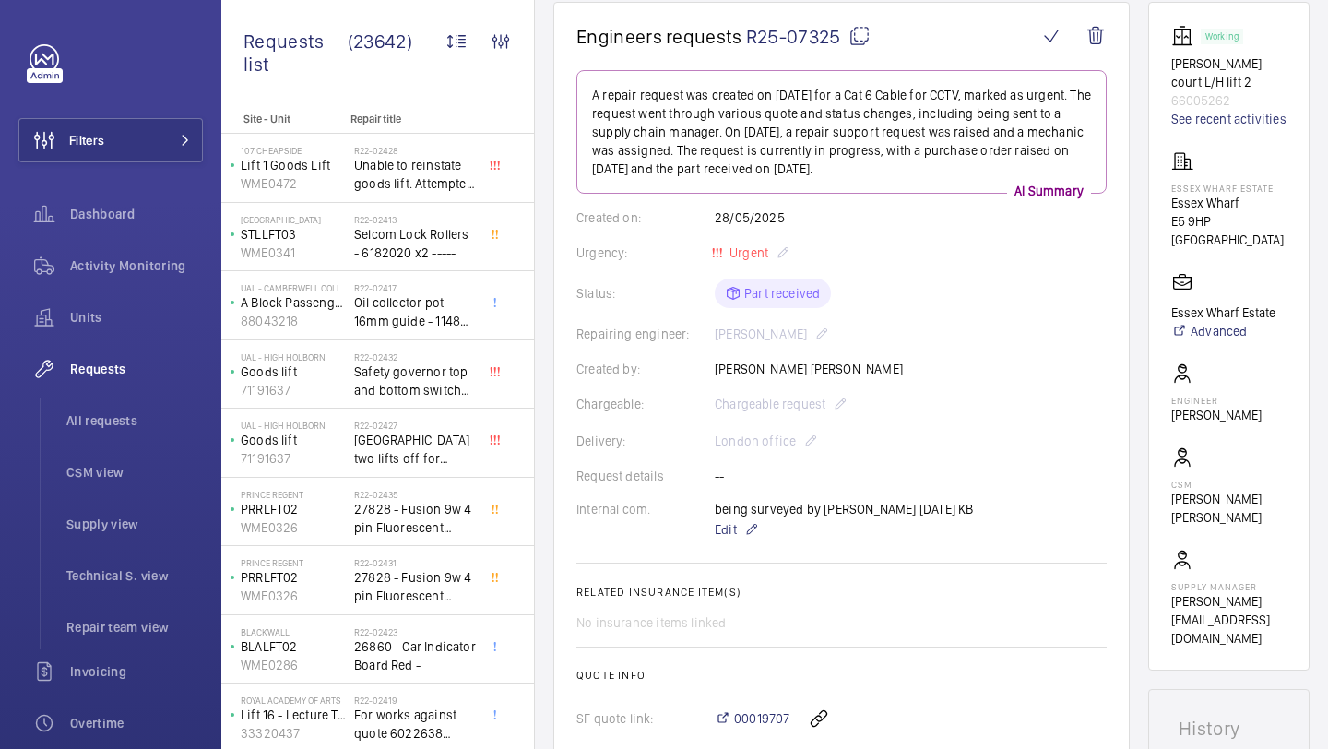
scroll to position [195, 0]
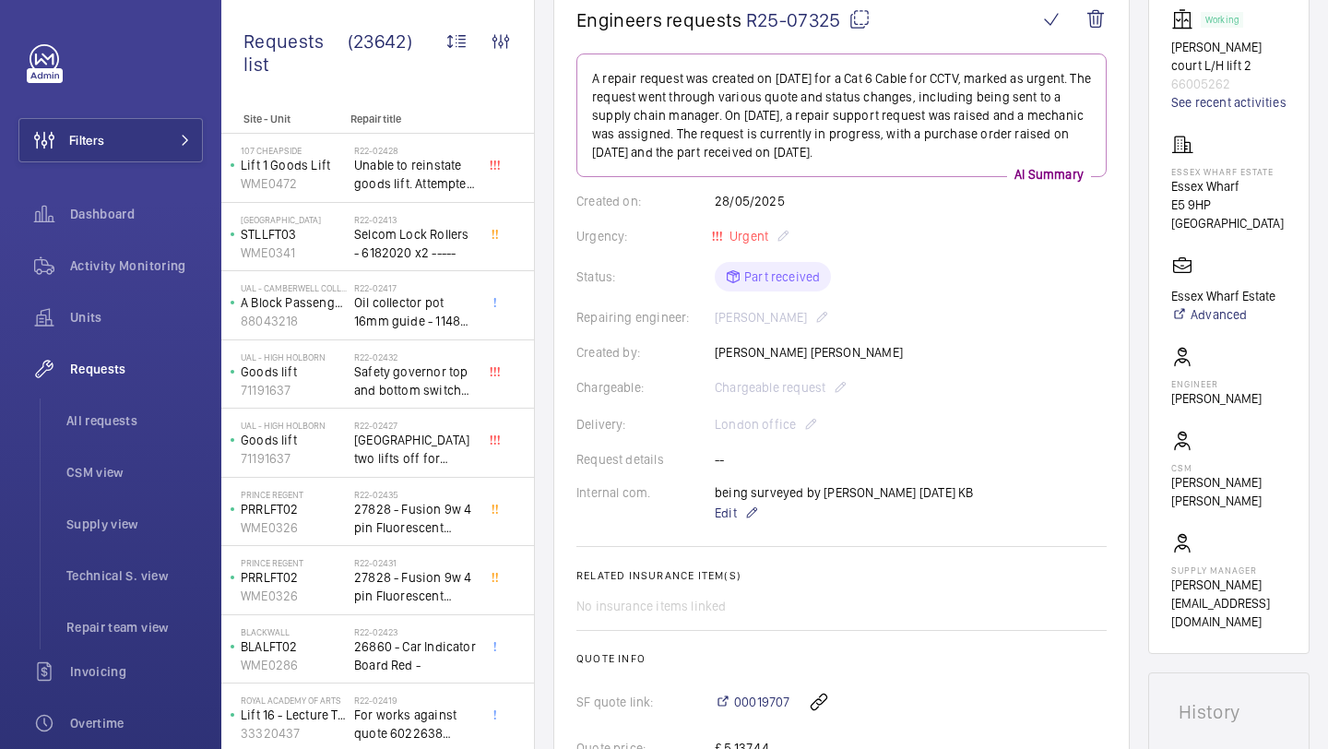
click at [1197, 40] on p "Cooper court L/H lift 2" at bounding box center [1228, 56] width 115 height 37
click at [1197, 53] on p "Cooper court L/H lift 2" at bounding box center [1228, 56] width 115 height 37
click at [1210, 46] on p "Cooper court L/H lift 2" at bounding box center [1228, 56] width 115 height 37
click at [1211, 46] on p "Cooper court L/H lift 2" at bounding box center [1228, 56] width 115 height 37
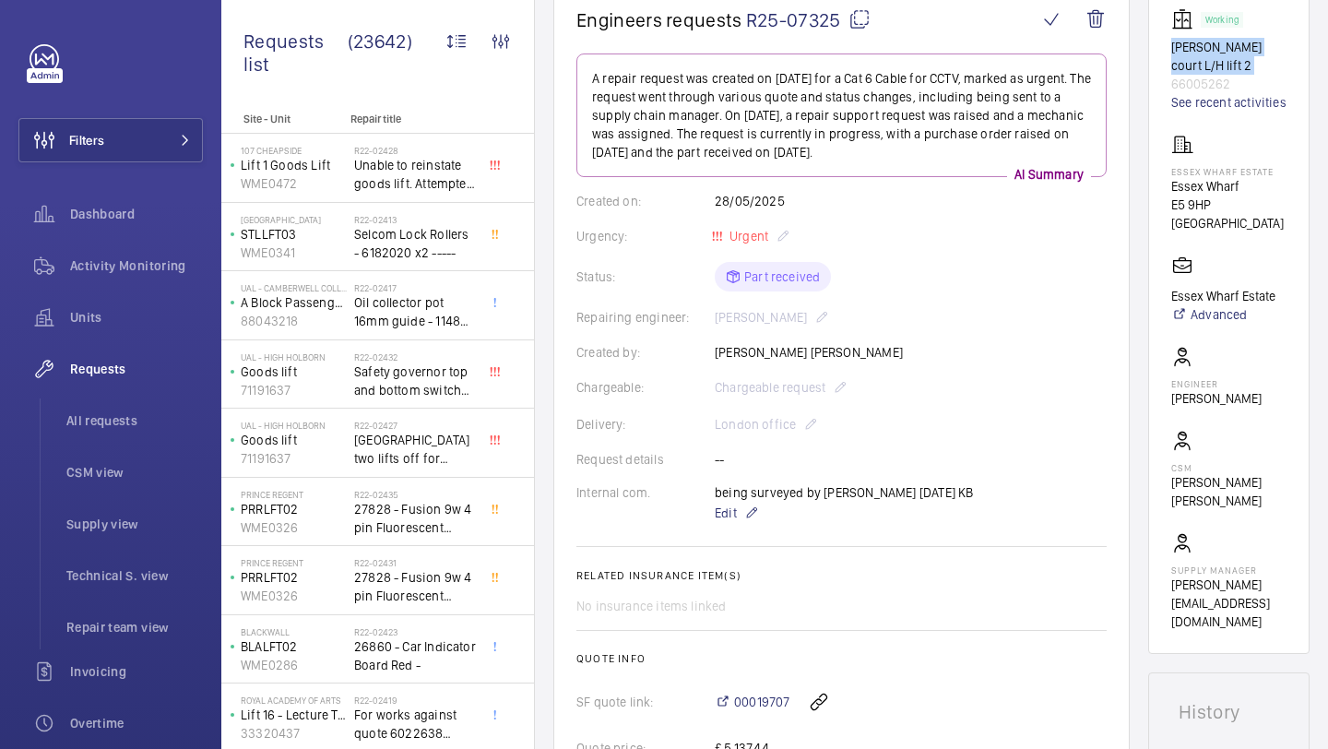
click at [1215, 46] on p "Cooper court L/H lift 2" at bounding box center [1228, 56] width 115 height 37
click at [1219, 195] on p "Essex Wharf" at bounding box center [1228, 186] width 115 height 18
click at [1227, 195] on p "Essex Wharf" at bounding box center [1228, 186] width 115 height 18
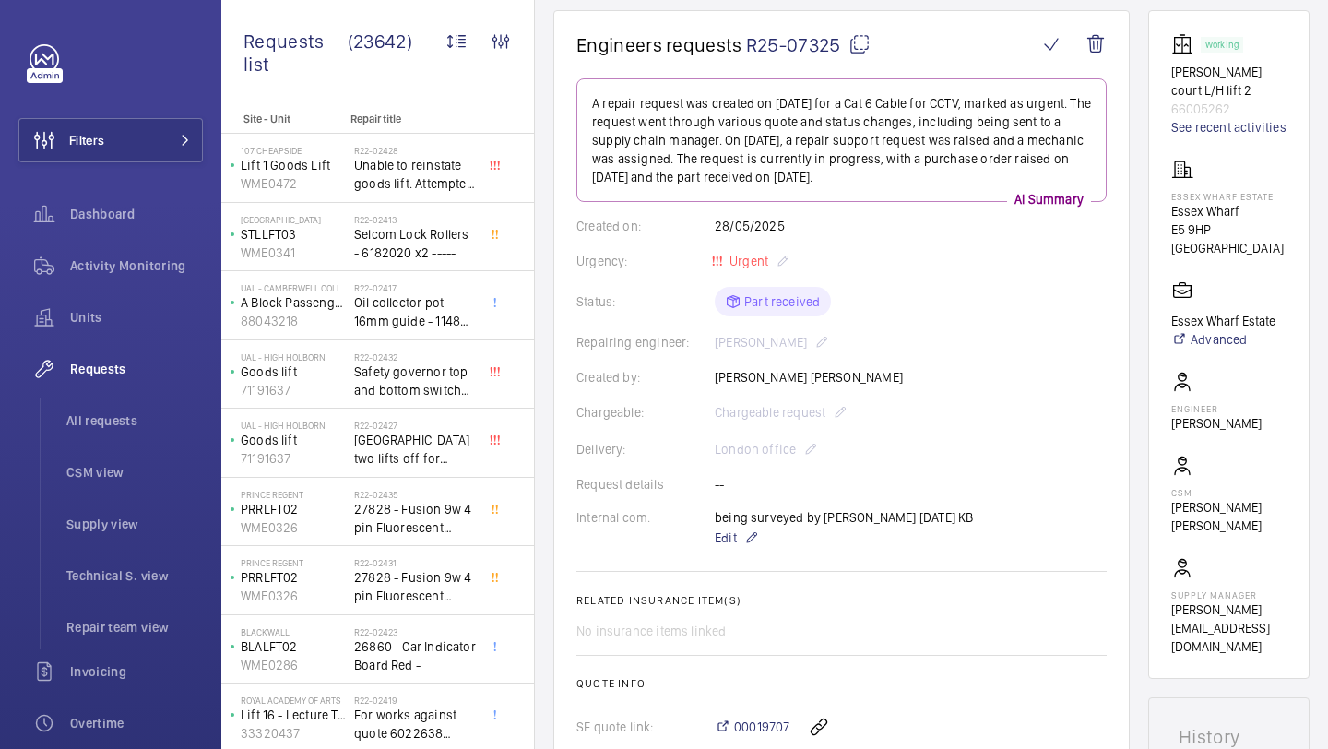
scroll to position [167, 0]
click at [1232, 78] on p "Cooper court L/H lift 2" at bounding box center [1228, 83] width 115 height 37
click at [1244, 78] on p "Cooper court L/H lift 2" at bounding box center [1228, 83] width 115 height 37
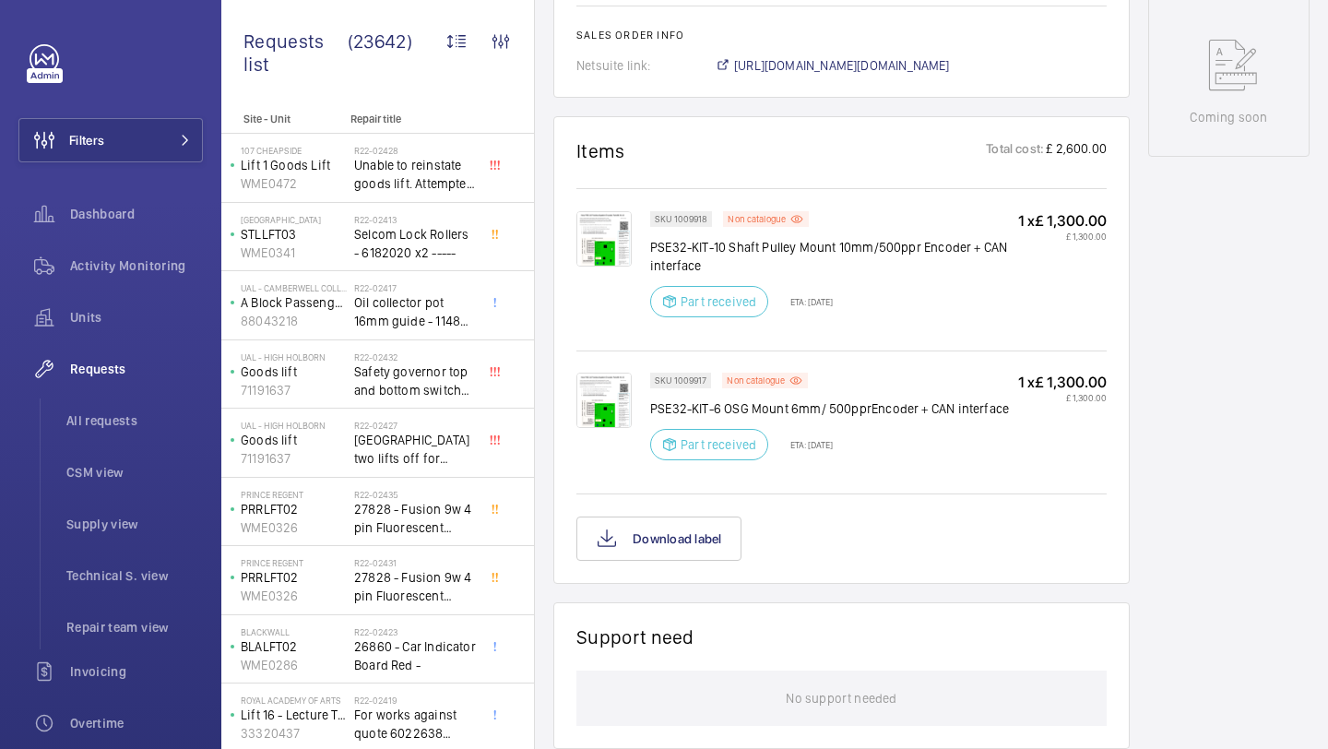
scroll to position [1461, 0]
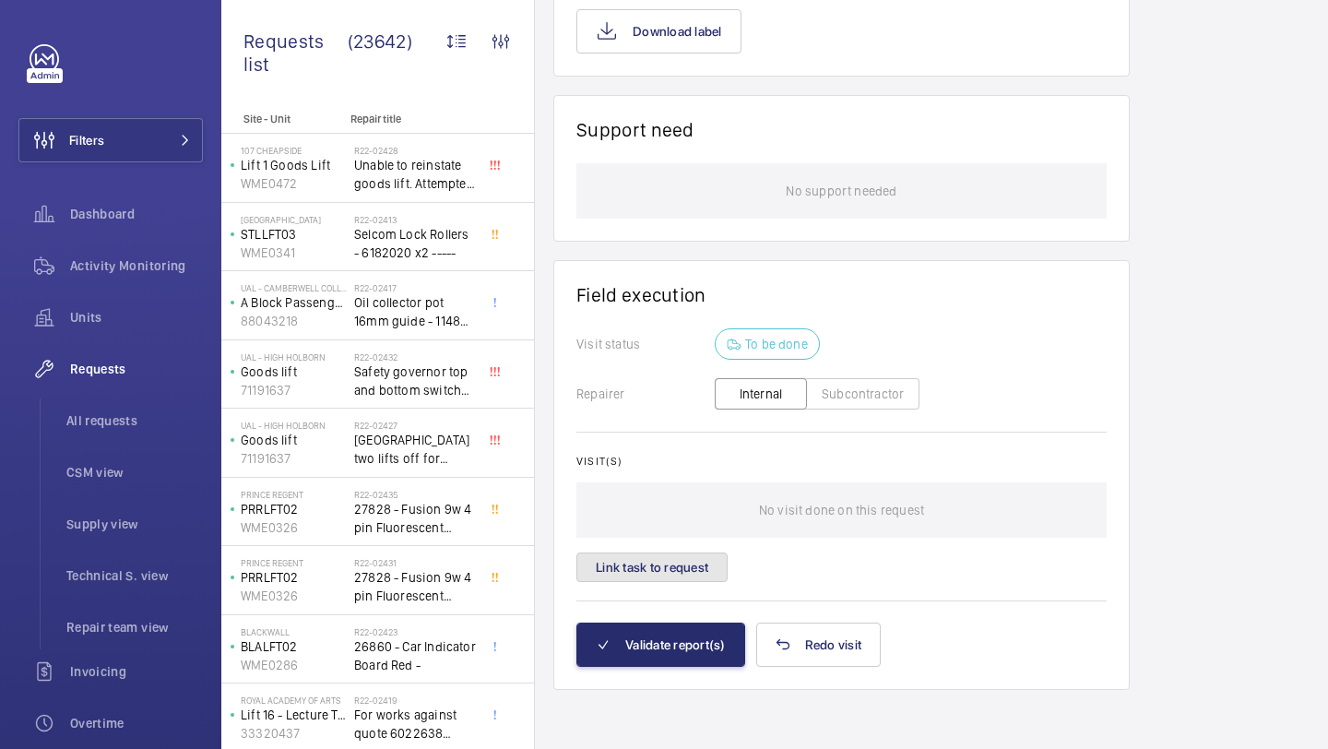
click at [694, 552] on button "Link task to request" at bounding box center [651, 567] width 151 height 30
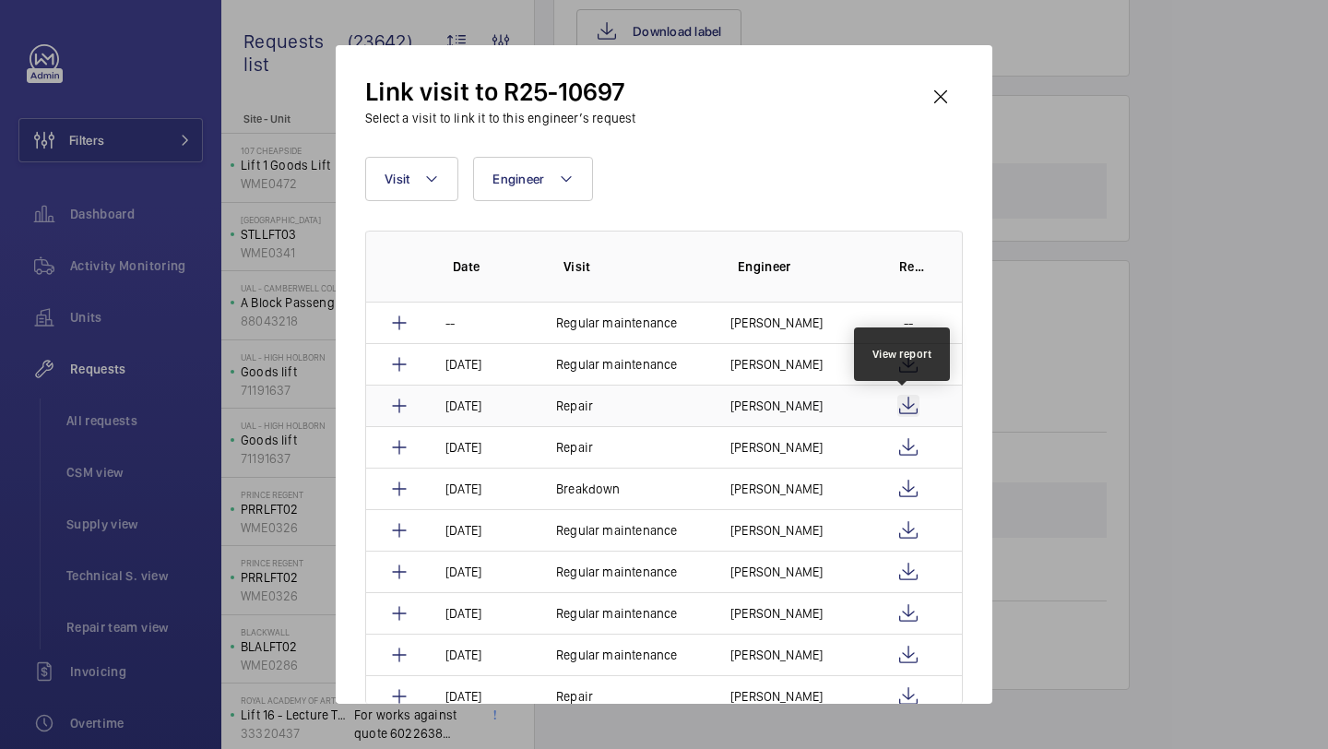
click at [899, 404] on wm-front-icon-button at bounding box center [908, 406] width 22 height 22
click at [931, 88] on wm-front-icon-button at bounding box center [940, 97] width 44 height 44
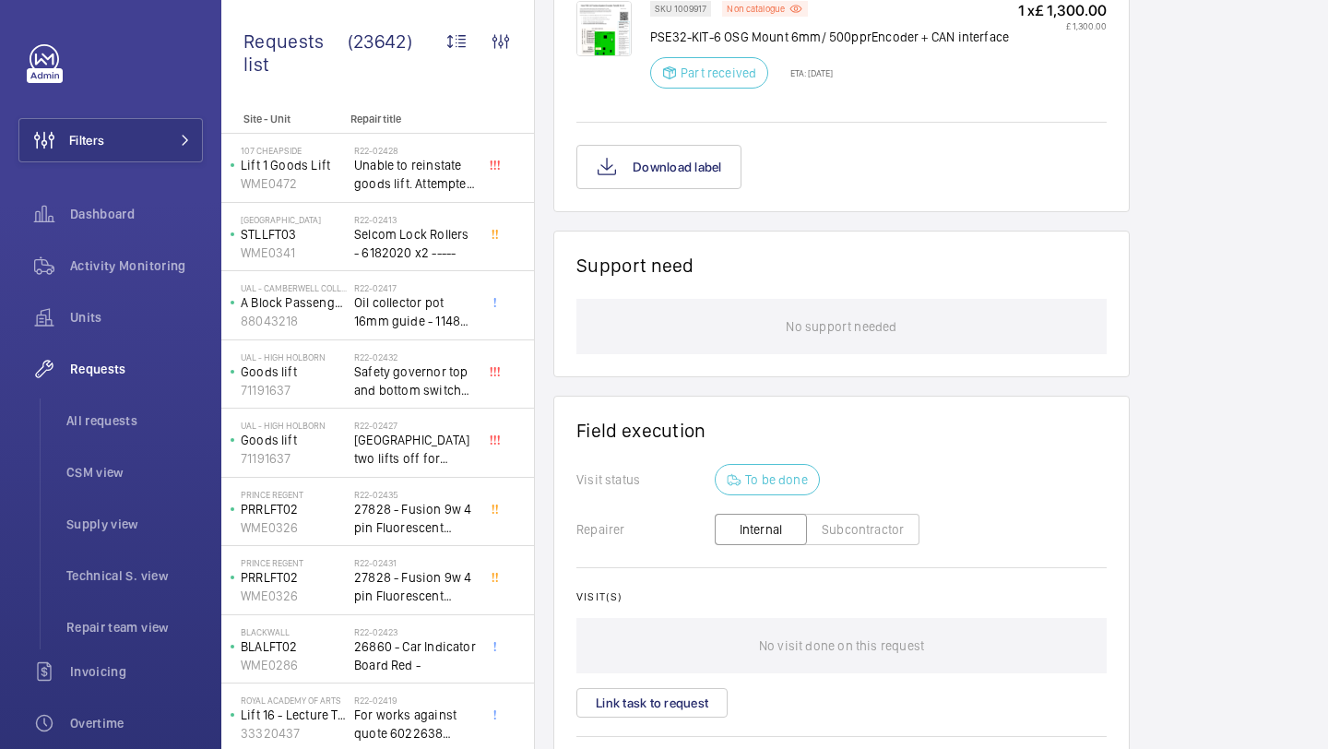
scroll to position [1423, 0]
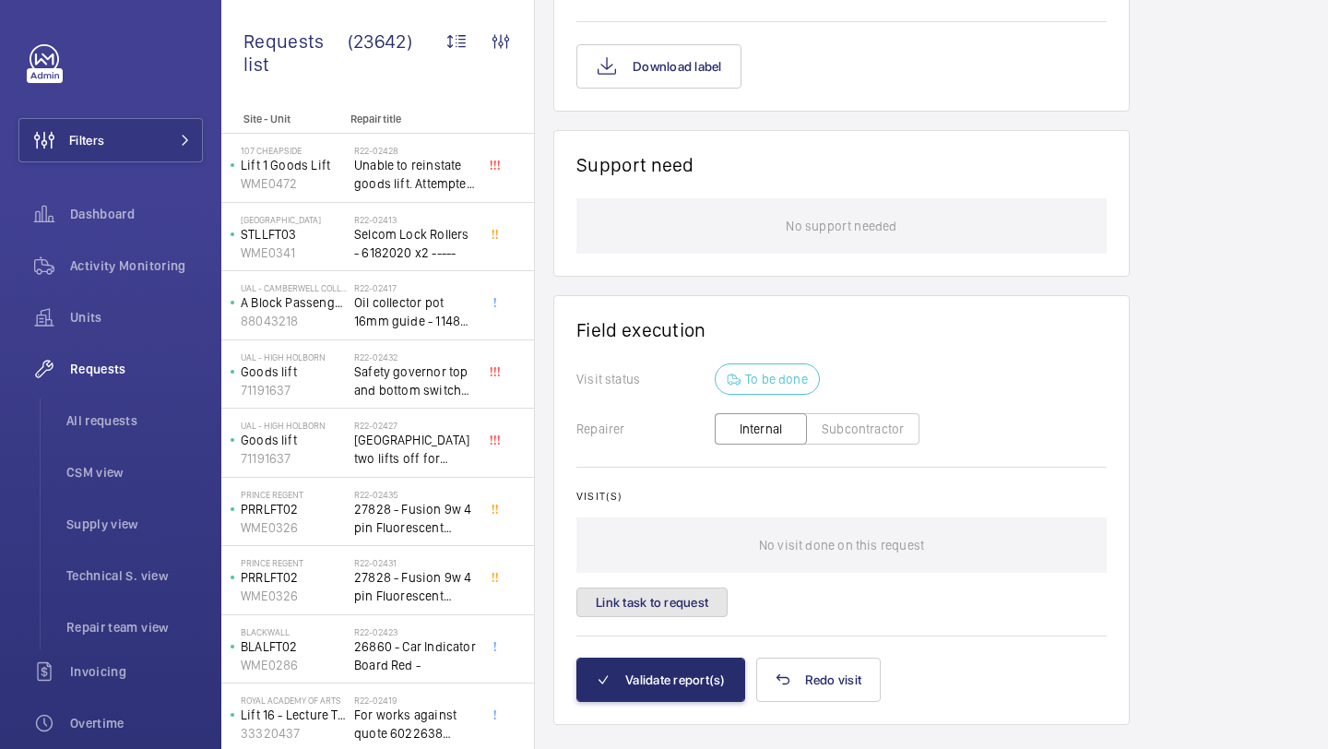
click at [692, 611] on button "Link task to request" at bounding box center [651, 602] width 151 height 30
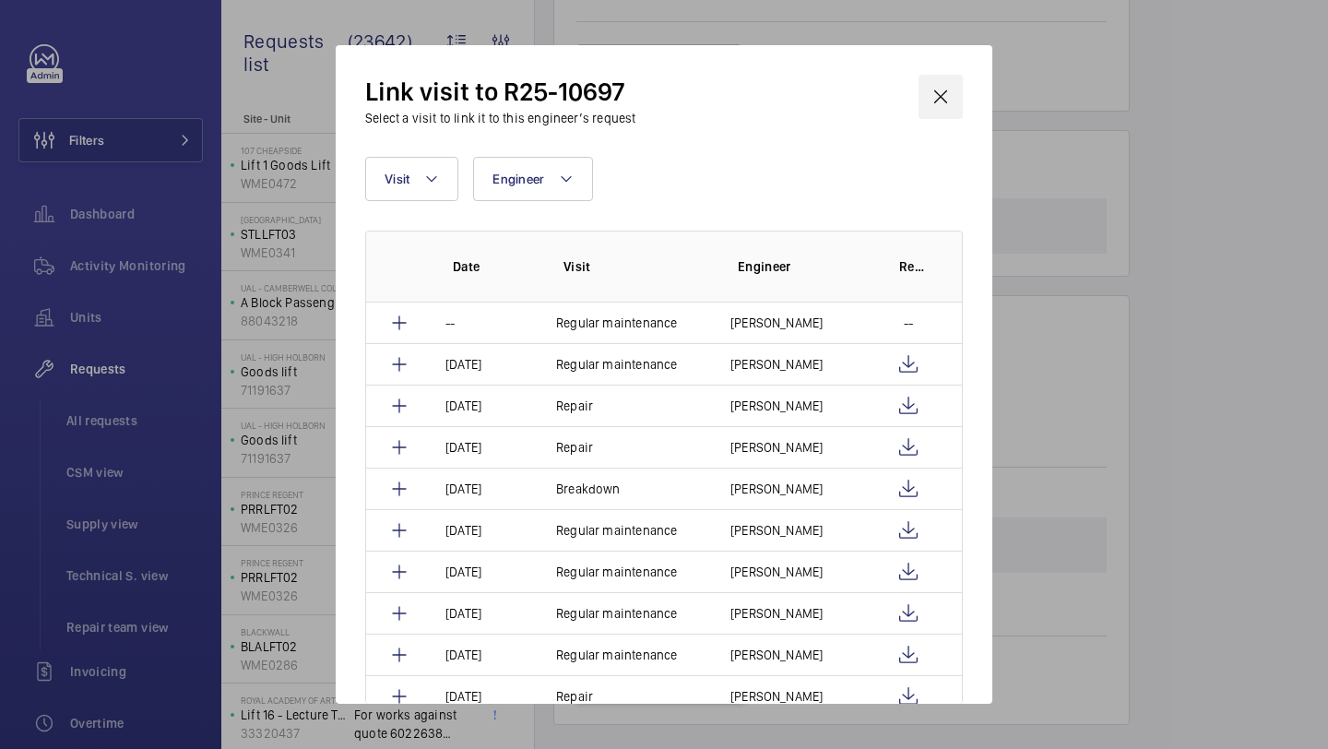
click at [933, 101] on wm-front-icon-button at bounding box center [940, 97] width 44 height 44
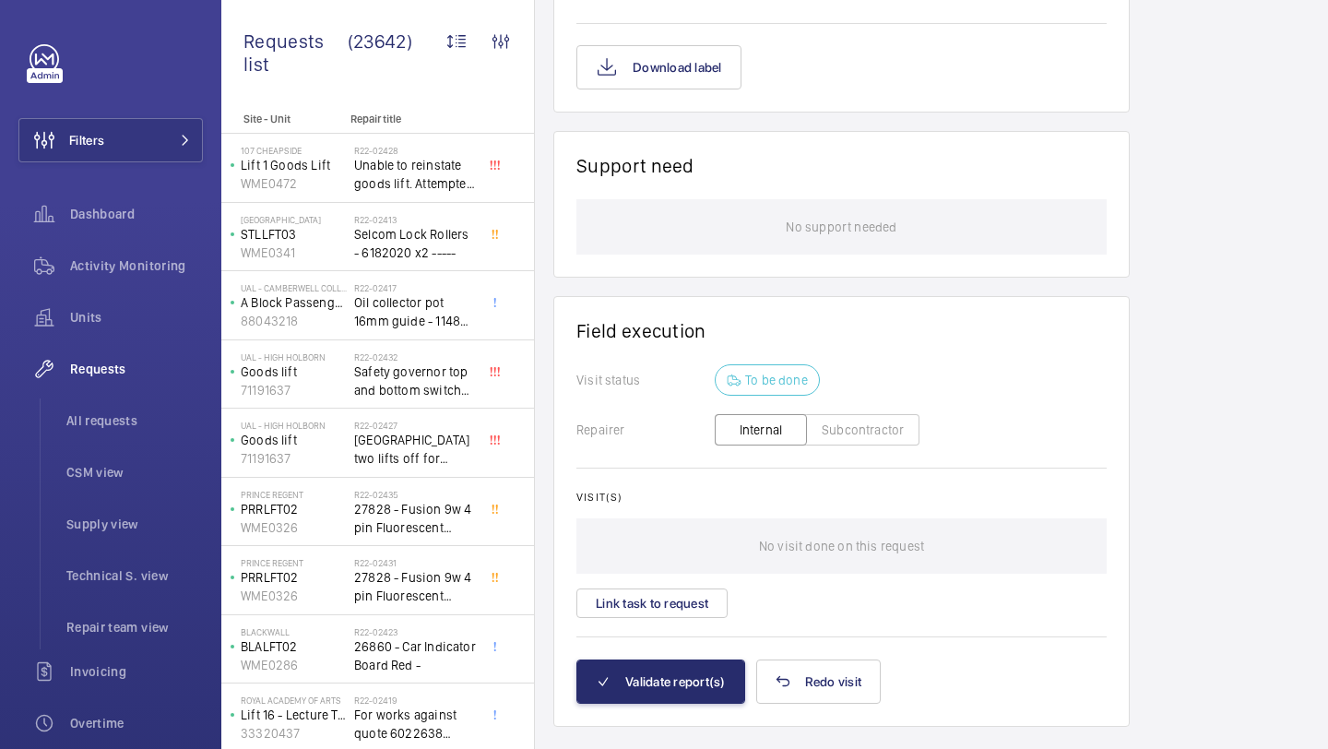
scroll to position [1354, 0]
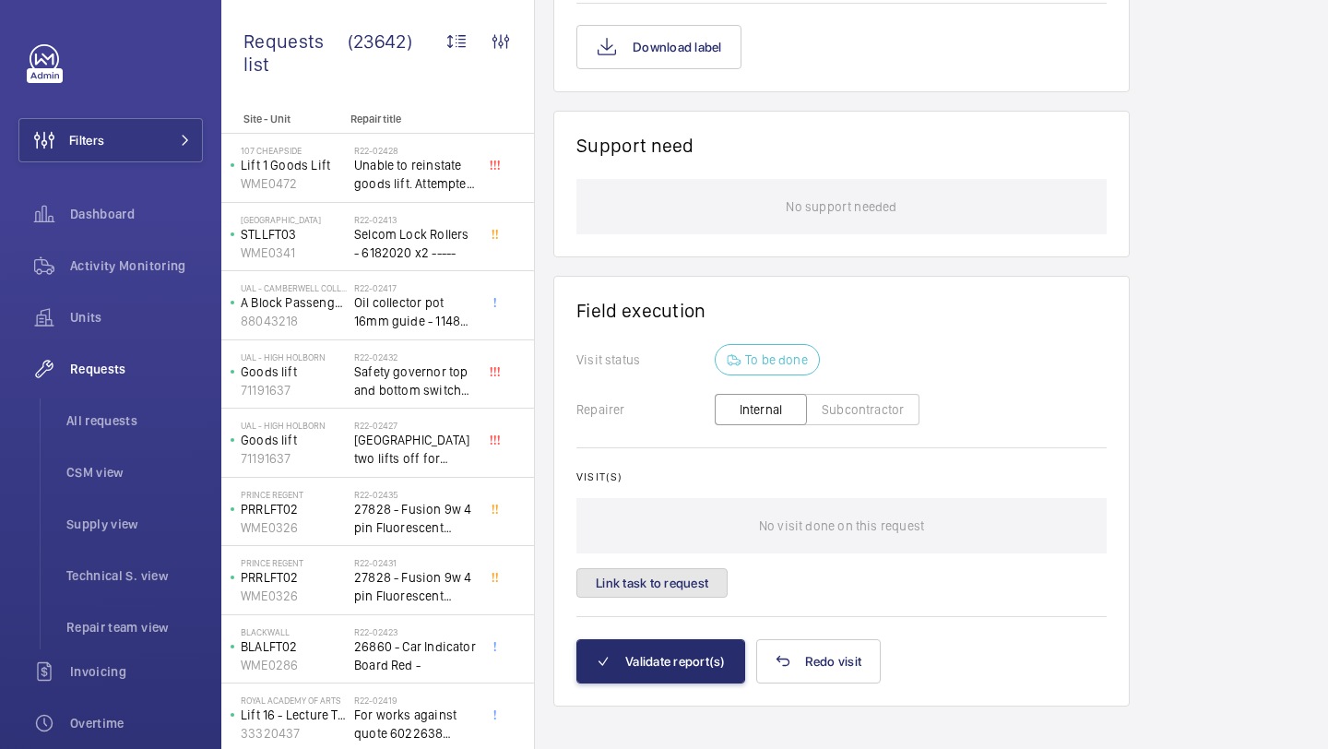
click at [688, 568] on button "Link task to request" at bounding box center [651, 583] width 151 height 30
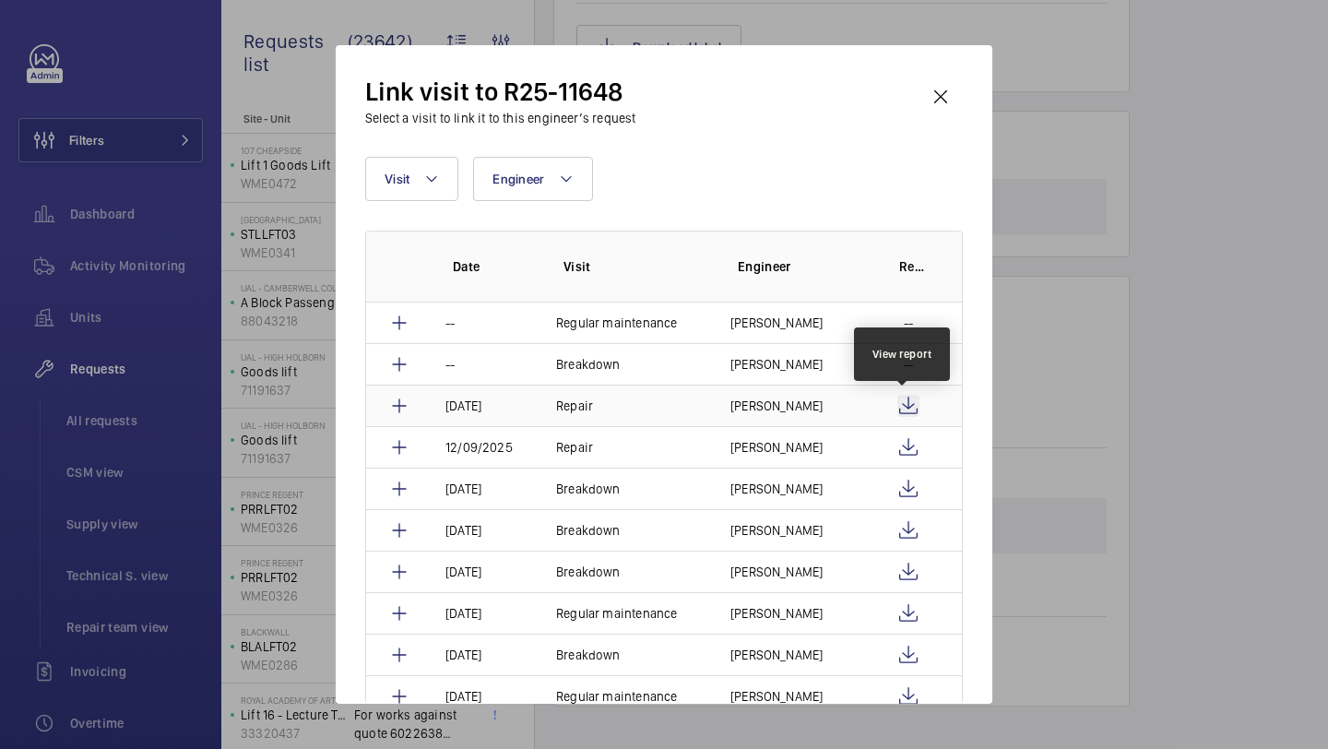
click at [899, 403] on wm-front-icon-button at bounding box center [908, 406] width 22 height 22
click at [720, 395] on td "Simon Raymond" at bounding box center [788, 404] width 161 height 41
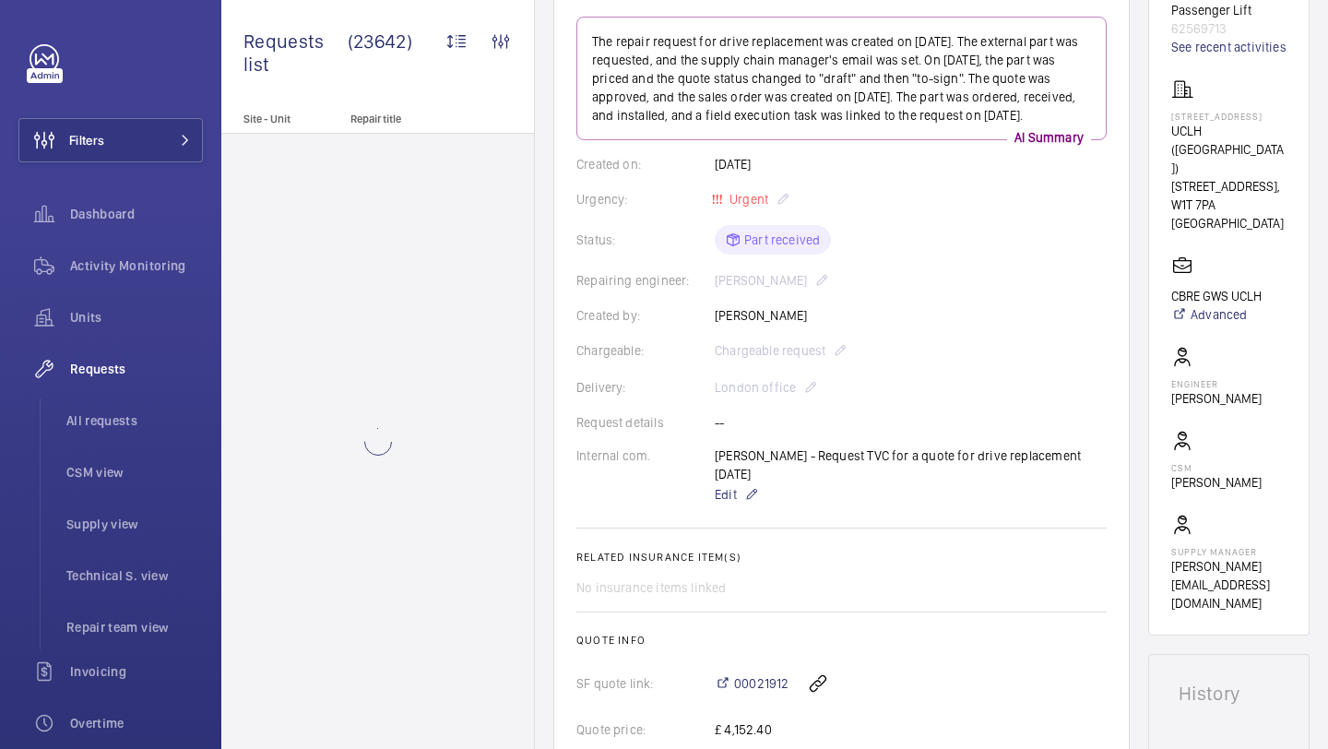
scroll to position [195, 0]
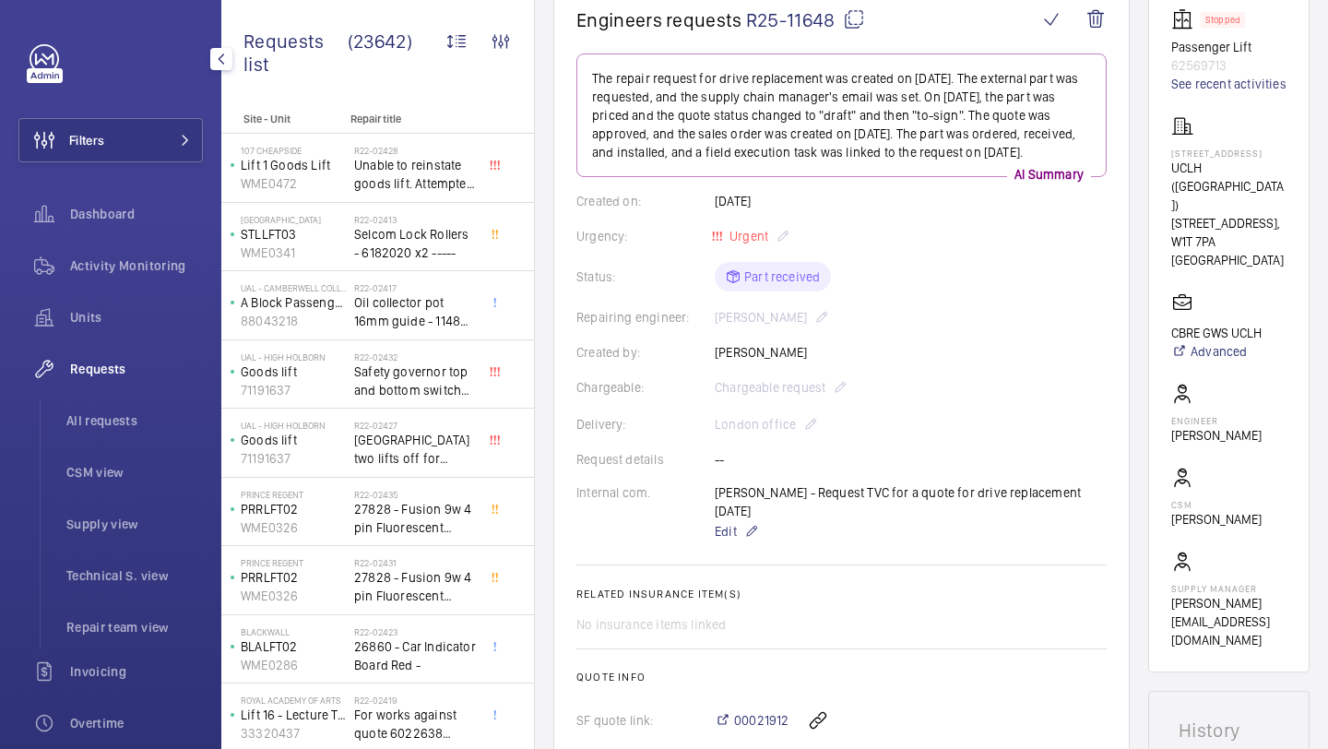
click at [112, 240] on div "Dashboard" at bounding box center [110, 218] width 184 height 52
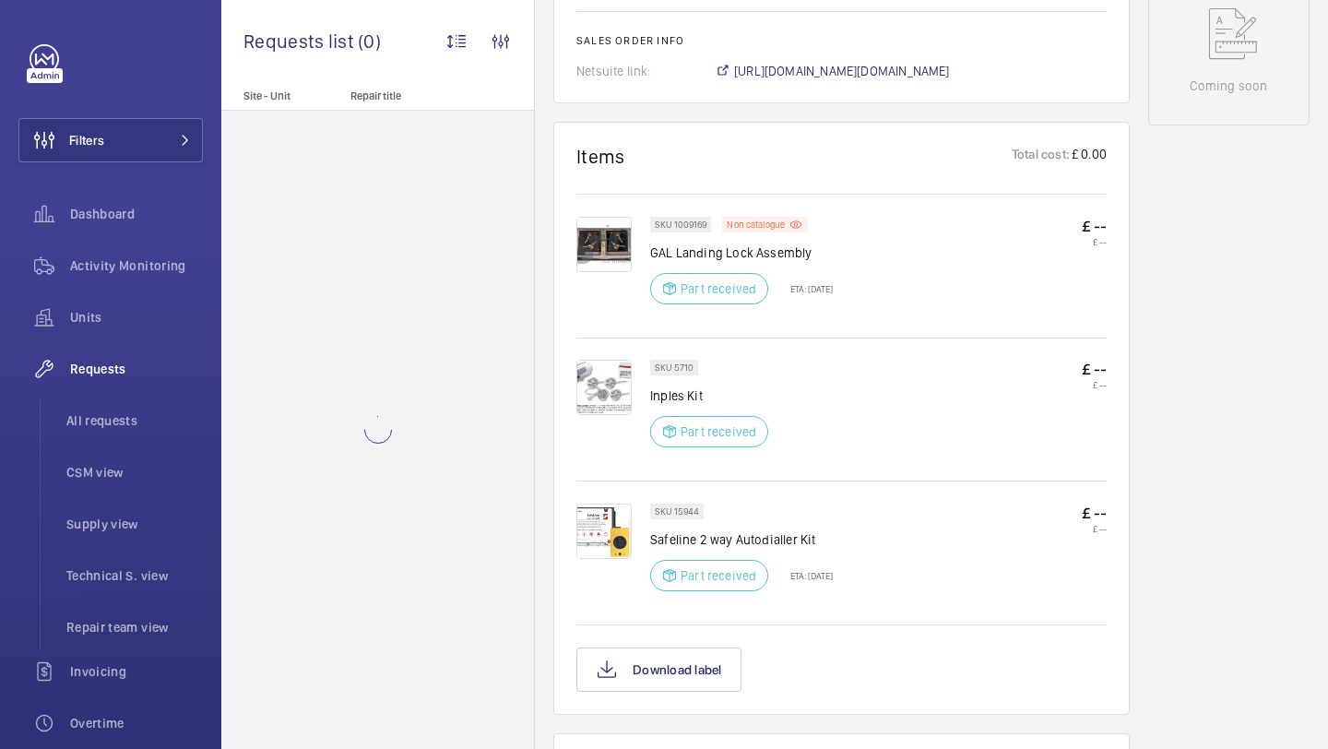
scroll to position [1493, 0]
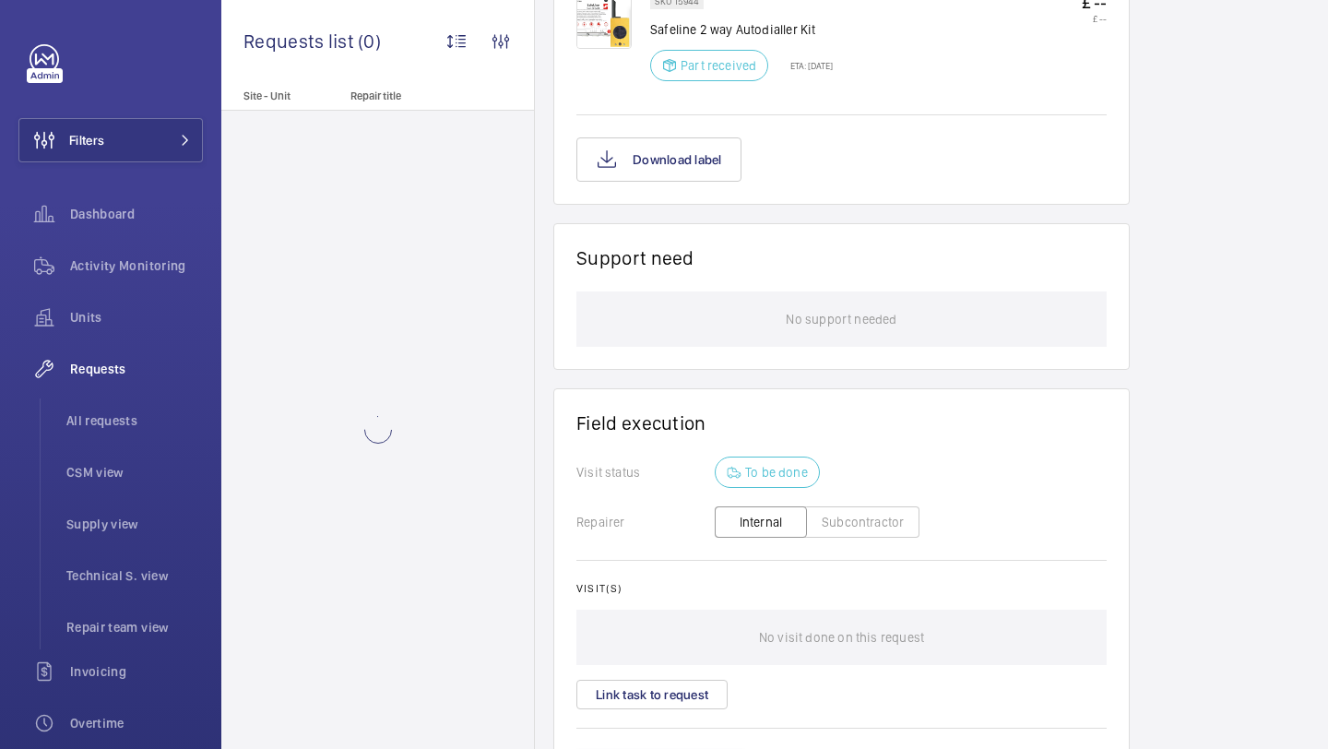
click at [696, 679] on div "Visit(s) No visit done on this request Link task to request" at bounding box center [841, 645] width 530 height 127
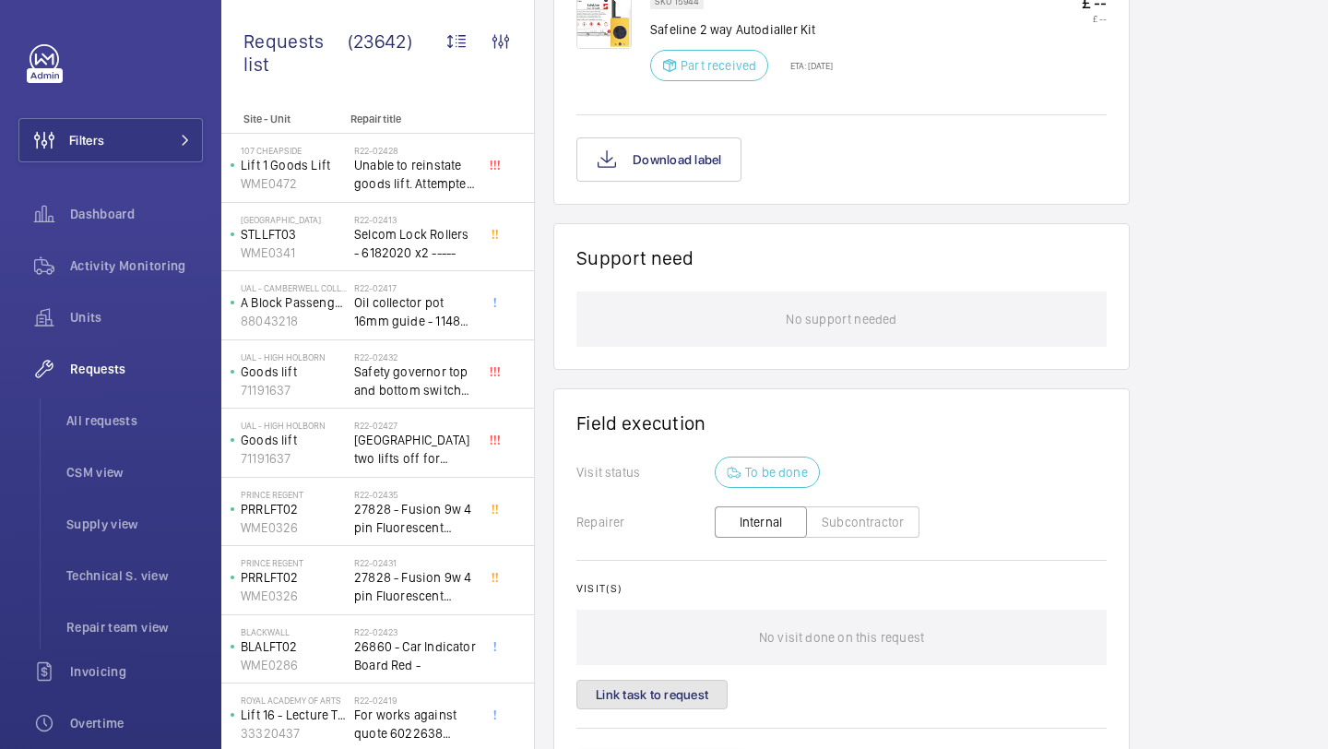
click at [693, 685] on button "Link task to request" at bounding box center [651, 694] width 151 height 30
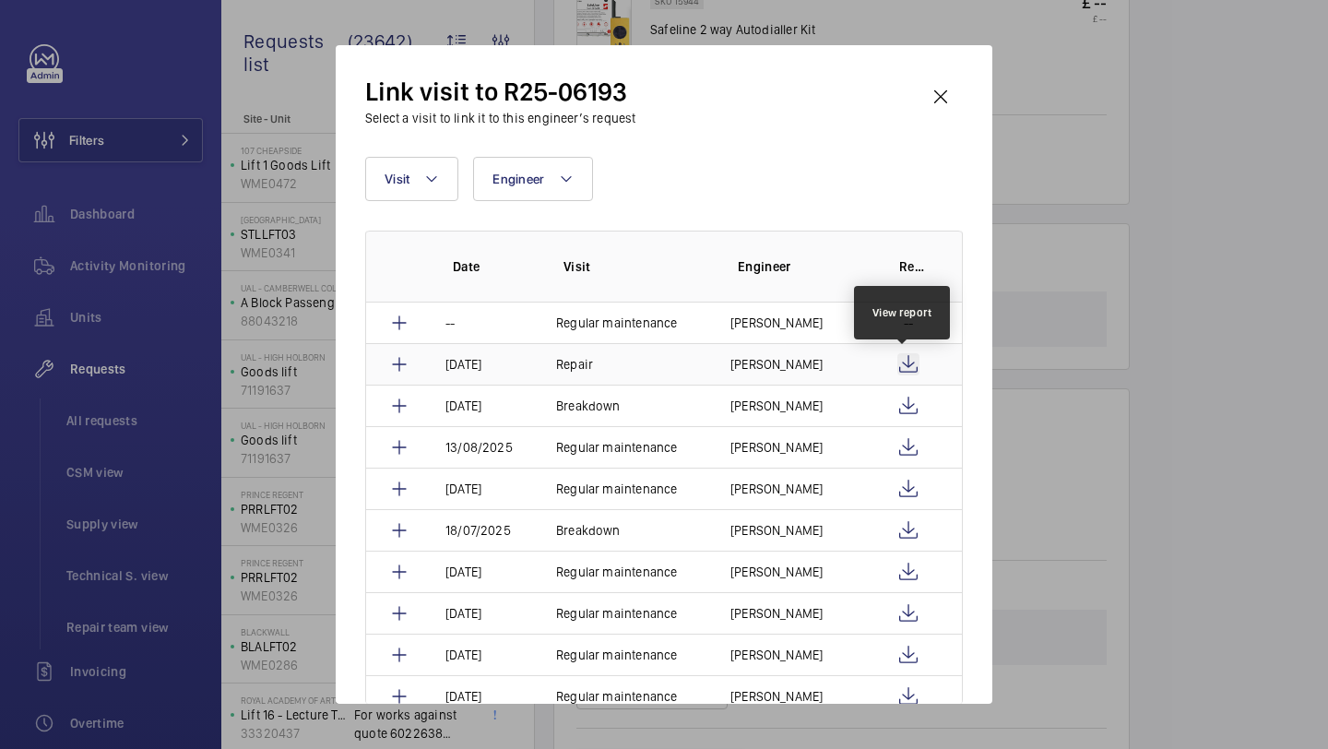
click at [901, 360] on wm-front-icon-button at bounding box center [908, 364] width 22 height 22
click at [696, 363] on td "Repair" at bounding box center [621, 363] width 174 height 41
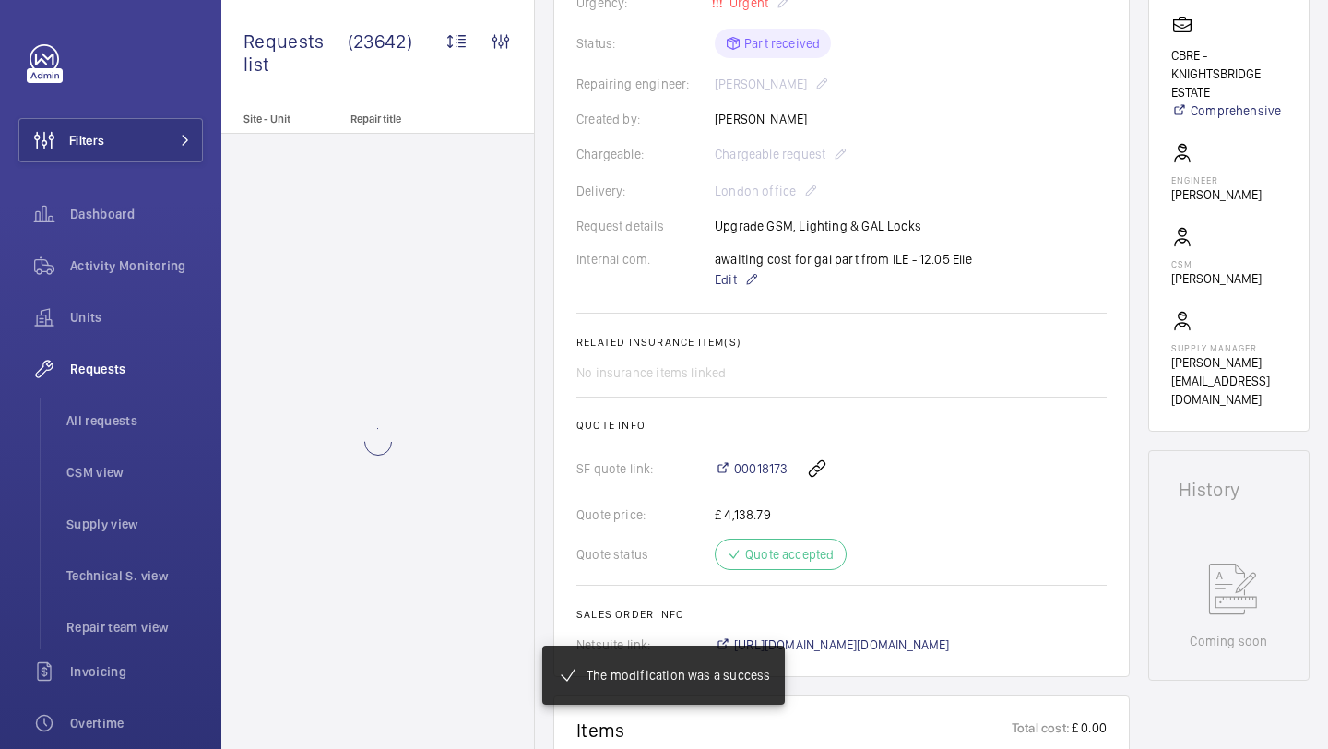
scroll to position [431, 0]
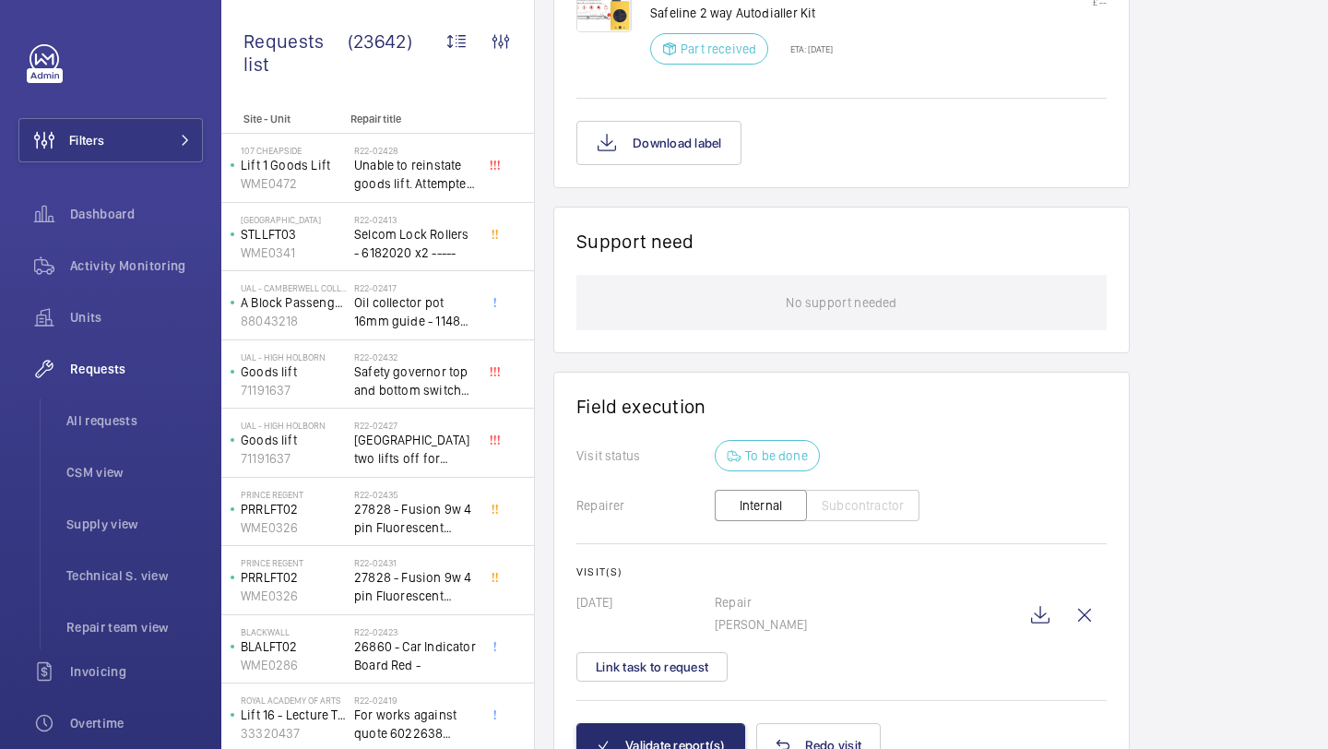
scroll to position [1630, 0]
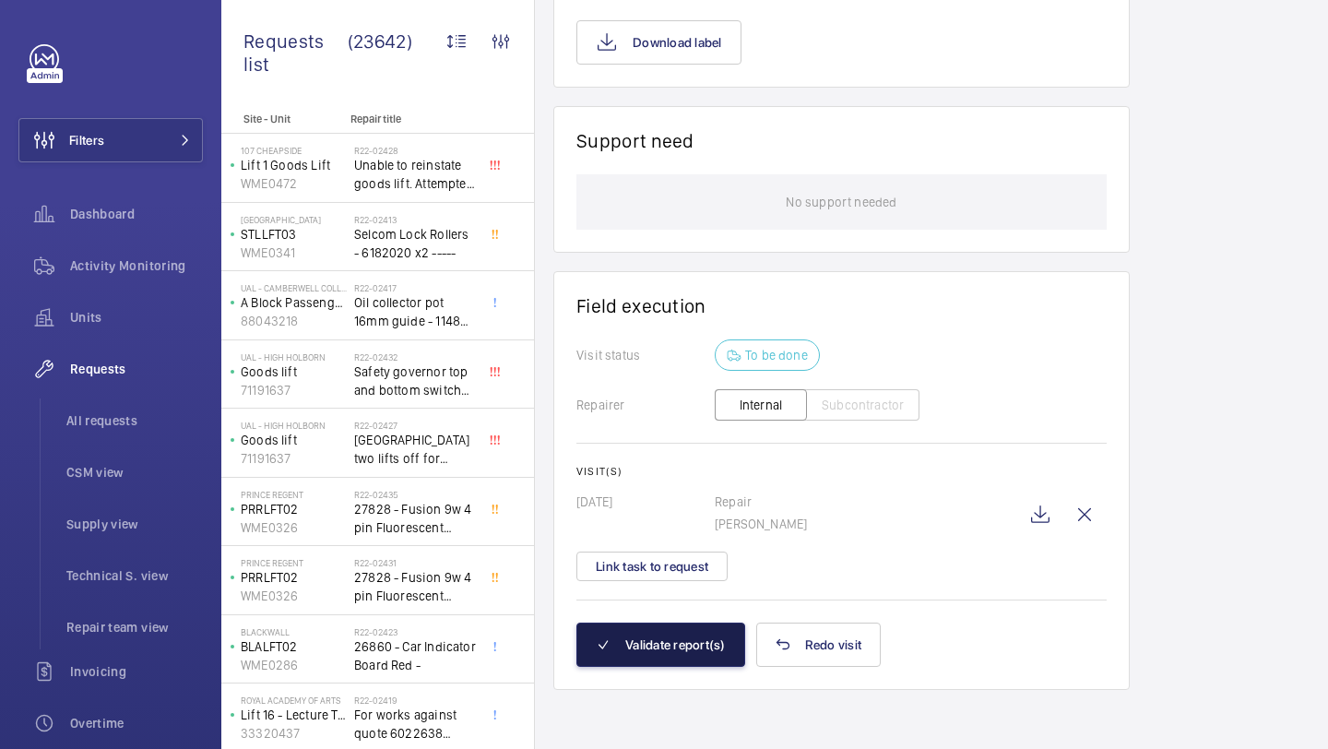
click at [689, 650] on button "Validate report(s)" at bounding box center [660, 644] width 169 height 44
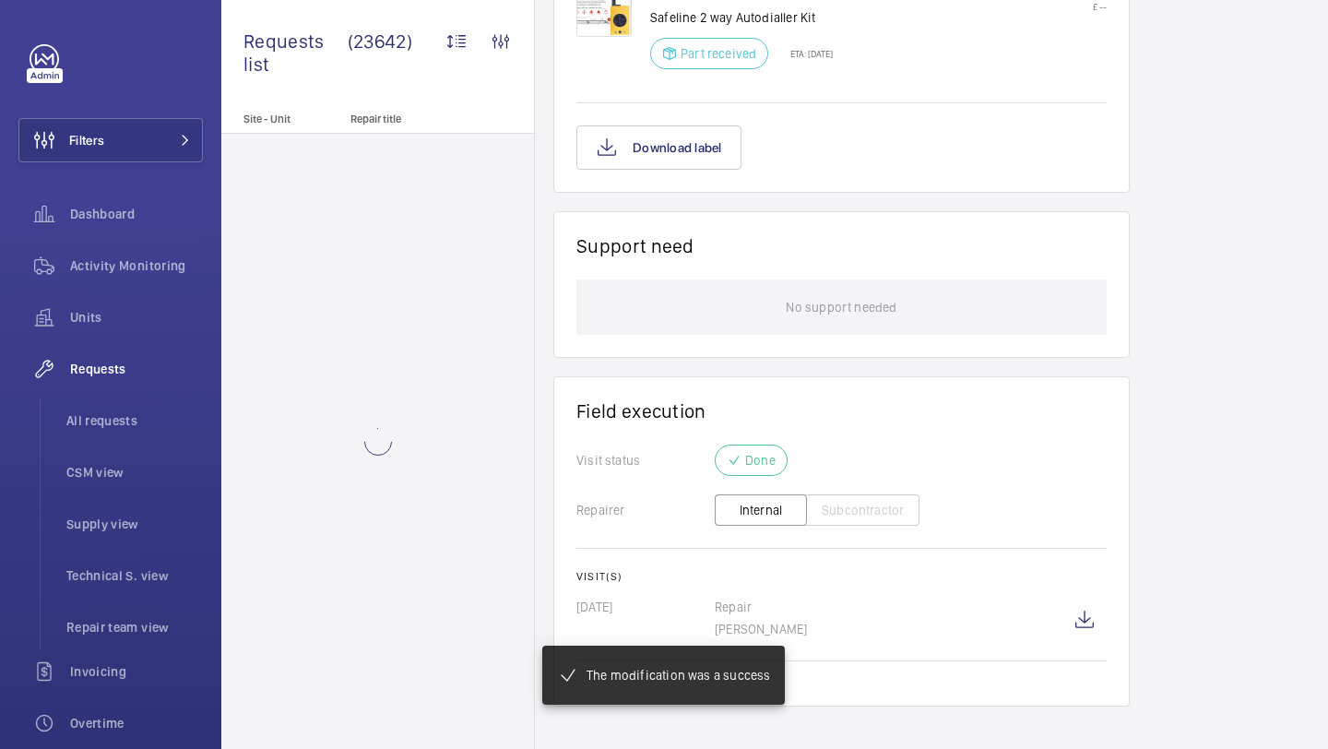
scroll to position [1523, 0]
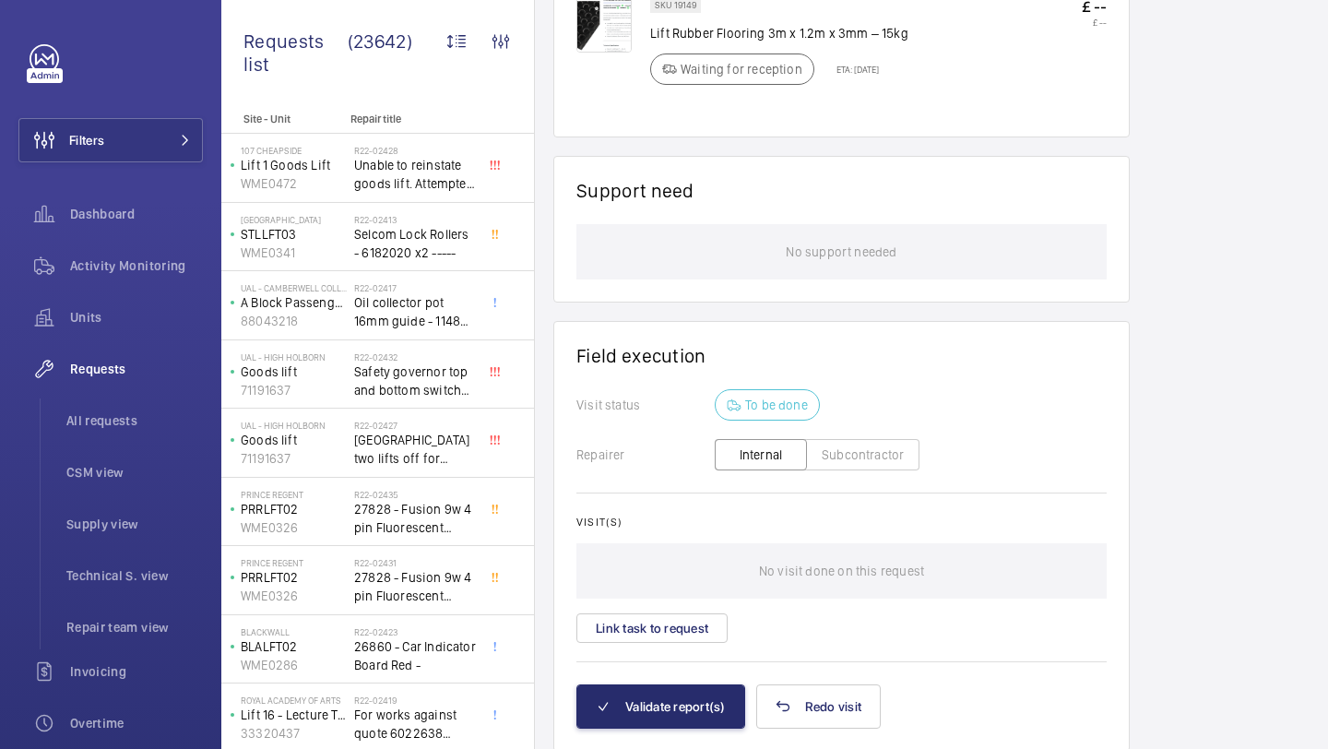
scroll to position [1348, 0]
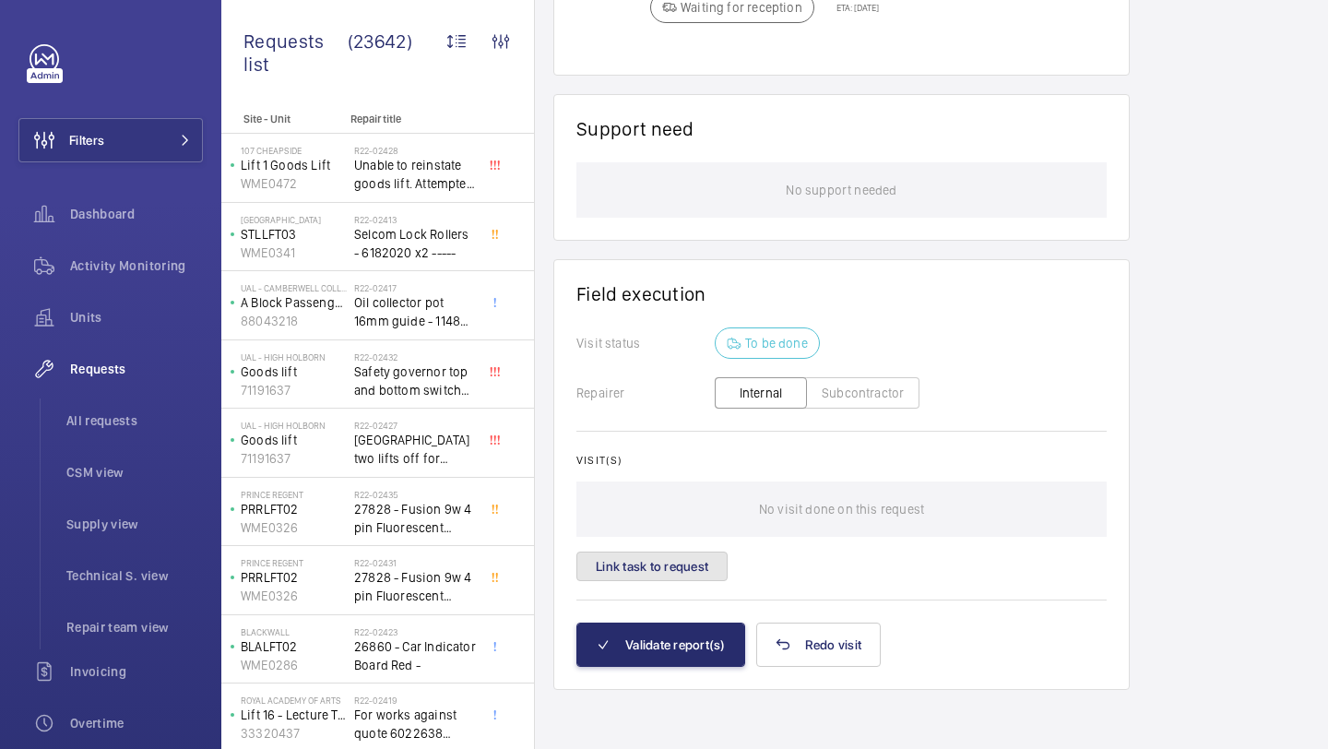
click at [635, 572] on button "Link task to request" at bounding box center [651, 566] width 151 height 30
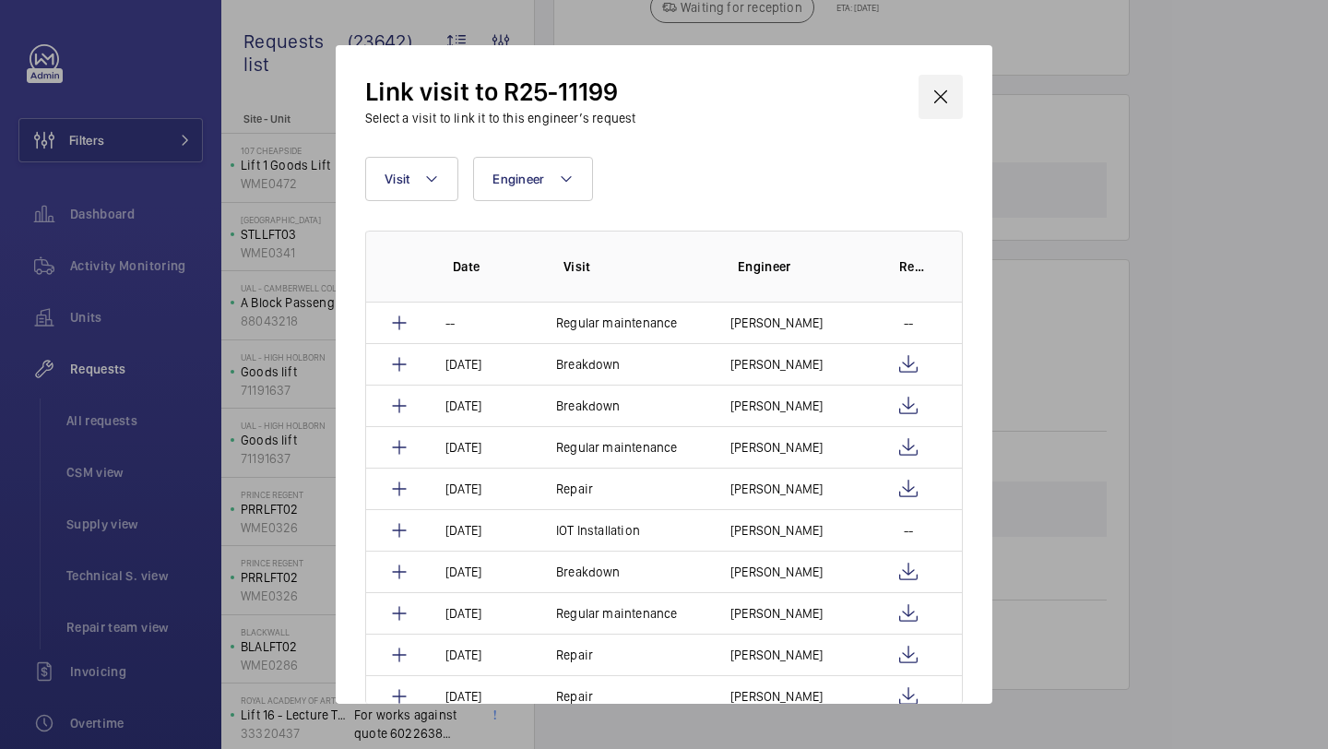
click at [942, 92] on wm-front-icon-button at bounding box center [940, 97] width 44 height 44
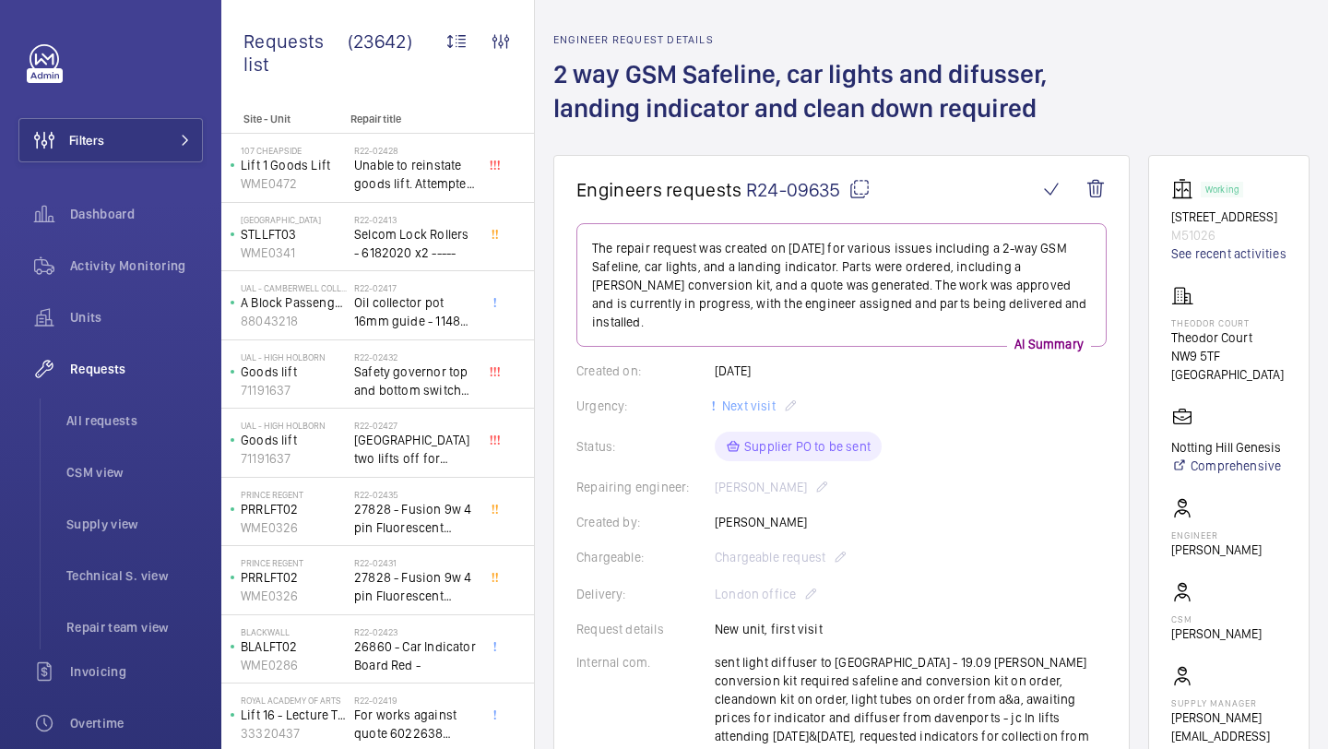
scroll to position [297, 0]
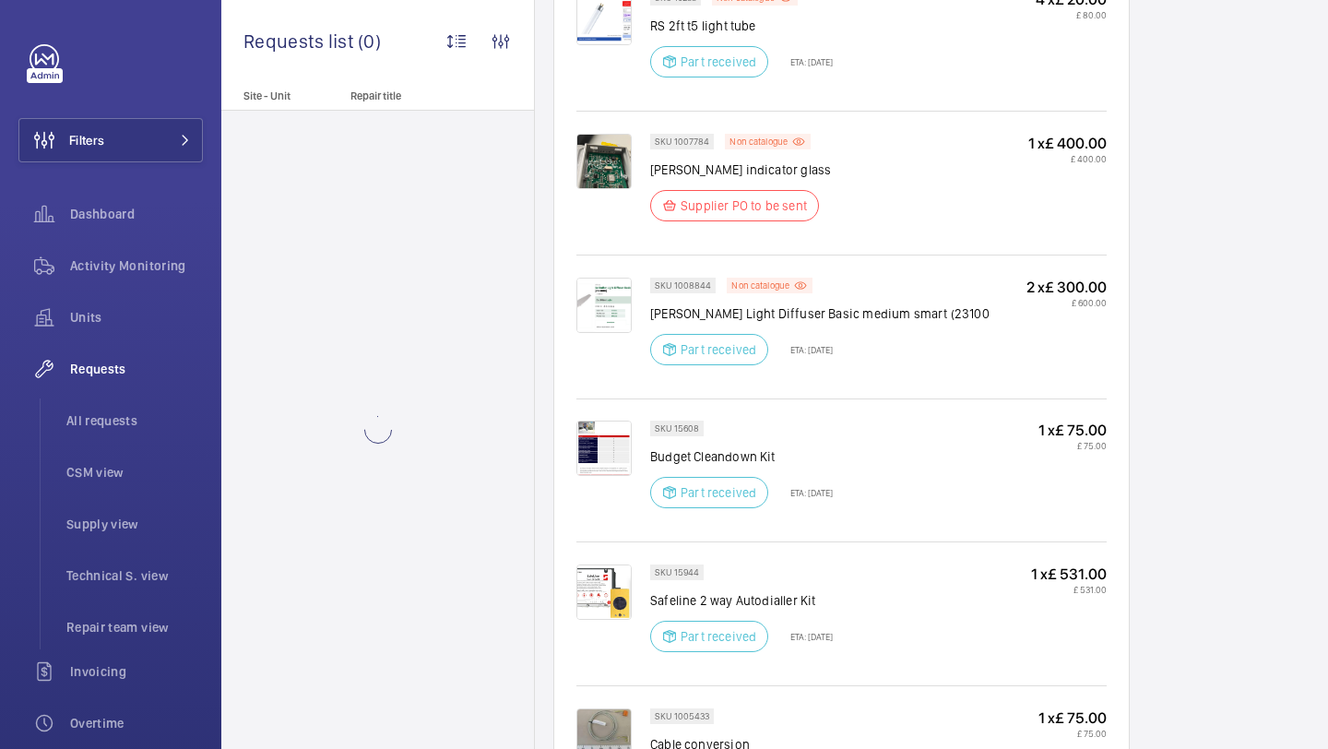
scroll to position [1717, 0]
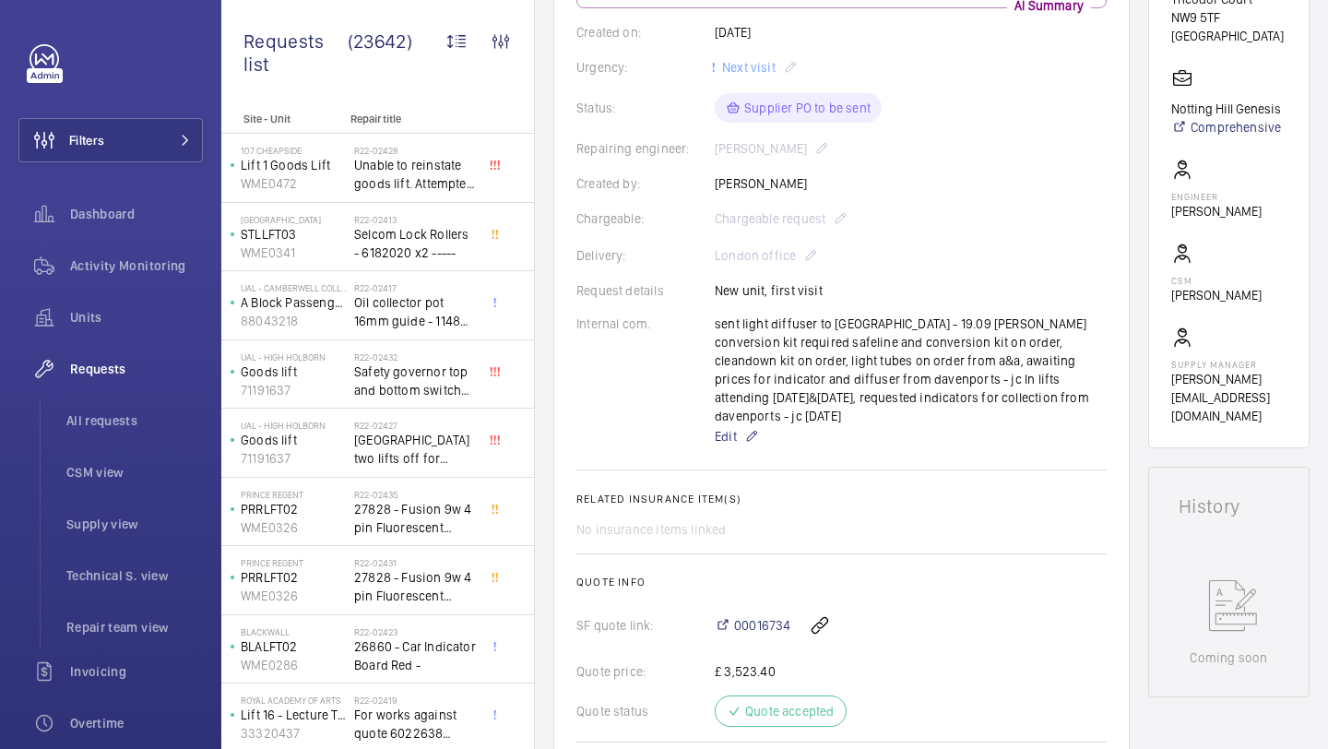
scroll to position [429, 0]
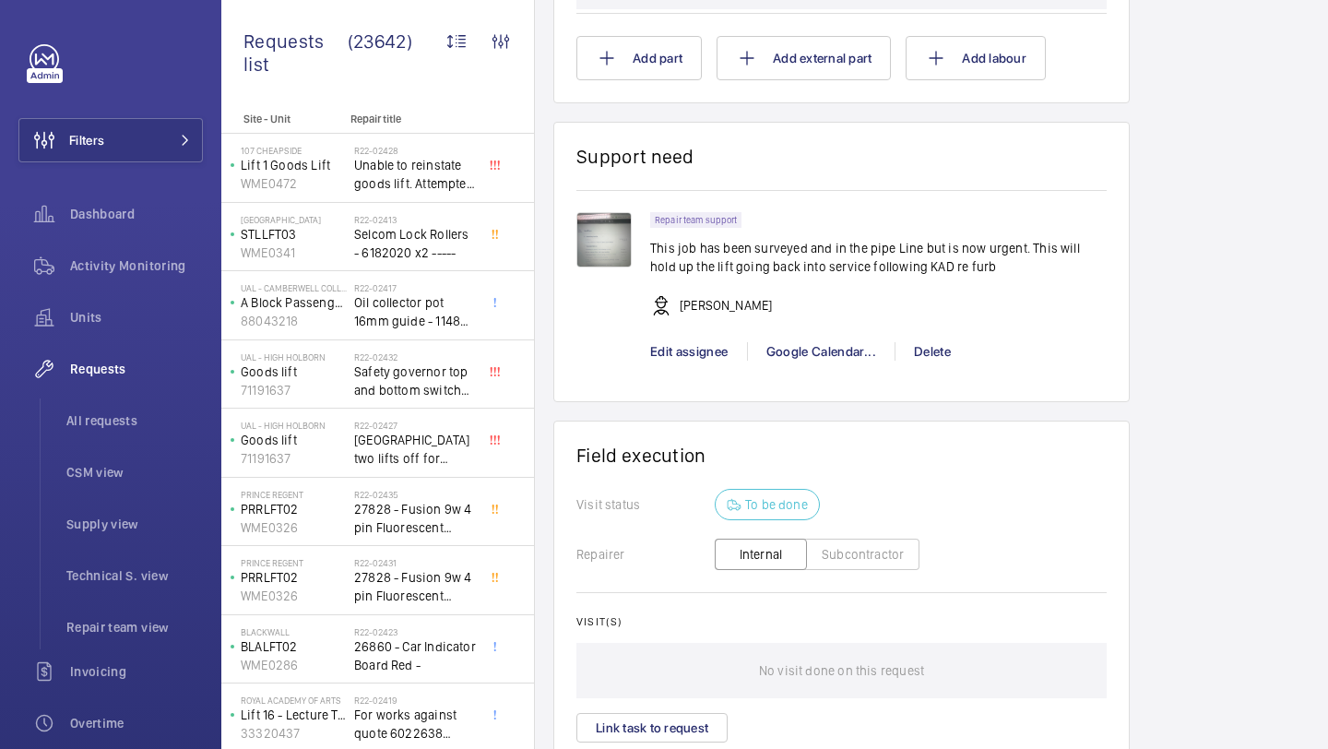
scroll to position [1246, 0]
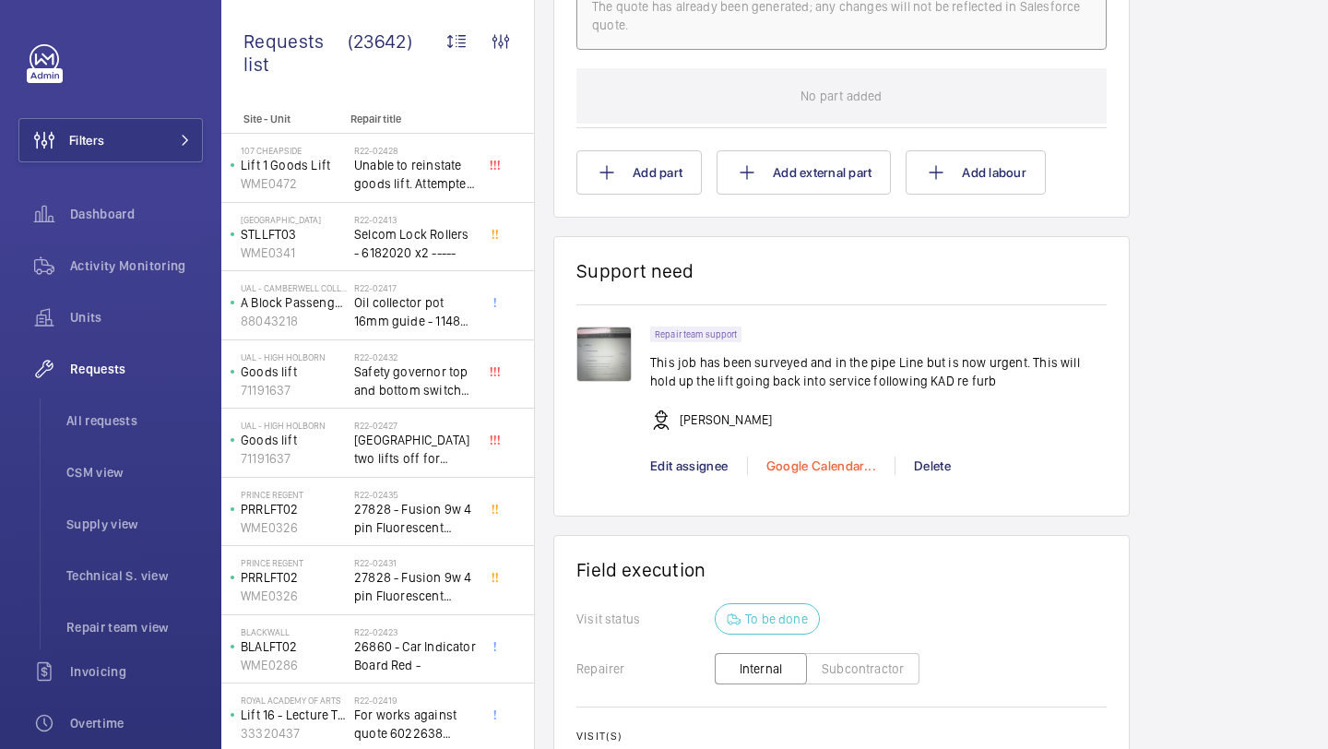
click at [831, 466] on div "Google Calendar..." at bounding box center [821, 465] width 148 height 18
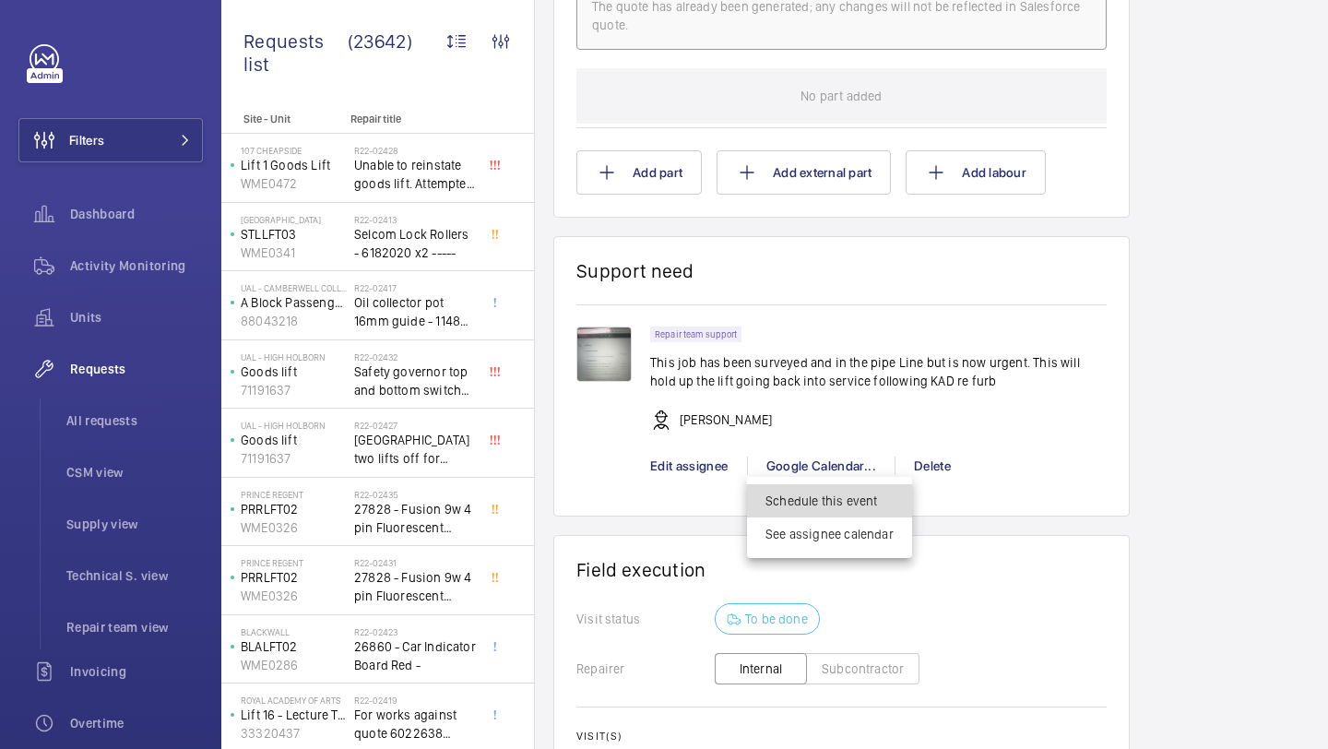
click at [874, 514] on link "Schedule this event" at bounding box center [829, 500] width 165 height 33
click at [677, 369] on div at bounding box center [664, 374] width 1328 height 749
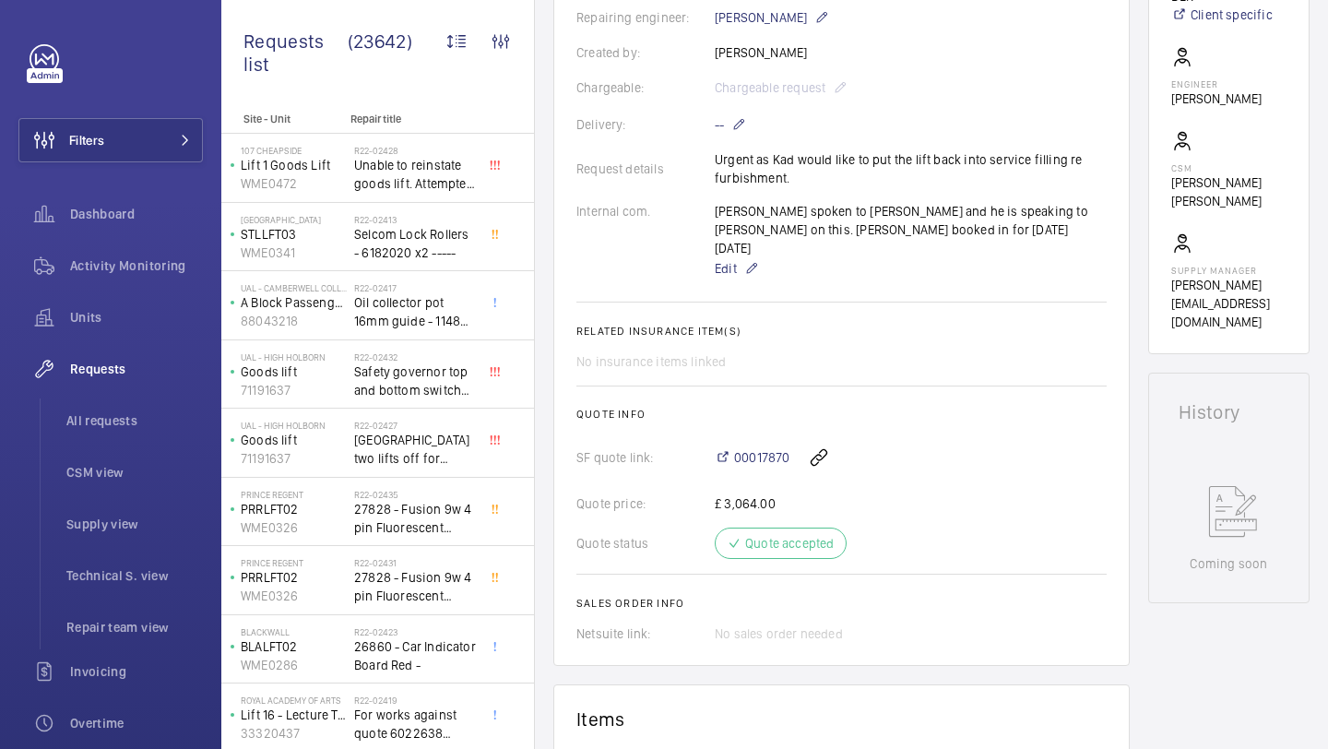
scroll to position [476, 0]
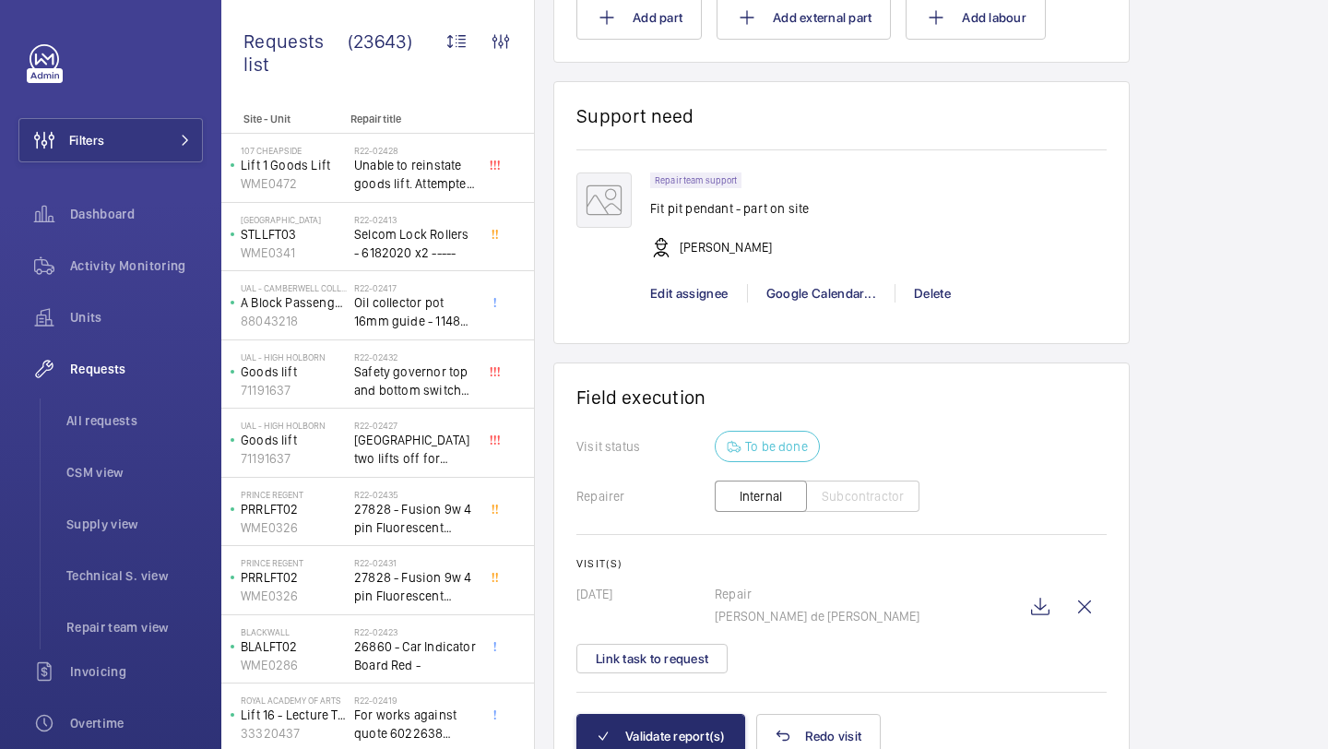
click at [705, 640] on div "Visit(s) 05/07/2025 Repair Alex Nicola de Paula Pirozzolo Link task to request" at bounding box center [841, 615] width 530 height 116
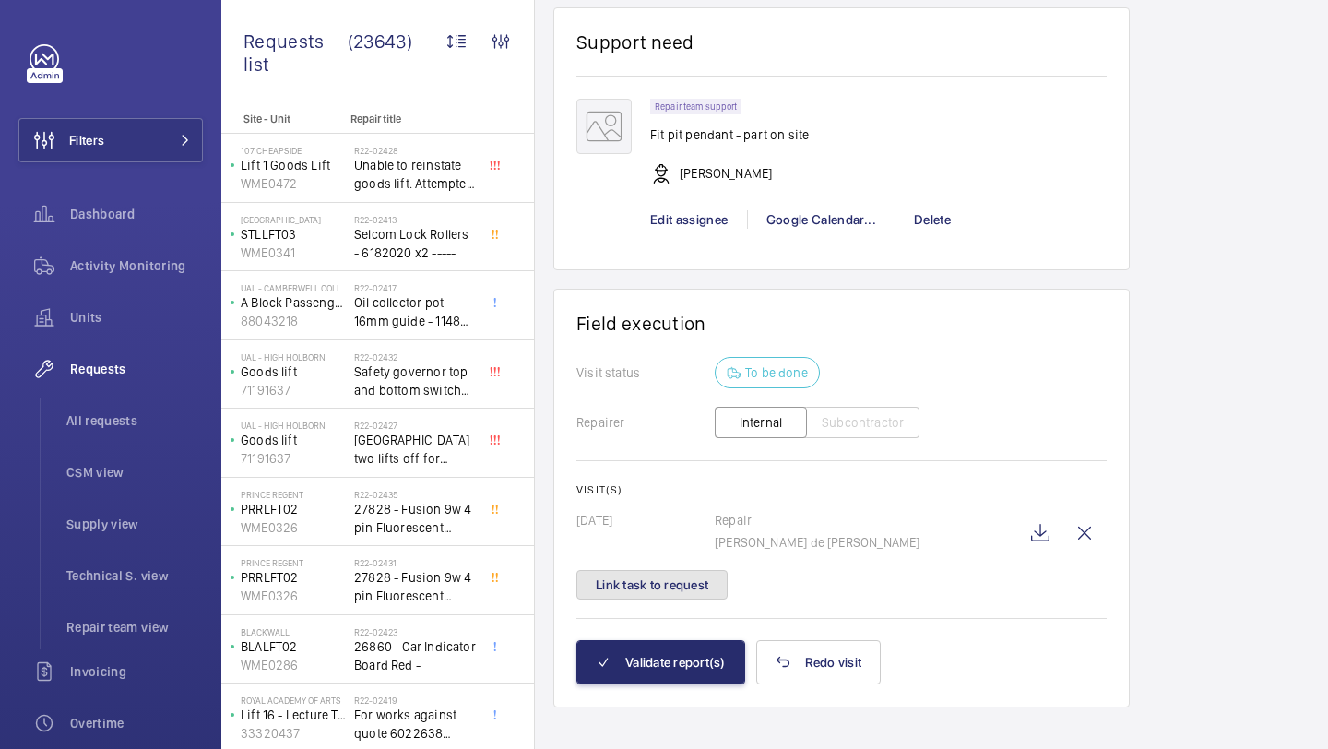
click at [703, 599] on button "Link task to request" at bounding box center [651, 585] width 151 height 30
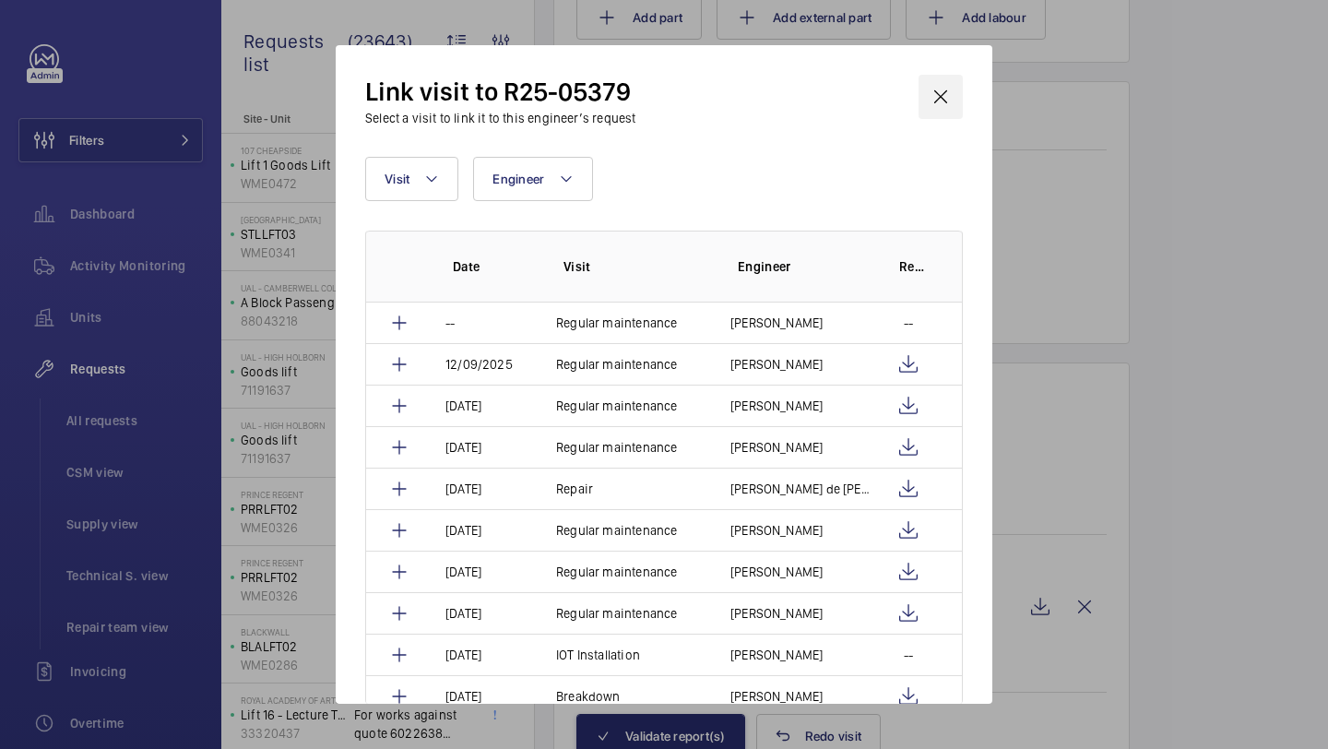
click at [941, 99] on wm-front-icon-button at bounding box center [940, 97] width 44 height 44
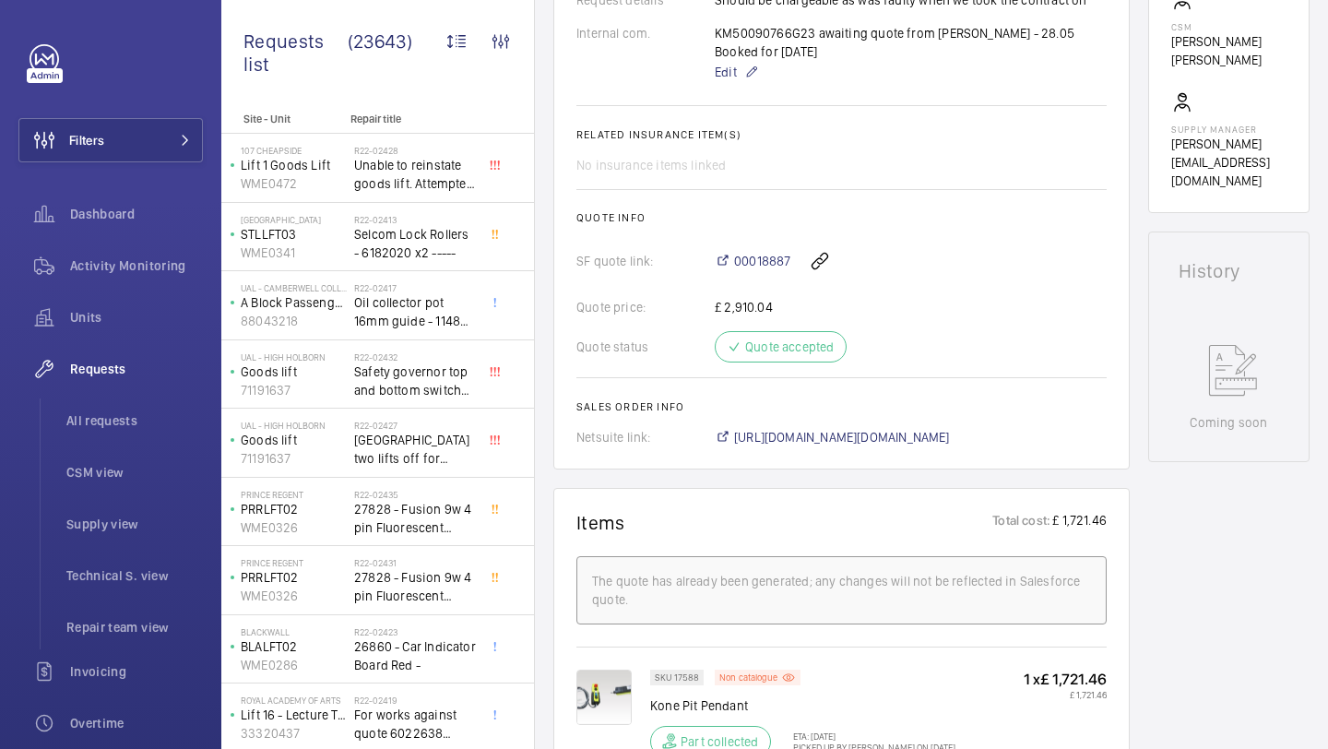
scroll to position [375, 0]
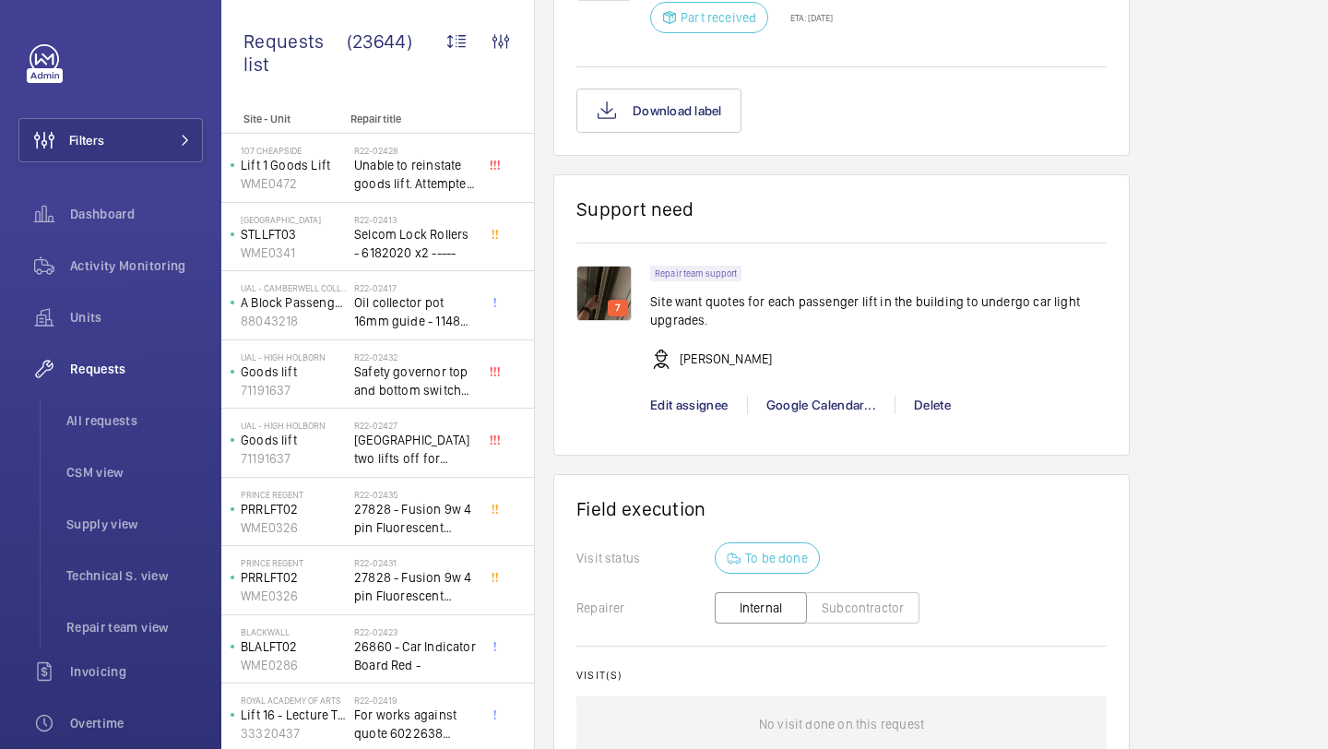
scroll to position [1470, 0]
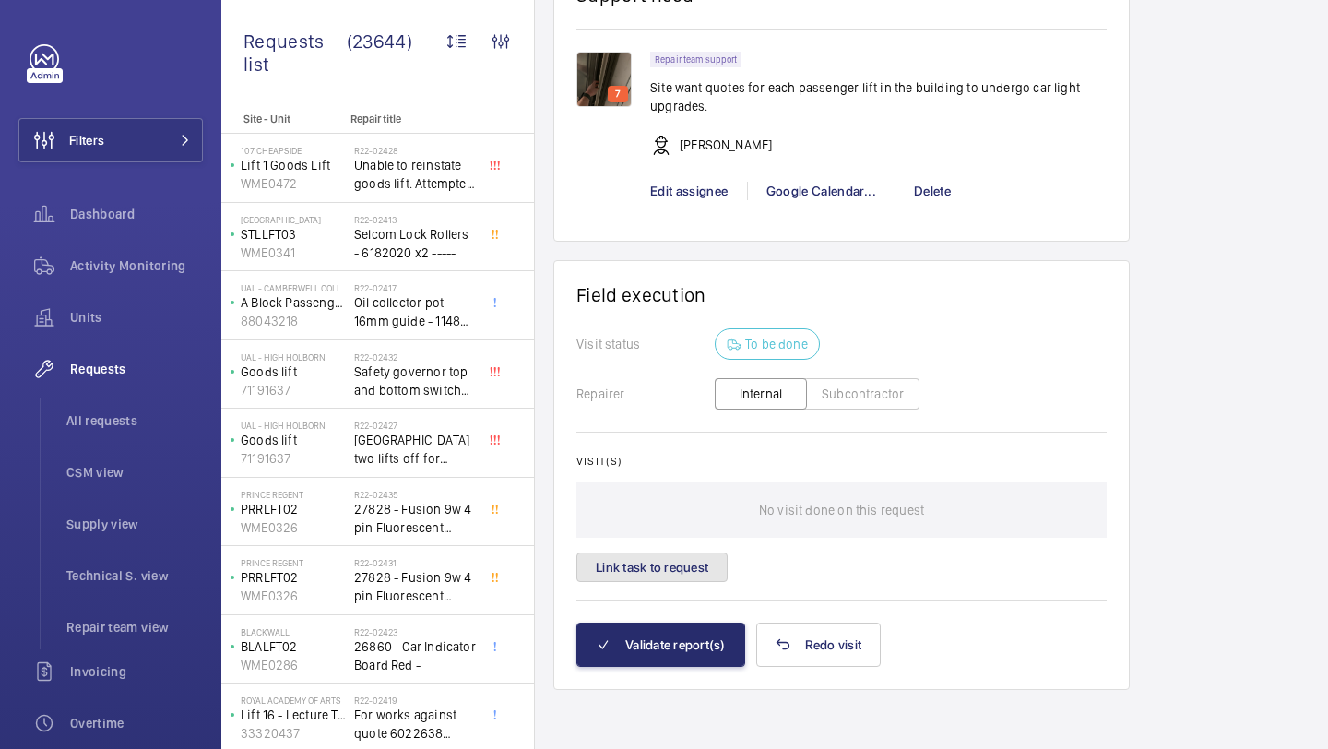
click at [631, 553] on button "Link task to request" at bounding box center [651, 567] width 151 height 30
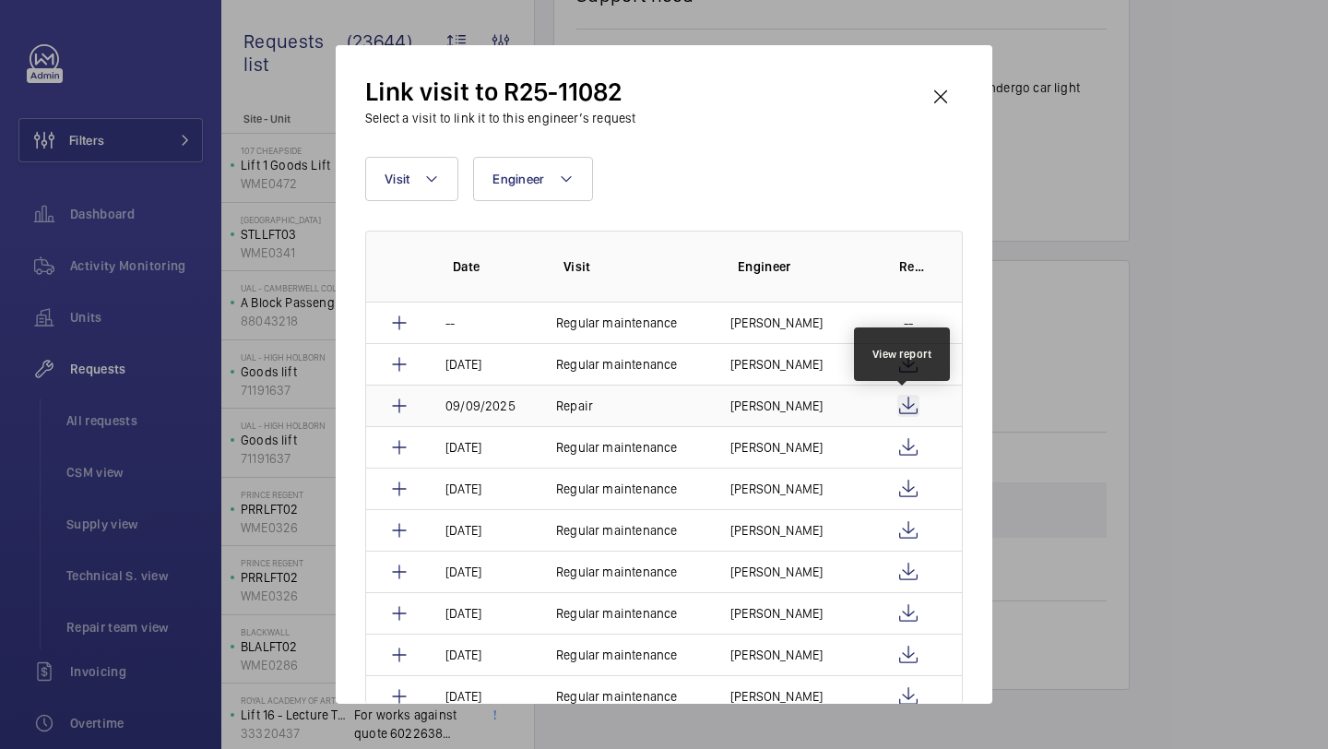
click at [903, 400] on wm-front-icon-button at bounding box center [908, 406] width 22 height 22
click at [941, 92] on wm-front-icon-button at bounding box center [940, 97] width 44 height 44
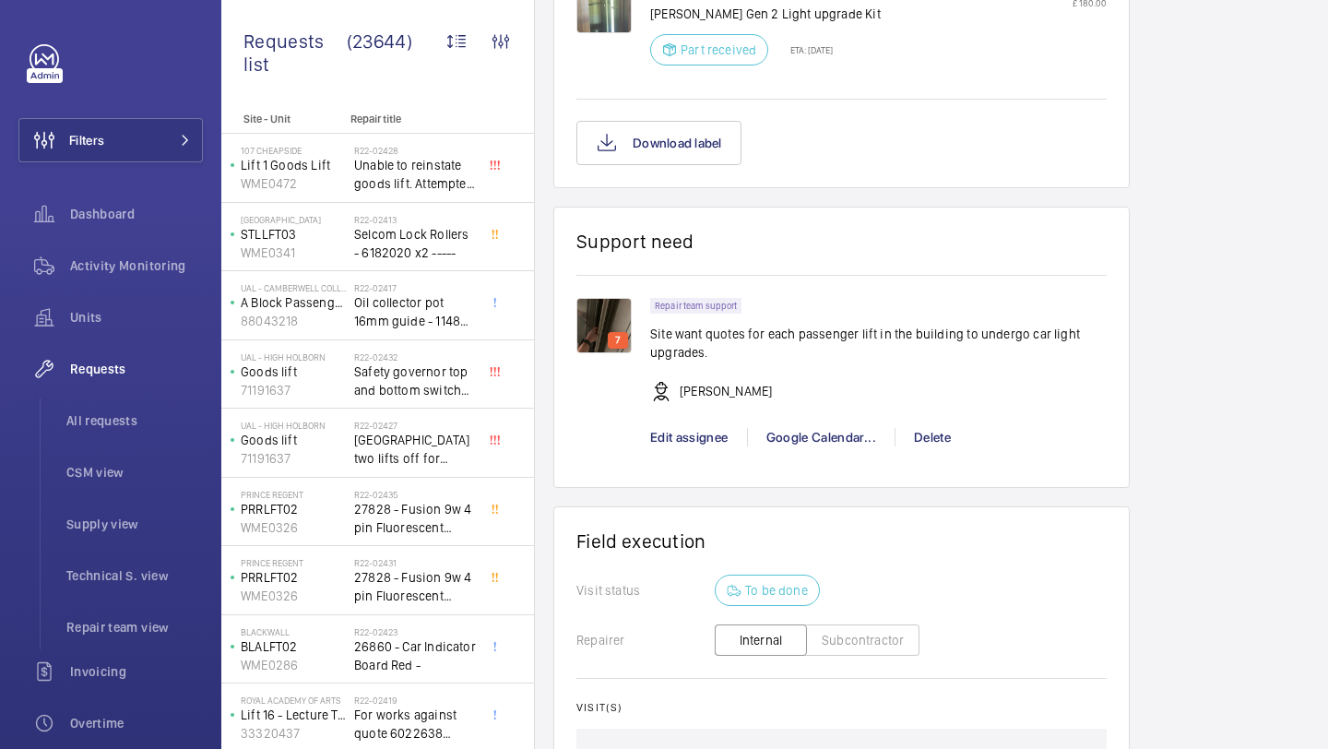
scroll to position [1309, 0]
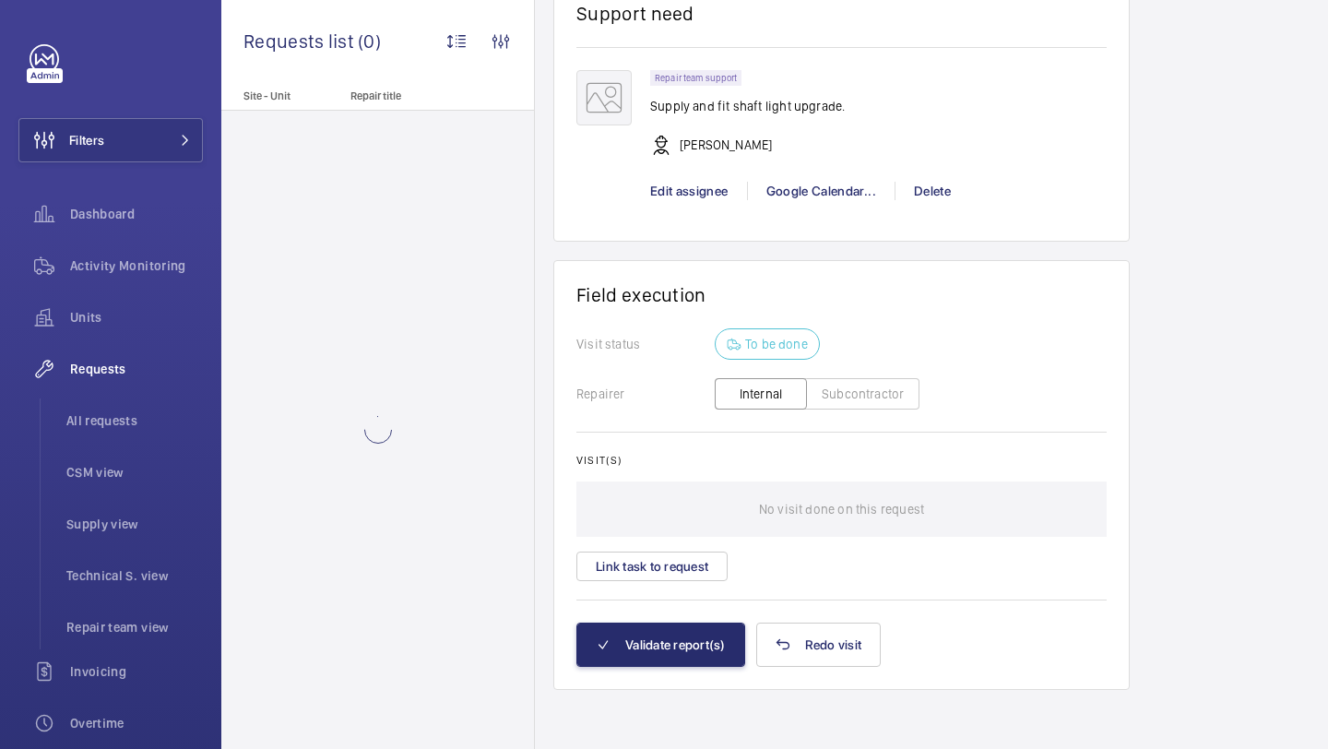
scroll to position [1202, 0]
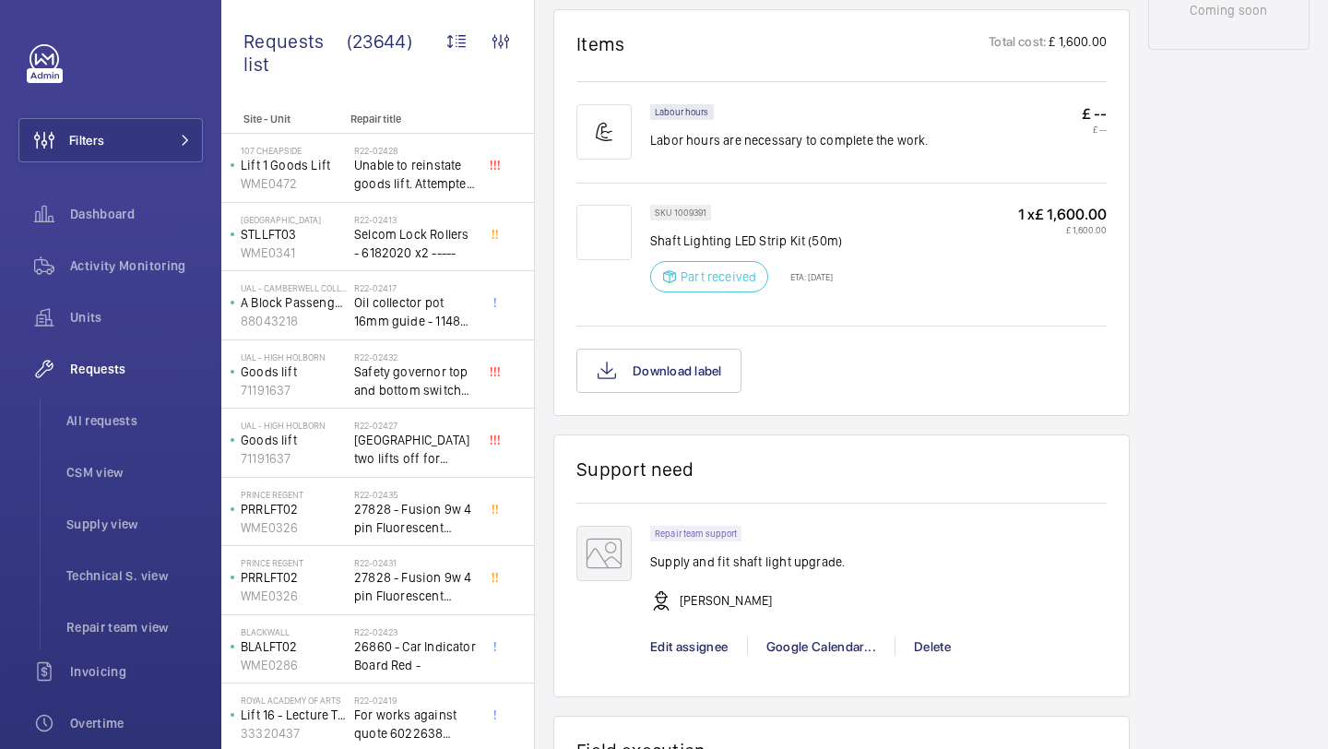
scroll to position [1075, 0]
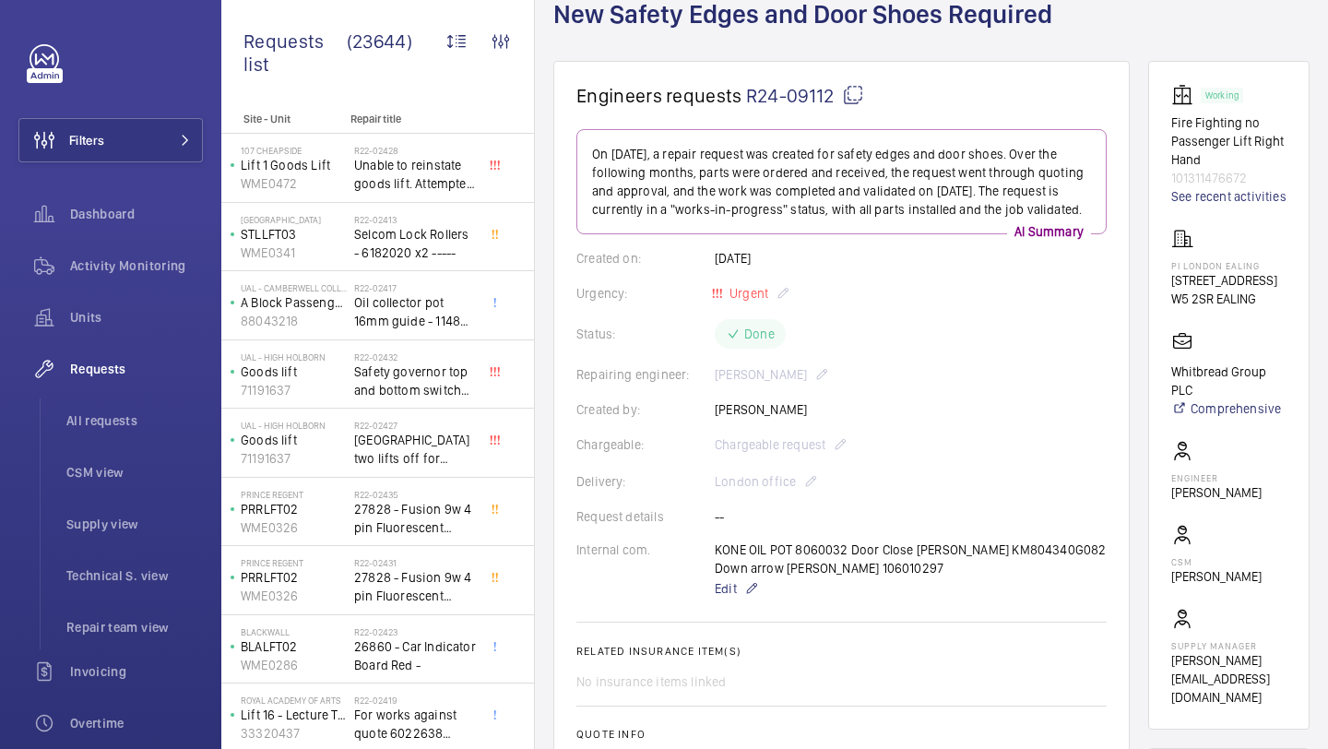
scroll to position [116, 0]
